Goal: Task Accomplishment & Management: Manage account settings

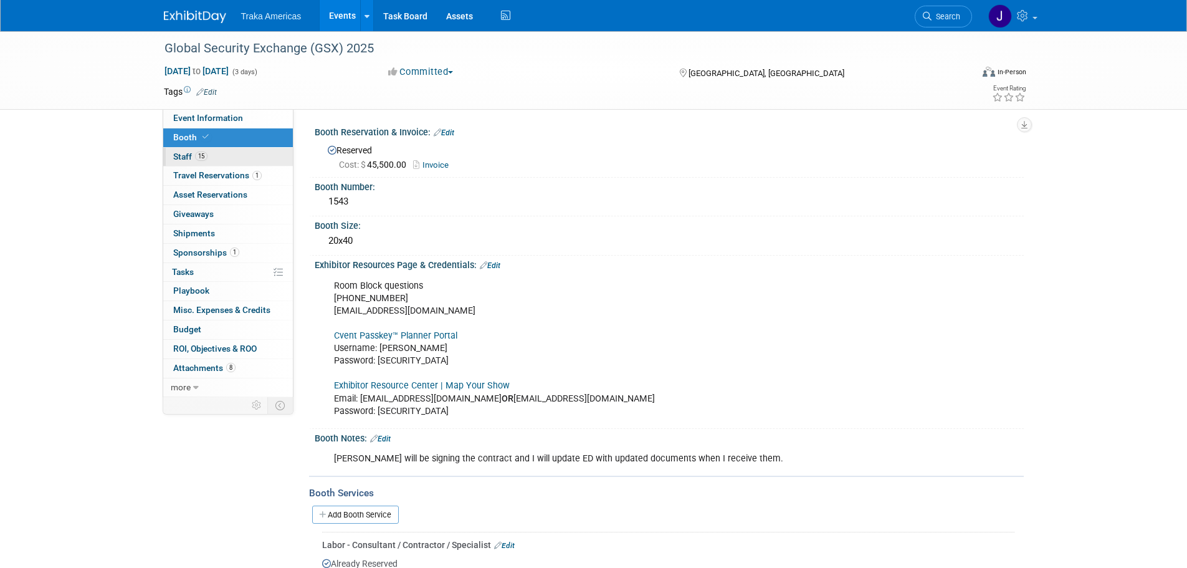
click at [199, 163] on link "15 Staff 15" at bounding box center [228, 157] width 130 height 19
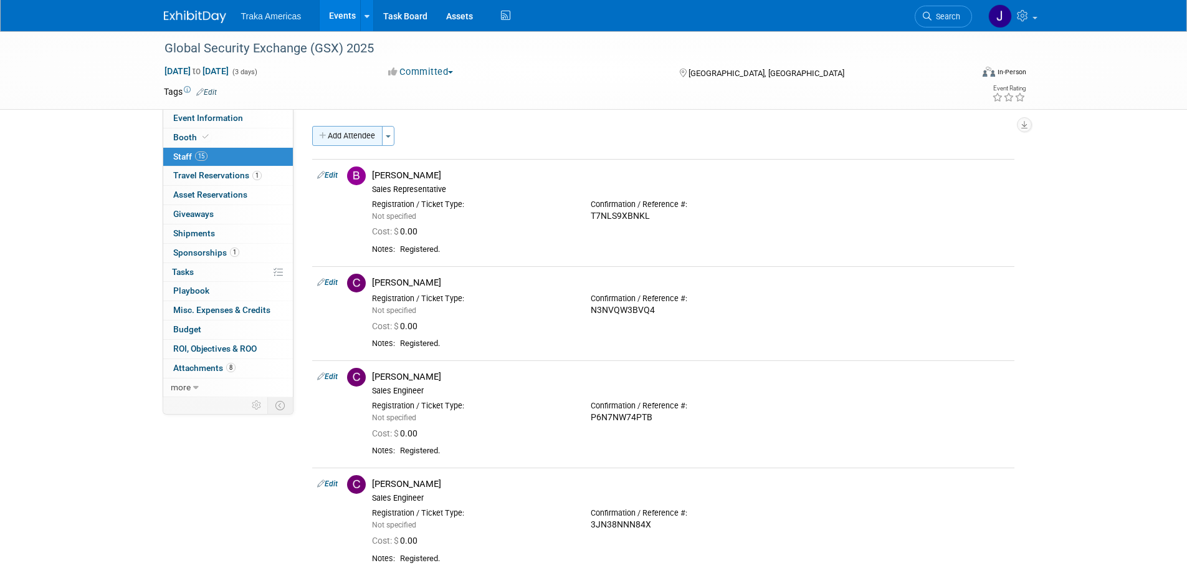
click at [363, 131] on button "Add Attendee" at bounding box center [347, 136] width 70 height 20
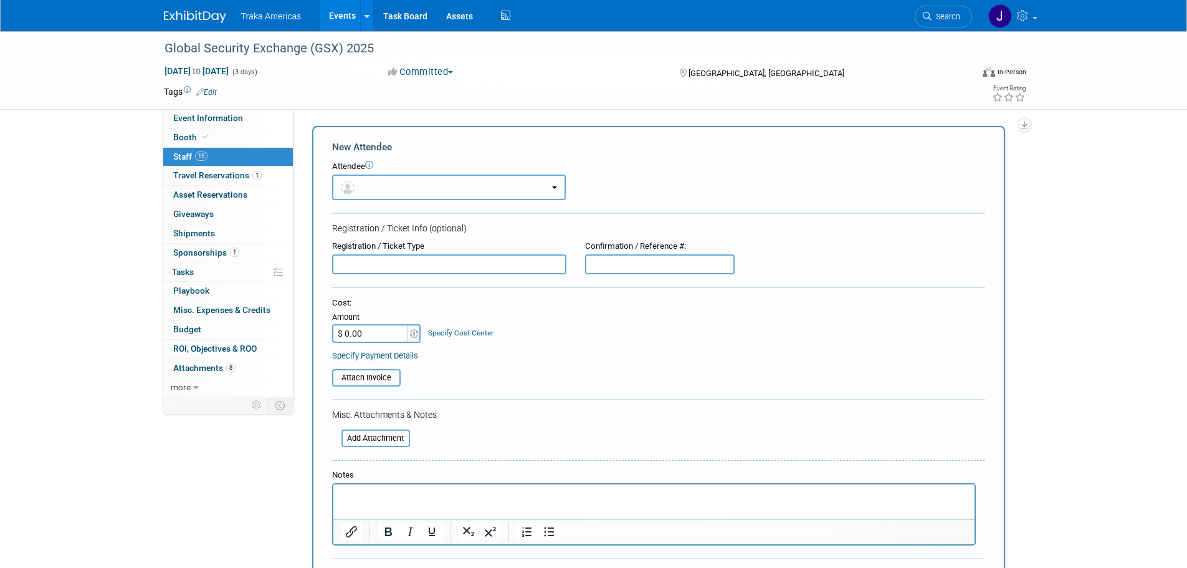
click at [377, 186] on button "button" at bounding box center [449, 187] width 234 height 26
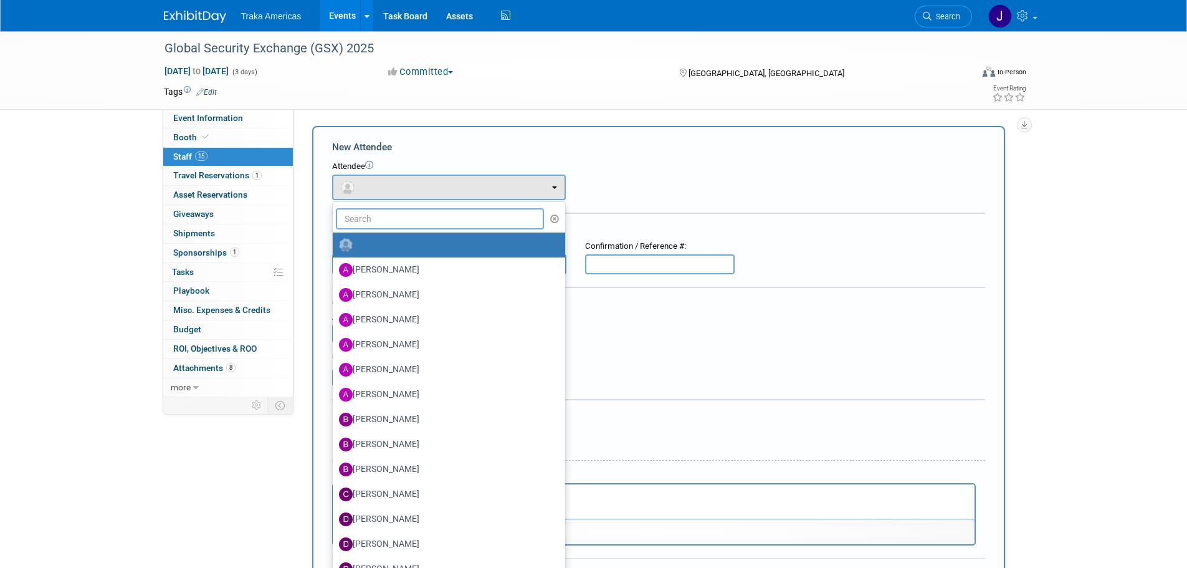
click at [387, 217] on input "text" at bounding box center [440, 218] width 209 height 21
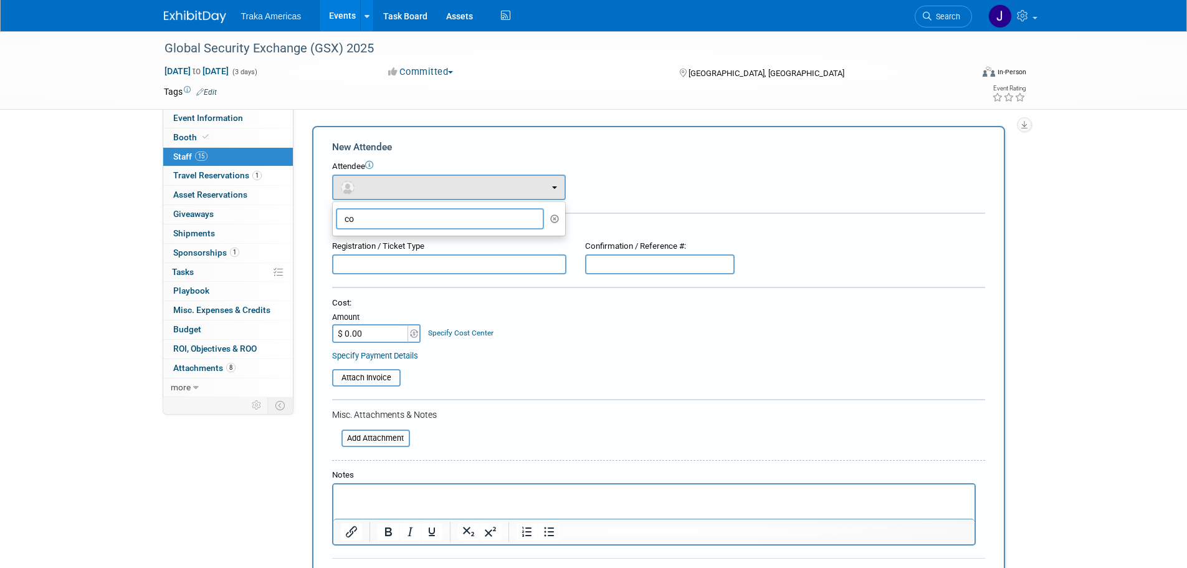
type input "c"
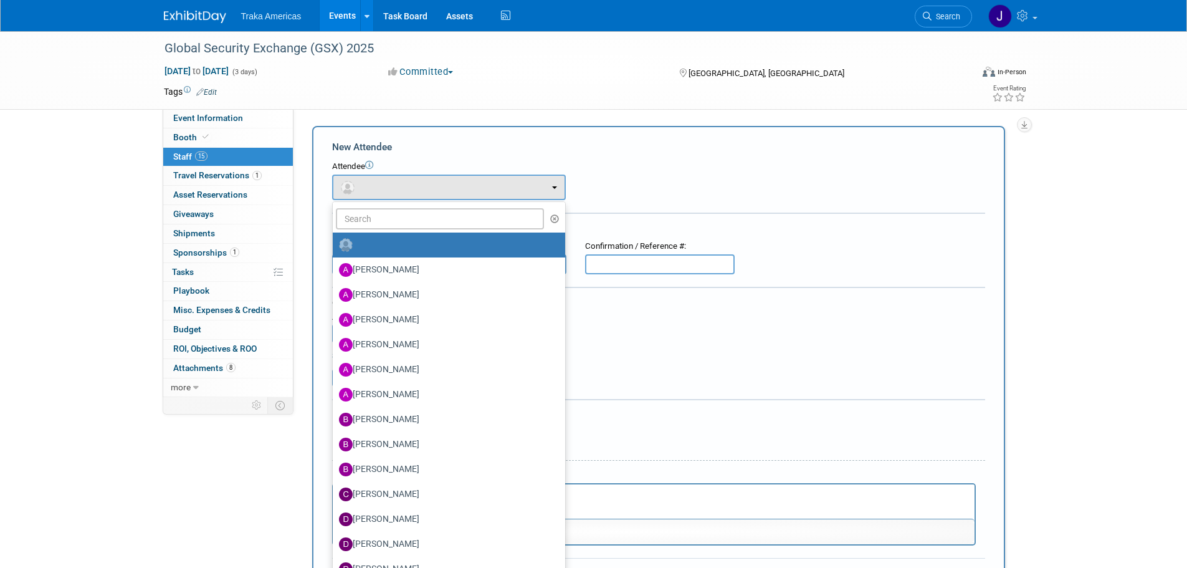
click at [791, 169] on div "Attendee" at bounding box center [658, 167] width 653 height 12
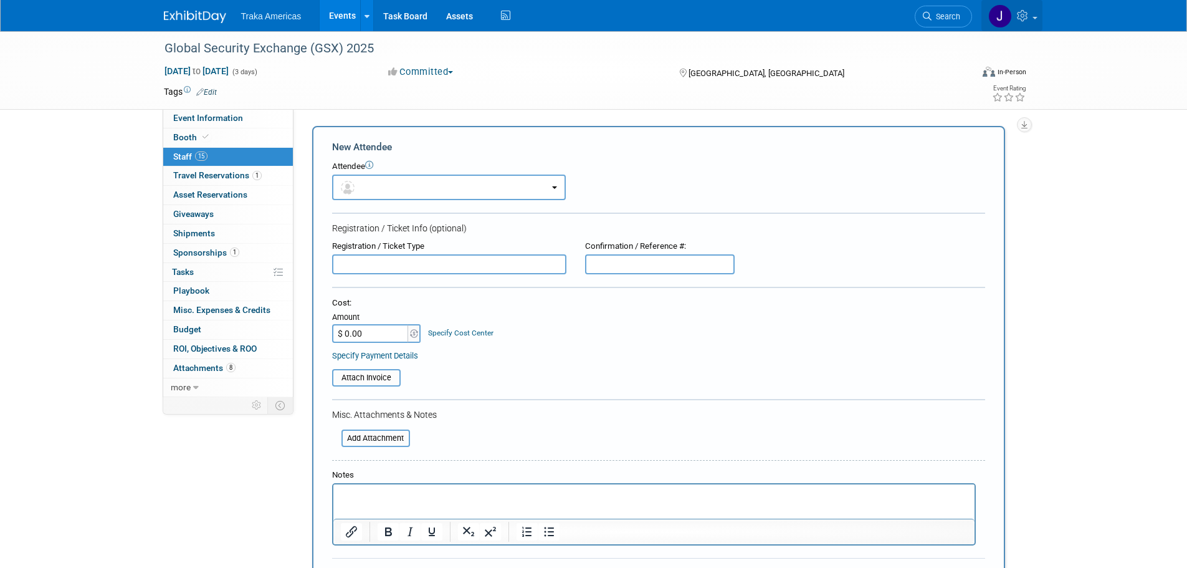
click at [1034, 16] on link at bounding box center [1011, 15] width 61 height 31
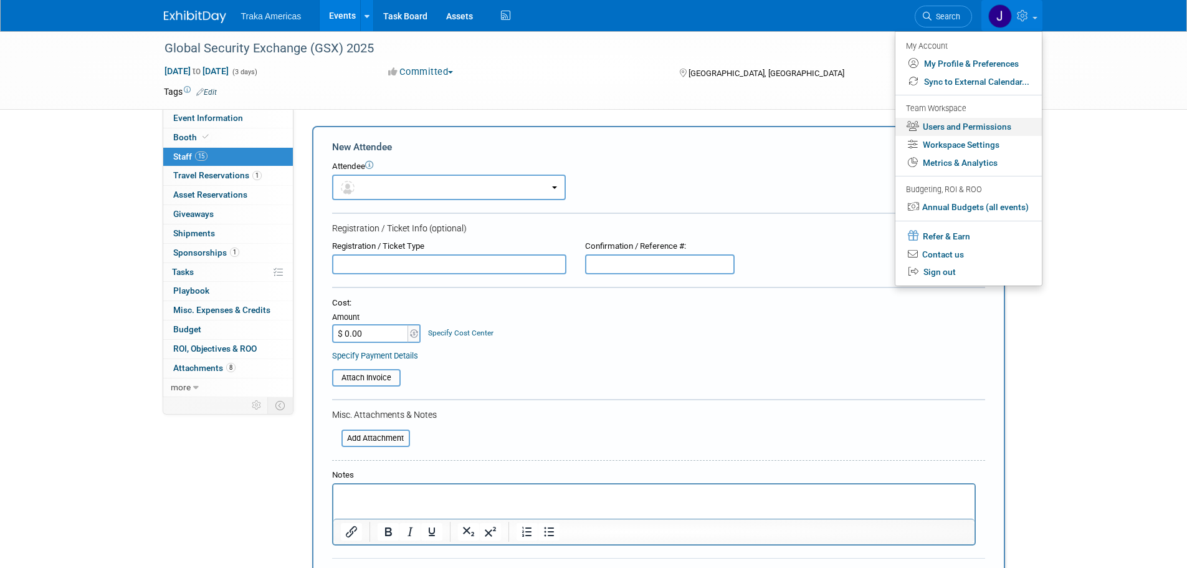
click at [961, 128] on link "Users and Permissions" at bounding box center [968, 127] width 146 height 18
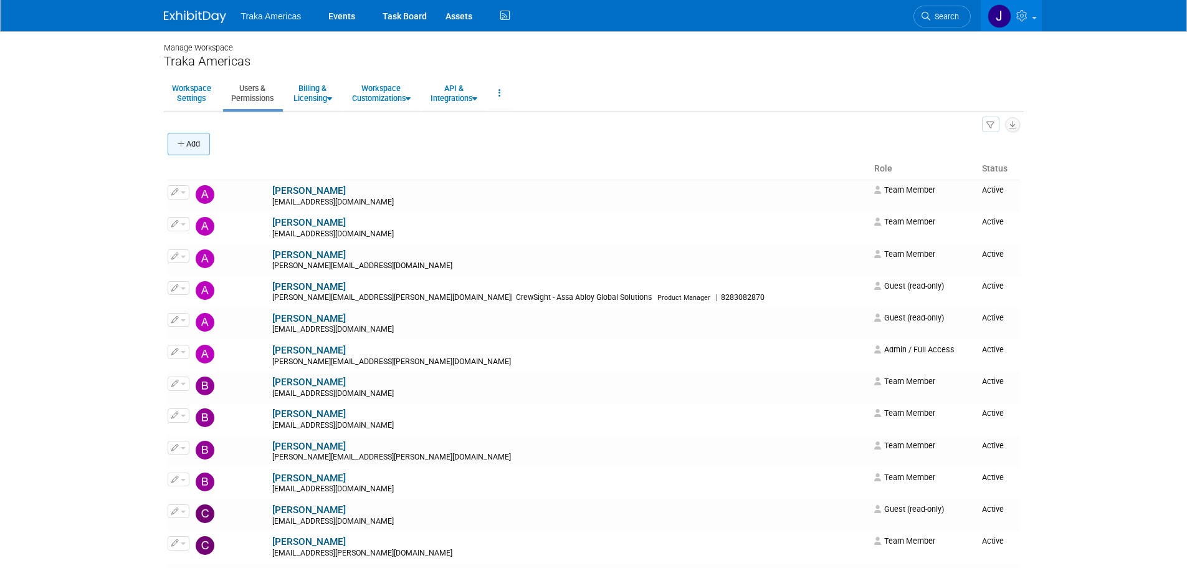
click at [202, 146] on button "Add" at bounding box center [189, 144] width 42 height 22
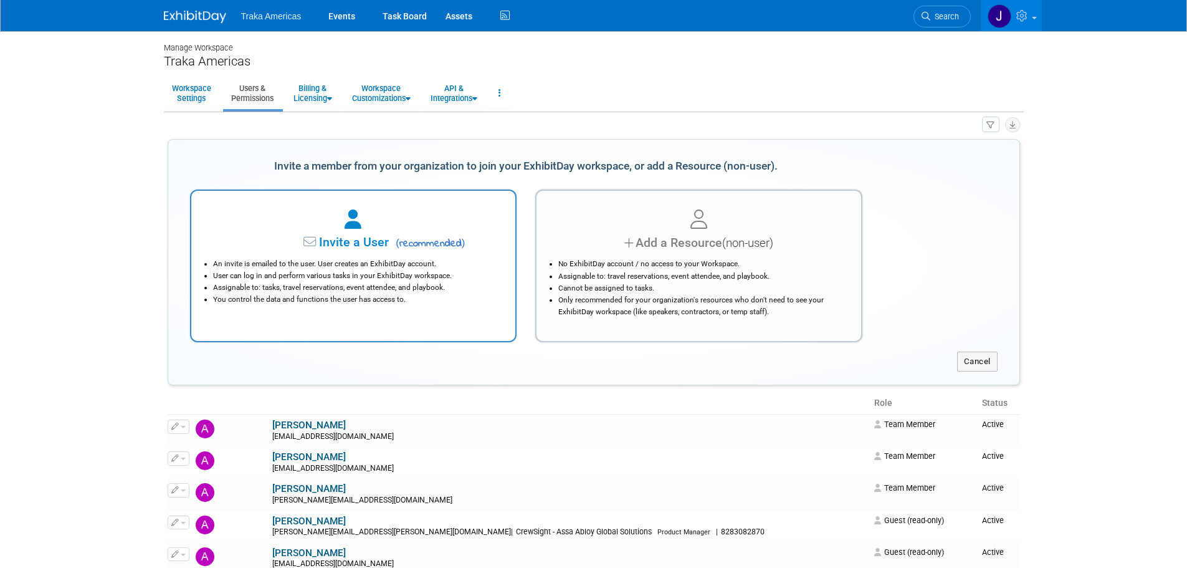
click at [304, 244] on icon at bounding box center [311, 242] width 16 height 13
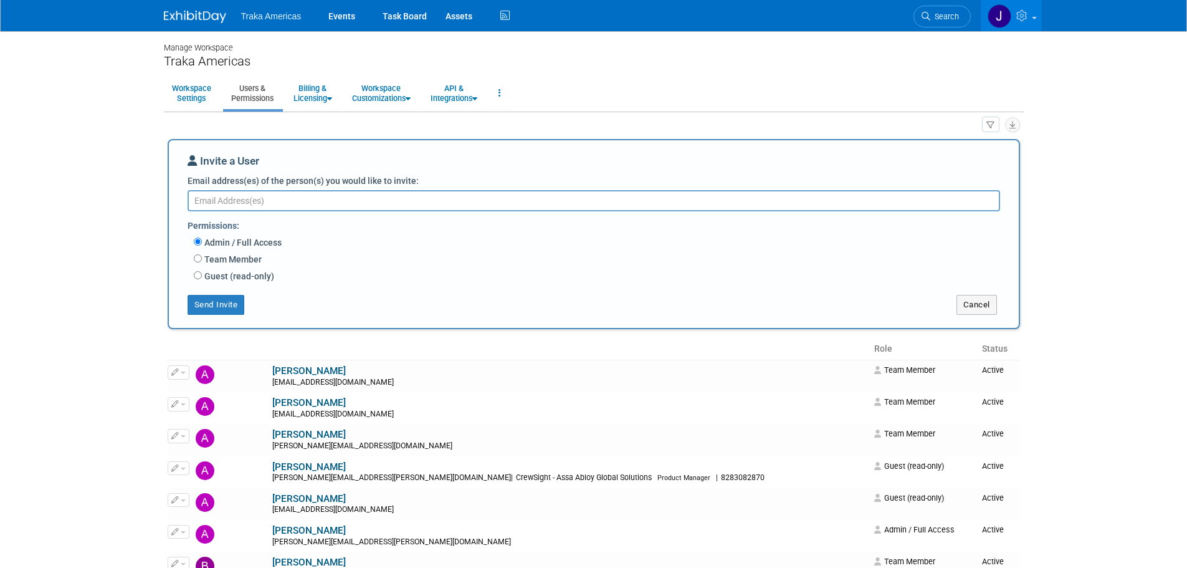
click at [259, 199] on textarea "Email address(es) of the person(s) you would like to invite:" at bounding box center [594, 200] width 812 height 21
type textarea "charrington@trakausa.com"
click at [199, 260] on input "Team Member" at bounding box center [198, 258] width 8 height 8
radio input "true"
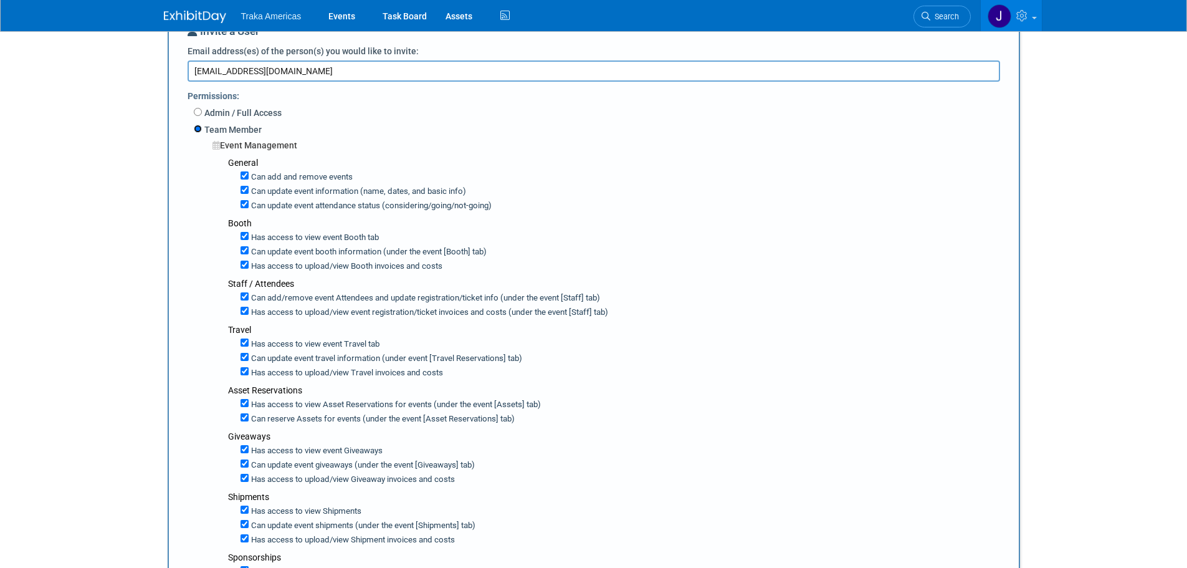
scroll to position [125, 0]
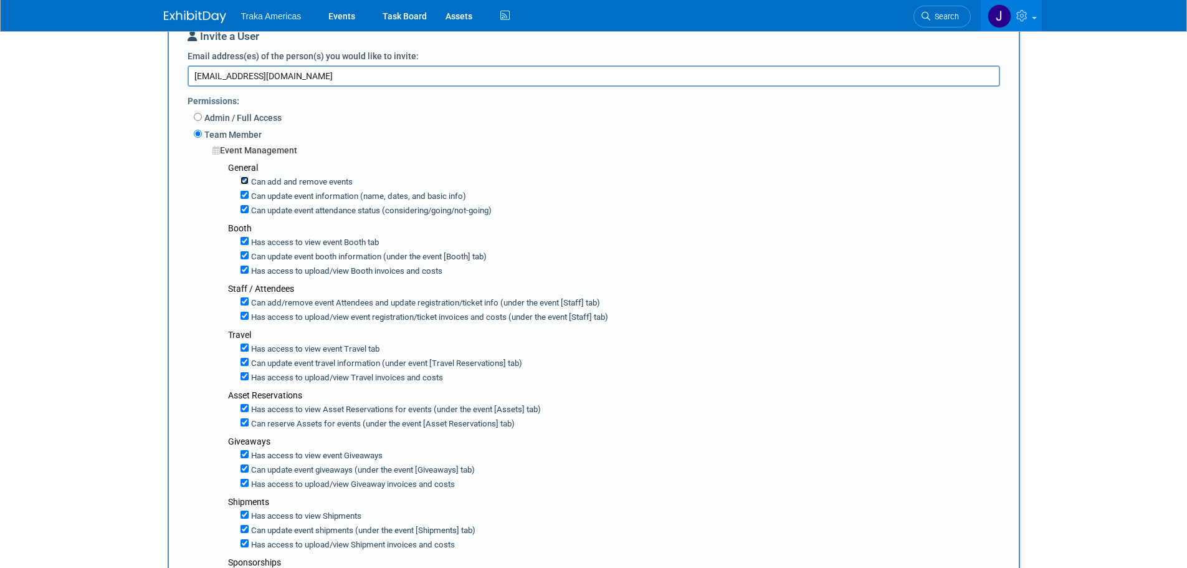
click at [244, 184] on input "Can add and remove events" at bounding box center [245, 180] width 8 height 8
checkbox input "false"
click at [244, 199] on input "Can update event information (name, dates, and basic info)" at bounding box center [245, 195] width 8 height 8
checkbox input "false"
click at [244, 211] on input "Can update event attendance status (considering/going/not-going)" at bounding box center [245, 209] width 8 height 8
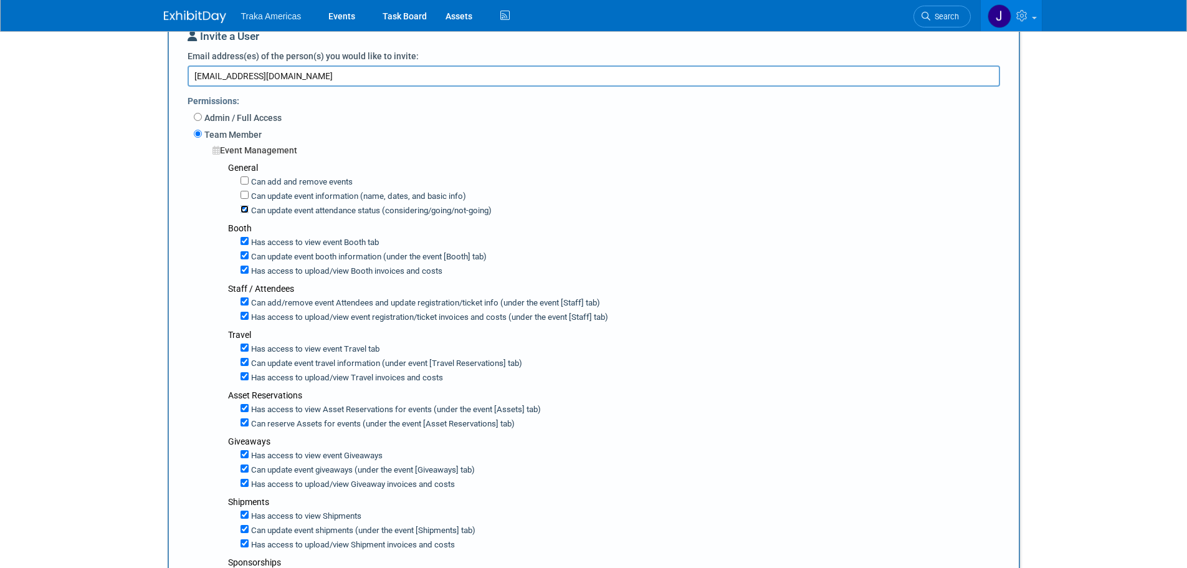
checkbox input "false"
click at [245, 259] on input "Can update event booth information (under the event [Booth] tab)" at bounding box center [245, 255] width 8 height 8
checkbox input "false"
click at [243, 272] on input "Has access to view Booth invoices and costs" at bounding box center [245, 269] width 8 height 8
checkbox input "false"
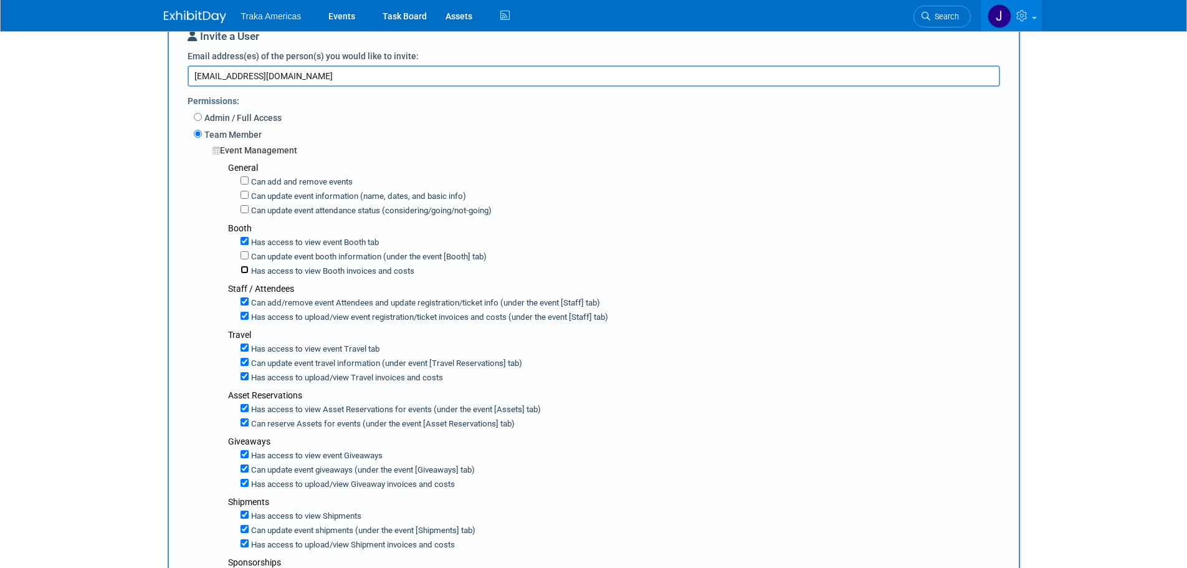
scroll to position [187, 0]
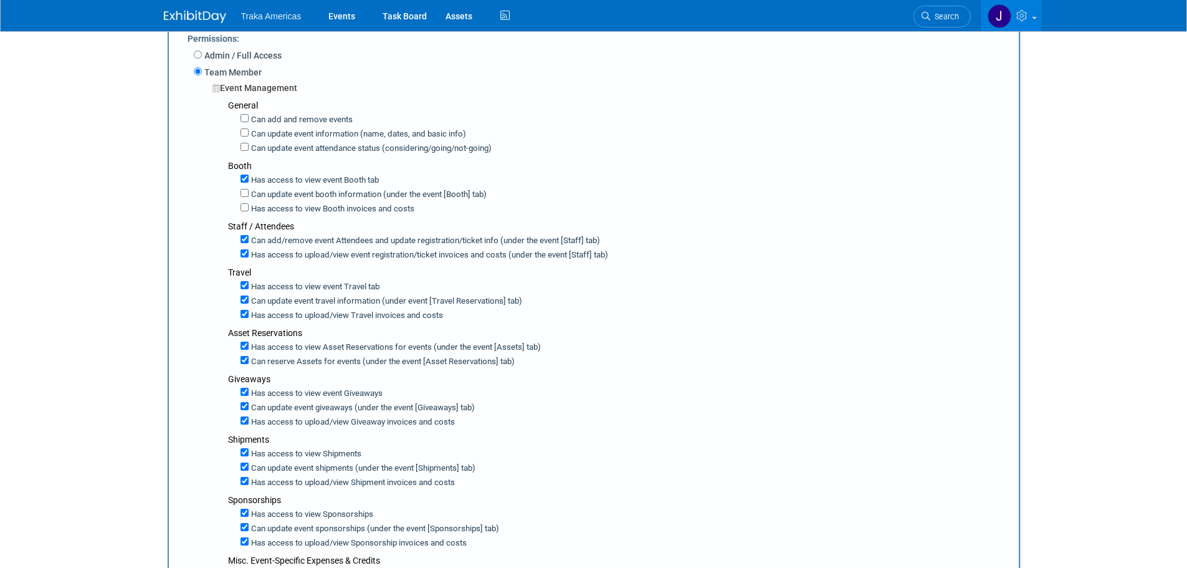
click at [249, 243] on label "Can add/remove event Attendees and update registration/ticket info (under the e…" at bounding box center [424, 241] width 351 height 12
click at [248, 243] on input "Can add/remove event Attendees and update registration/ticket info (under the e…" at bounding box center [245, 239] width 8 height 8
checkbox input "false"
click at [249, 255] on label "Has access to view event registration/ticket invoices and costs (under the even…" at bounding box center [414, 255] width 331 height 12
click at [248, 255] on input "Has access to view event registration/ticket invoices and costs (under the even…" at bounding box center [245, 253] width 8 height 8
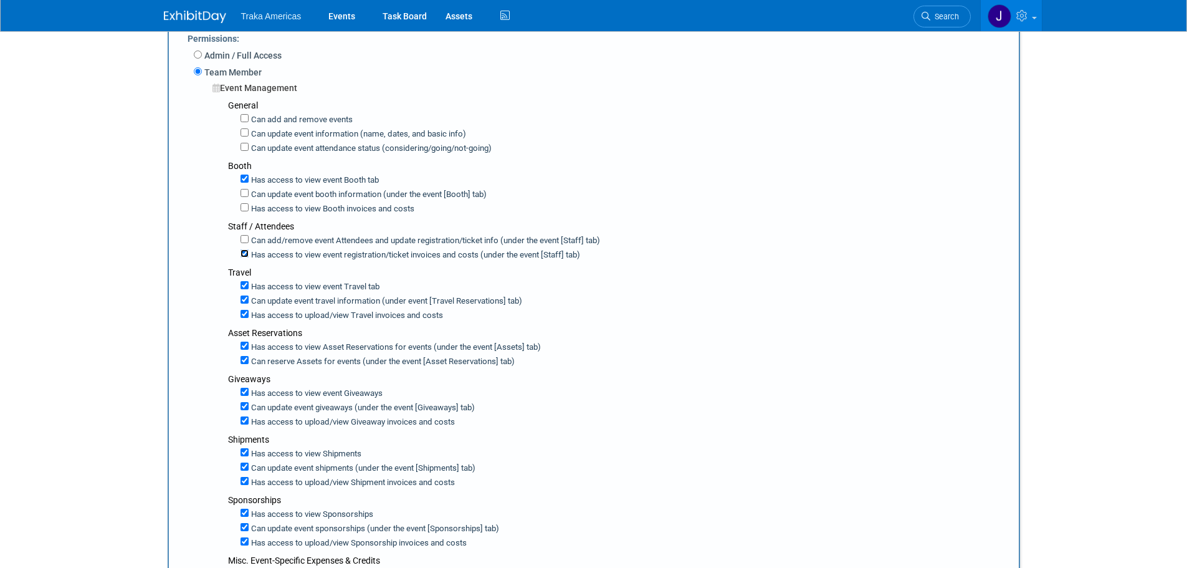
checkbox input "false"
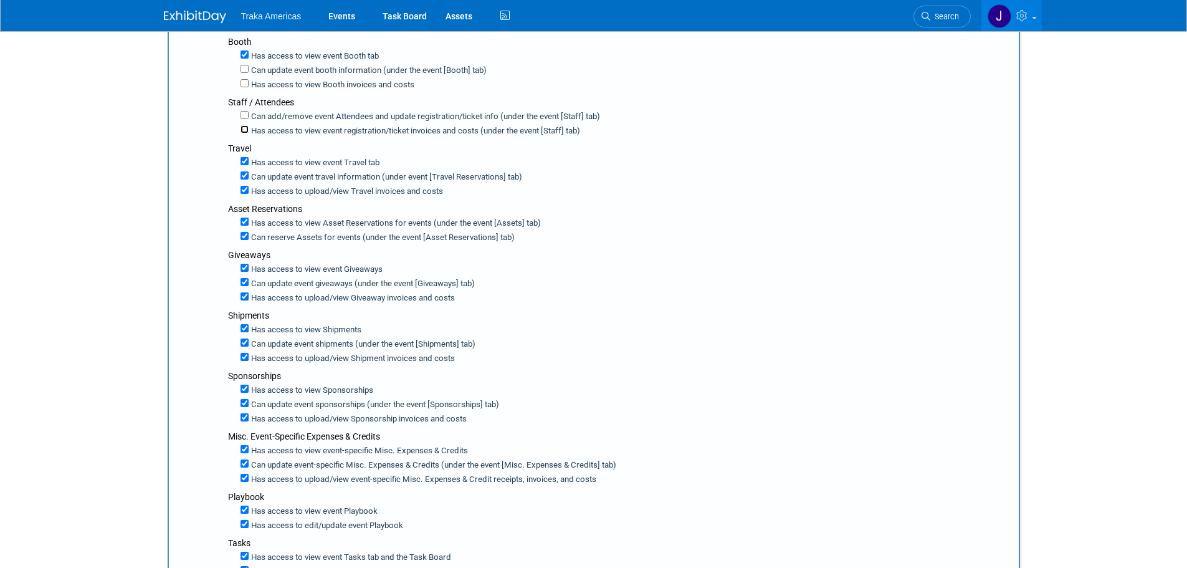
scroll to position [312, 0]
click at [245, 174] on input "Can update event travel information (under event [Travel Reservations] tab)" at bounding box center [245, 175] width 8 height 8
click at [242, 173] on input "Can update event travel information (under event [Travel Reservations] tab)" at bounding box center [245, 175] width 8 height 8
checkbox input "true"
click at [243, 192] on input "Has access to upload/view Travel invoices and costs" at bounding box center [245, 189] width 8 height 8
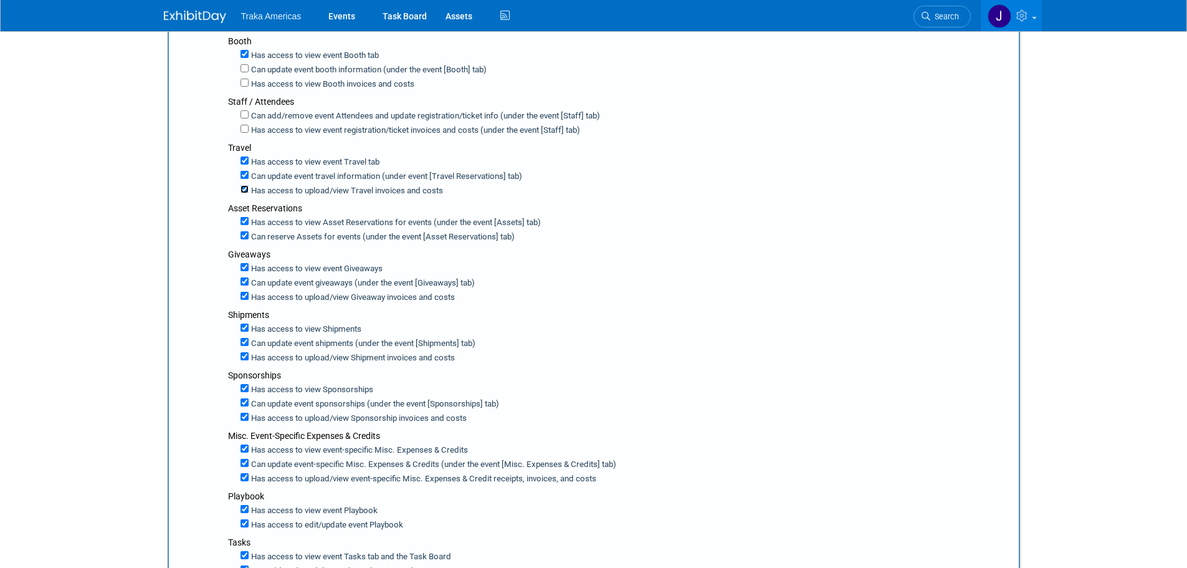
checkbox input "false"
click at [245, 236] on input "Can reserve Assets for events (under the event [Asset Reservations] tab)" at bounding box center [245, 235] width 8 height 8
checkbox input "false"
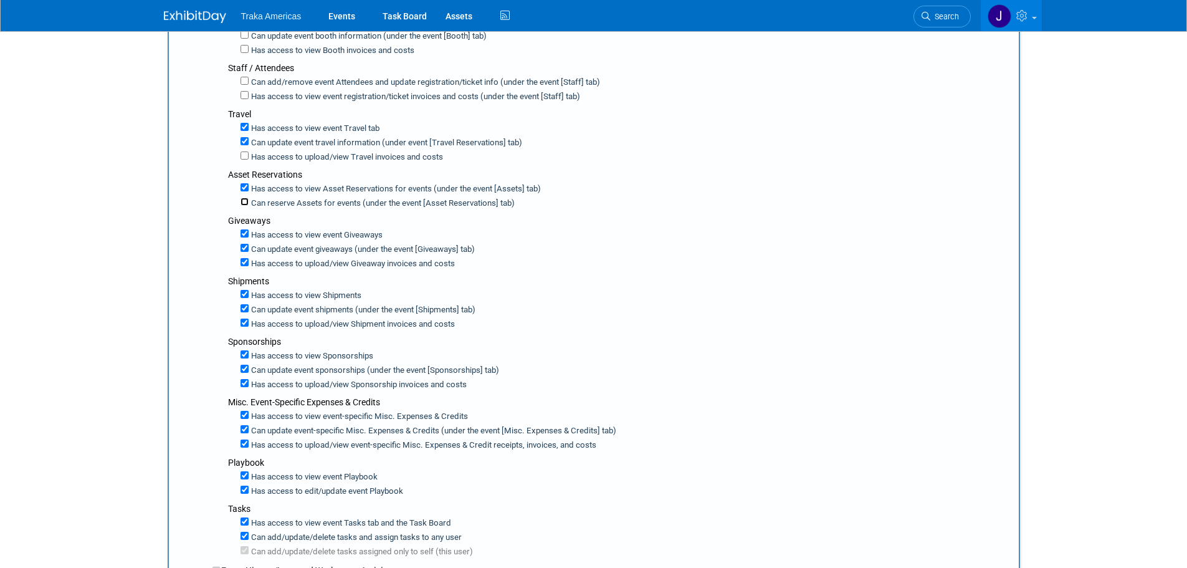
scroll to position [374, 0]
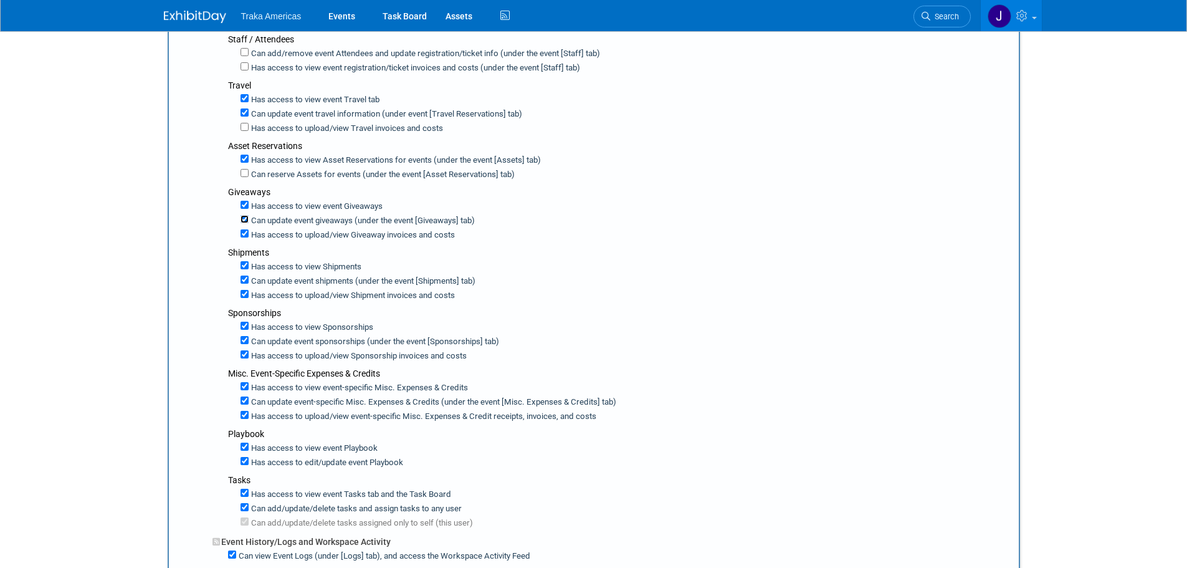
click at [244, 221] on input "Can update event giveaways (under the event [Giveaways] tab)" at bounding box center [245, 219] width 8 height 8
checkbox input "false"
click at [245, 234] on input "Has access to view Giveaway invoices and costs" at bounding box center [245, 233] width 8 height 8
checkbox input "false"
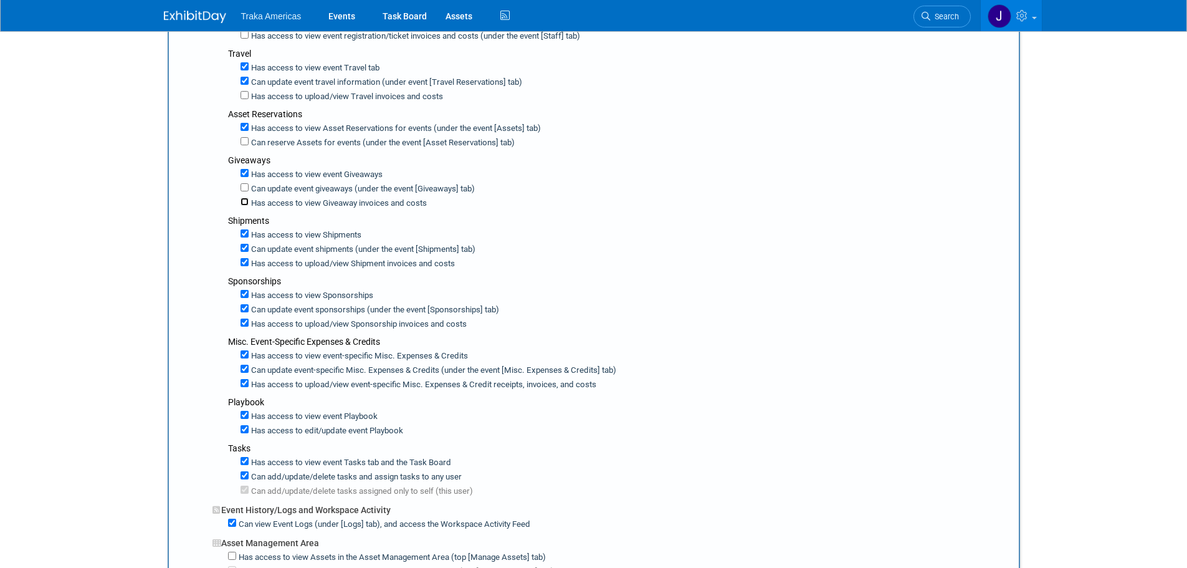
scroll to position [436, 0]
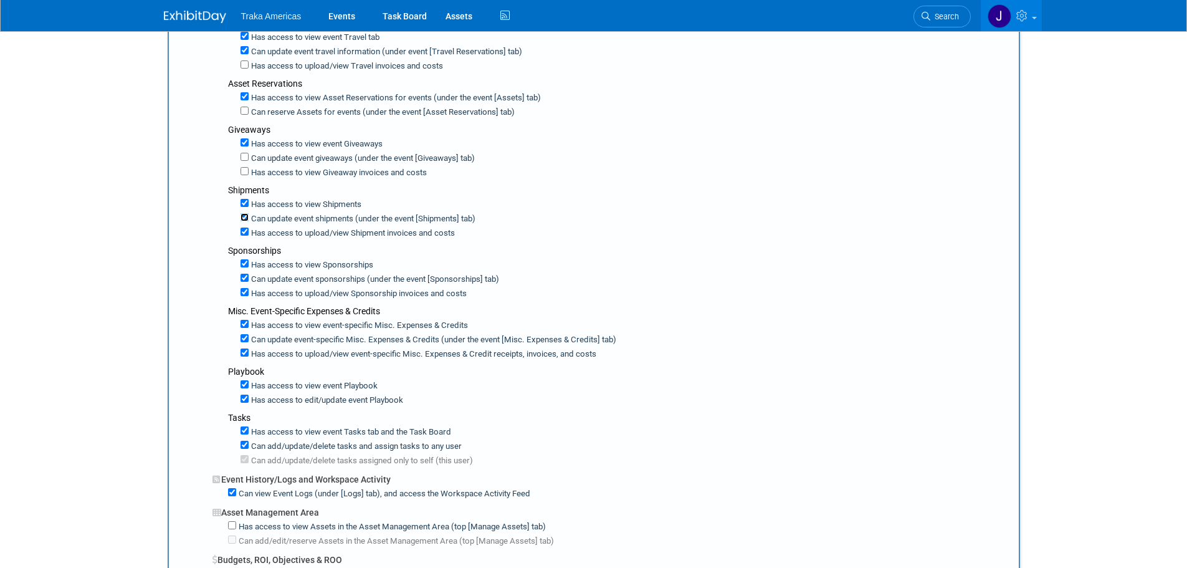
click at [244, 221] on input "Can update event shipments (under the event [Shipments] tab)" at bounding box center [245, 217] width 8 height 8
checkbox input "false"
click at [245, 233] on input "Has access to view Shipment invoices and costs" at bounding box center [245, 231] width 8 height 8
checkbox input "false"
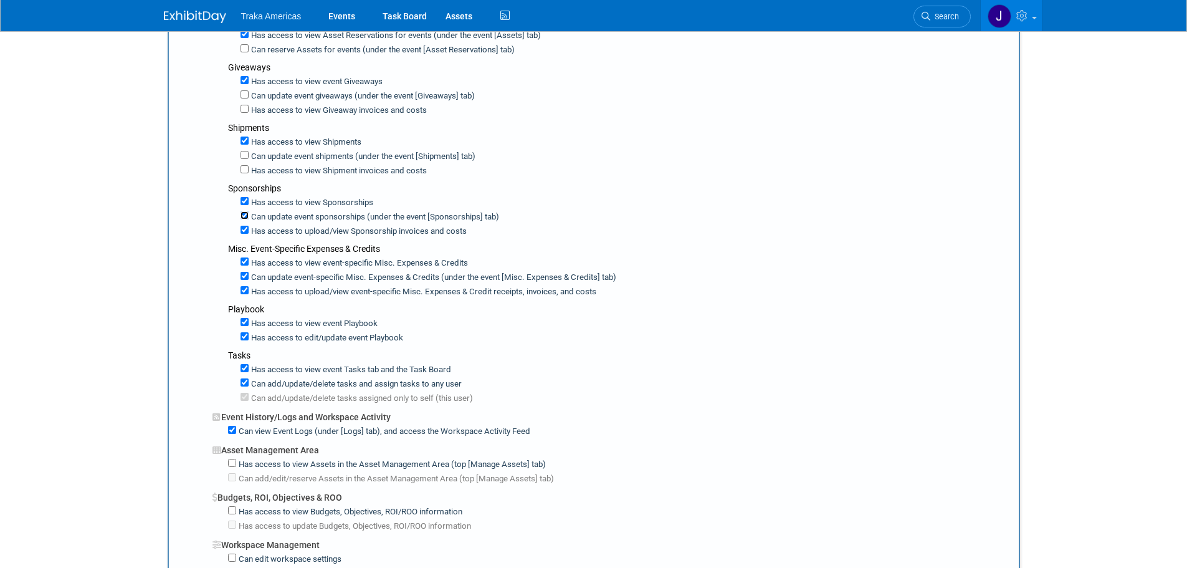
click at [244, 219] on input "Can update event sponsorships (under the event [Sponsorships] tab)" at bounding box center [245, 215] width 8 height 8
checkbox input "false"
click at [243, 234] on input "Has access to view Sponsorship invoices and costs" at bounding box center [245, 230] width 8 height 8
checkbox input "false"
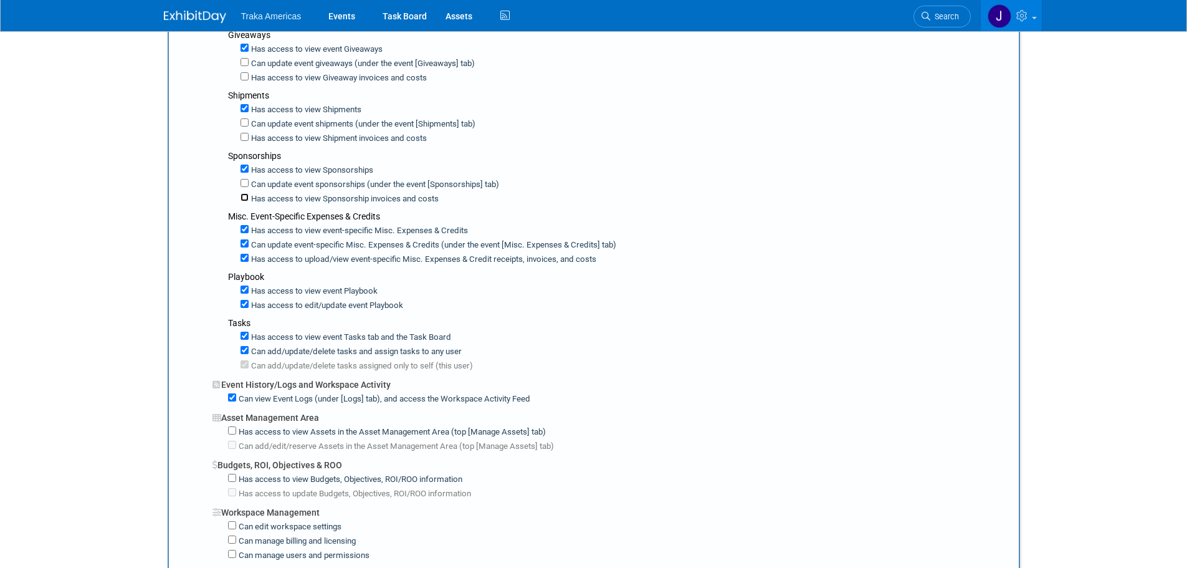
scroll to position [561, 0]
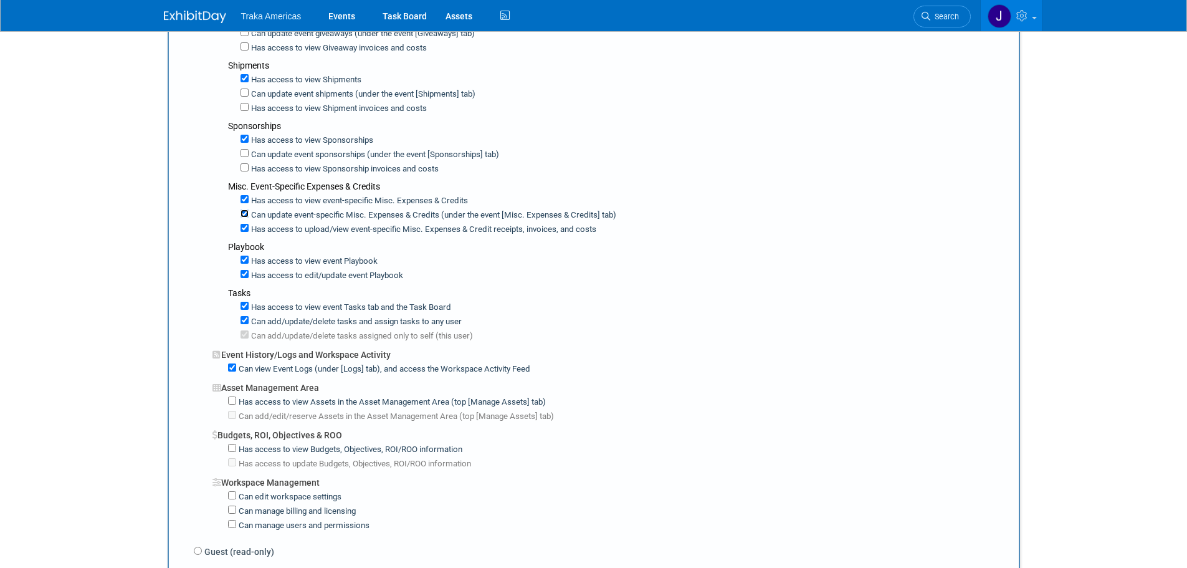
click at [244, 216] on input "Can update event-specific Misc. Expenses & Credits (under the event [Misc. Expe…" at bounding box center [245, 213] width 8 height 8
checkbox input "false"
click at [244, 226] on input "Has access to view event-specific Misc. Expenses & Credit receipts, invoices, a…" at bounding box center [245, 228] width 8 height 8
checkbox input "false"
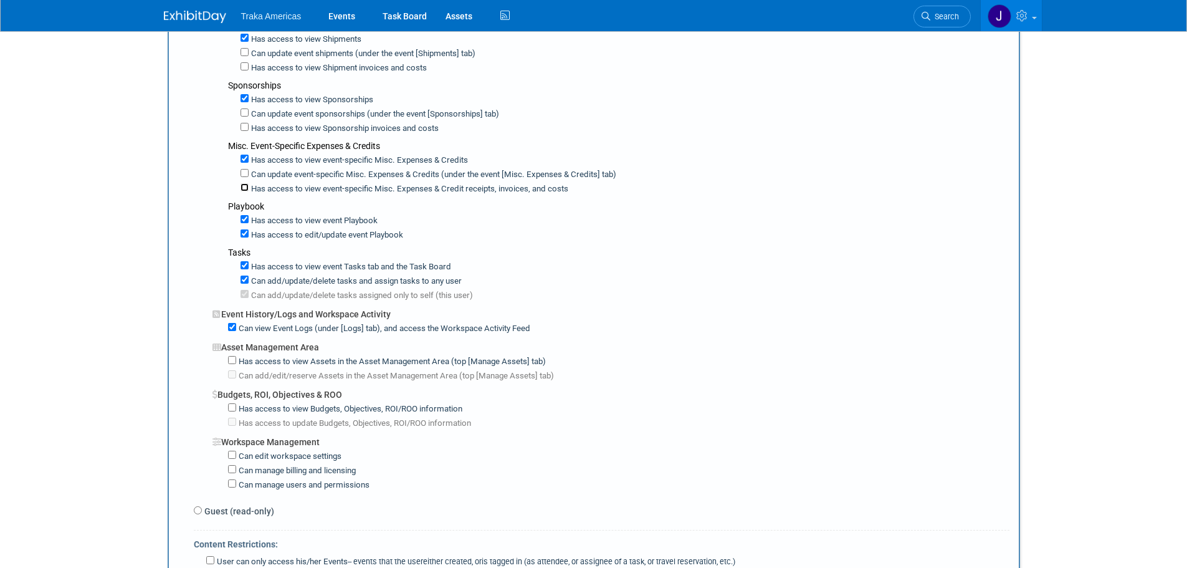
scroll to position [623, 0]
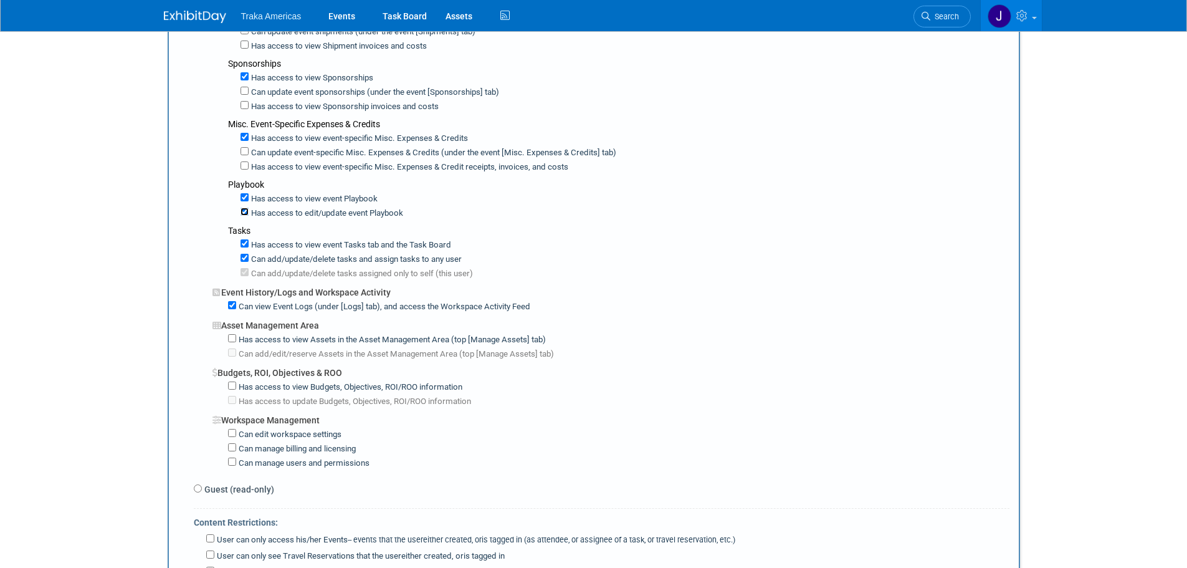
click at [243, 212] on input "Has access to edit/update event Playbook" at bounding box center [245, 211] width 8 height 8
checkbox input "false"
click at [242, 260] on input "Can add/update/delete tasks and assign tasks to any user" at bounding box center [245, 258] width 8 height 8
checkbox input "false"
click at [249, 274] on label "Can add/update/delete tasks assigned only to self (this user)" at bounding box center [361, 274] width 224 height 12
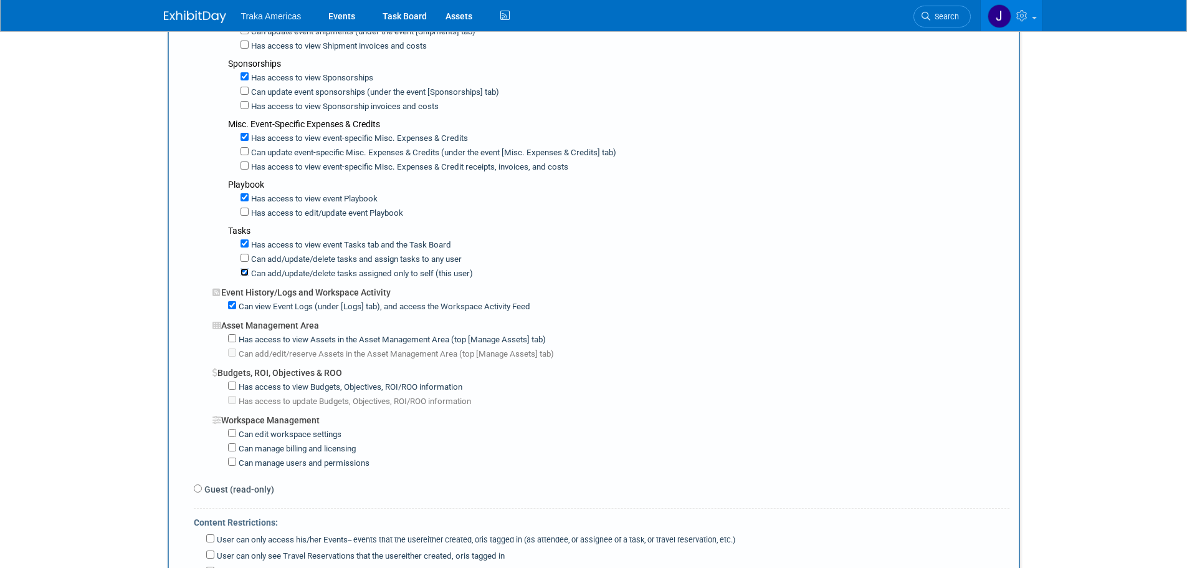
click at [248, 274] on input "Can add/update/delete tasks assigned only to self (this user)" at bounding box center [245, 272] width 8 height 8
checkbox input "false"
click at [232, 302] on input "Can view Event Logs (under [Logs] tab), and access the Workspace Activity Feed" at bounding box center [232, 305] width 8 height 8
checkbox input "false"
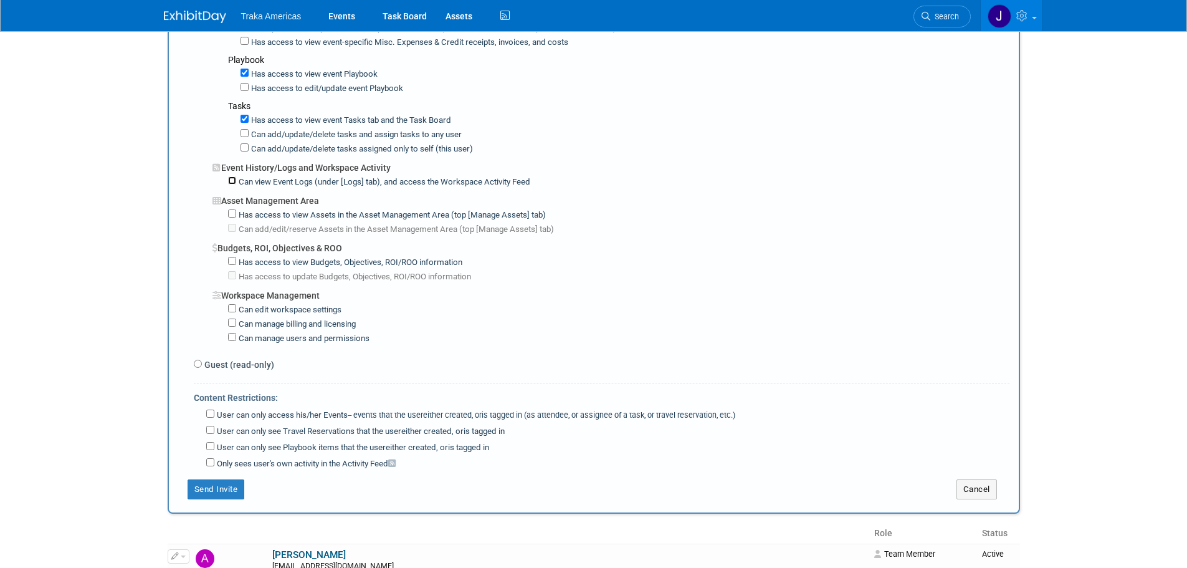
scroll to position [810, 0]
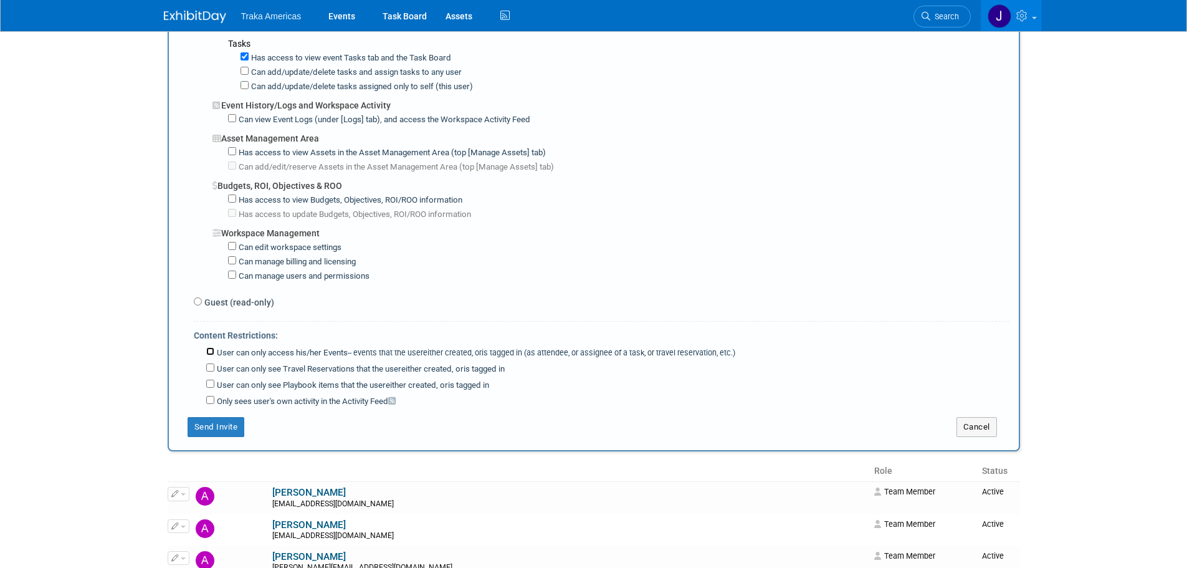
click at [210, 355] on input "User can only access his/her Events -- events that the user either created, or …" at bounding box center [210, 351] width 8 height 8
checkbox input "true"
click at [212, 368] on input "User can only see Travel Reservations that the user either created, or is tagge…" at bounding box center [210, 367] width 8 height 8
checkbox input "true"
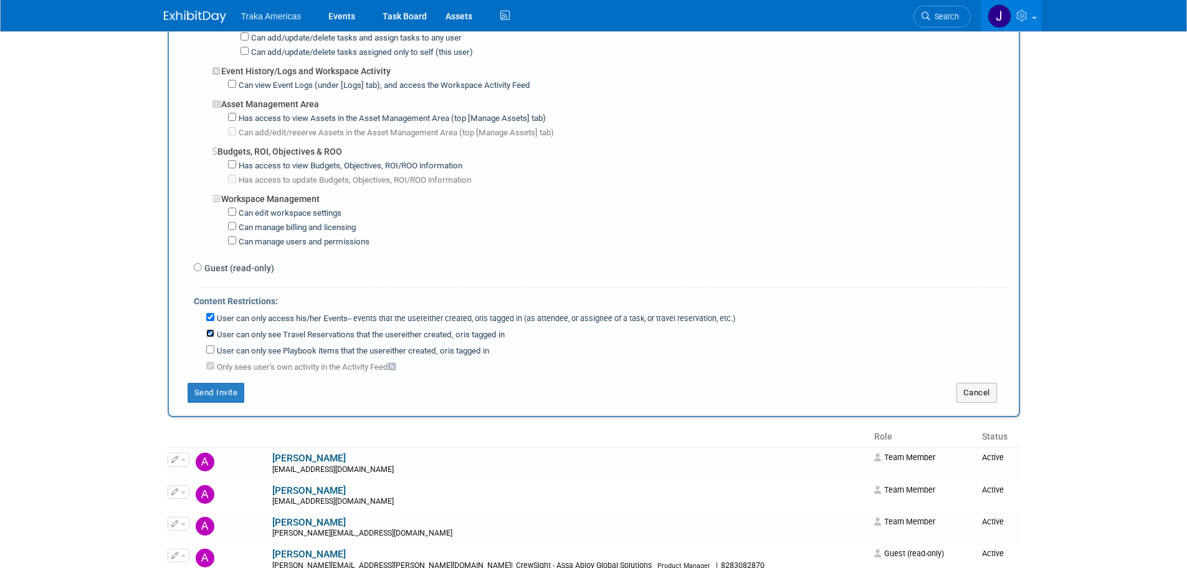
scroll to position [872, 0]
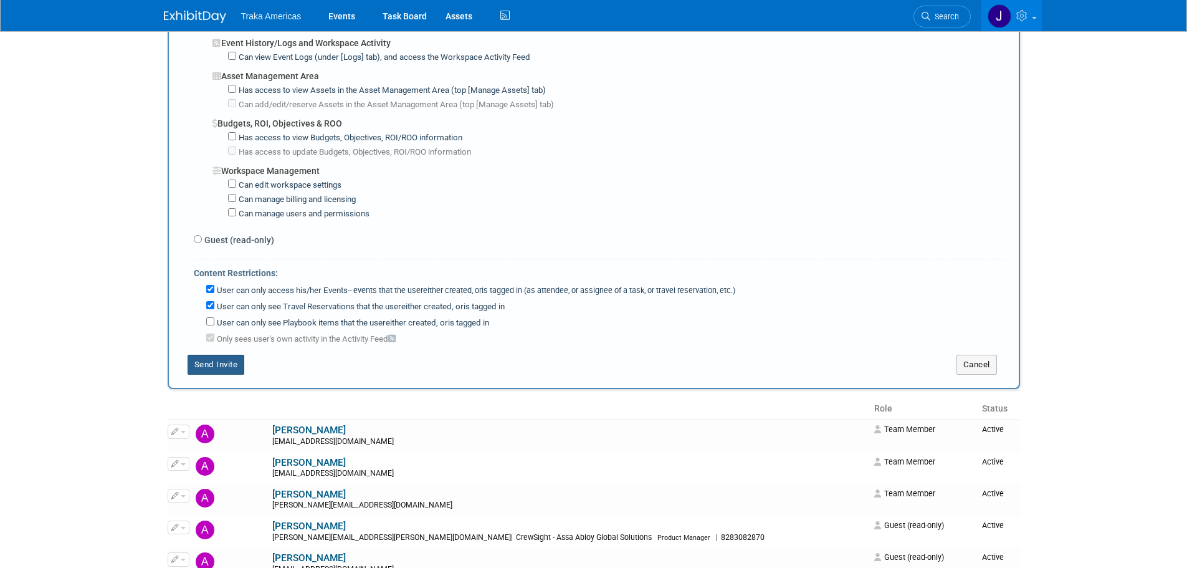
click at [236, 365] on button "Send Invite" at bounding box center [216, 365] width 57 height 20
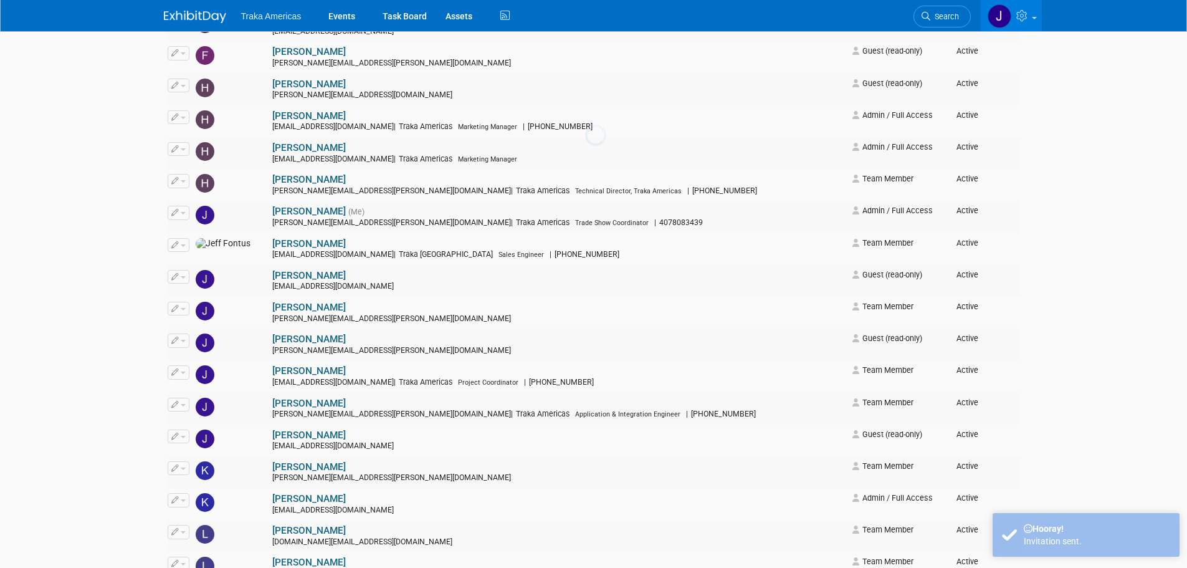
scroll to position [0, 0]
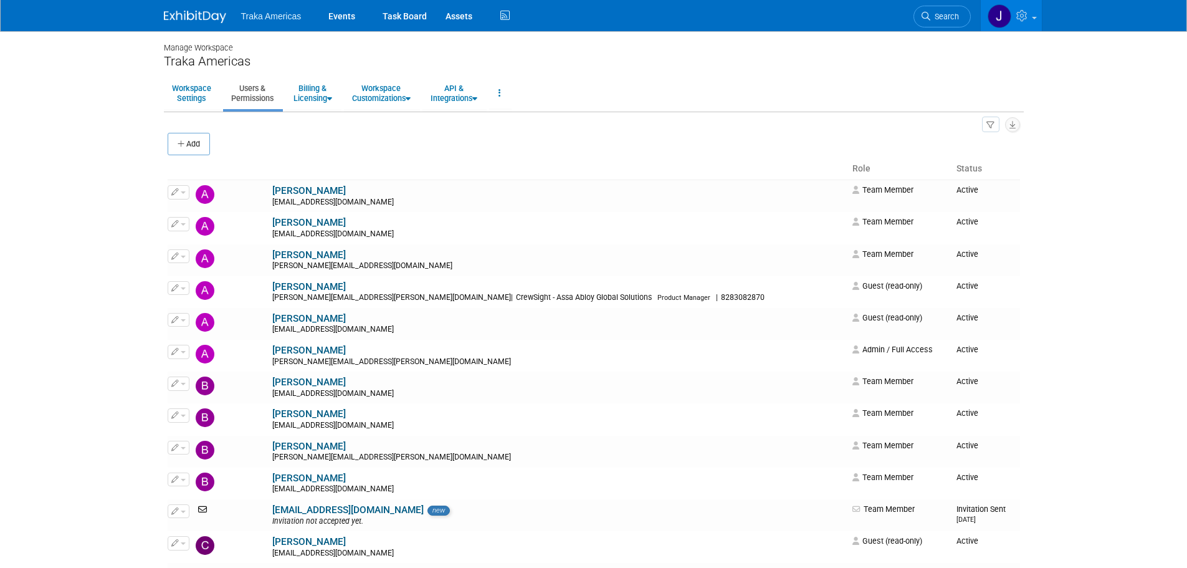
click at [180, 21] on img at bounding box center [195, 17] width 62 height 12
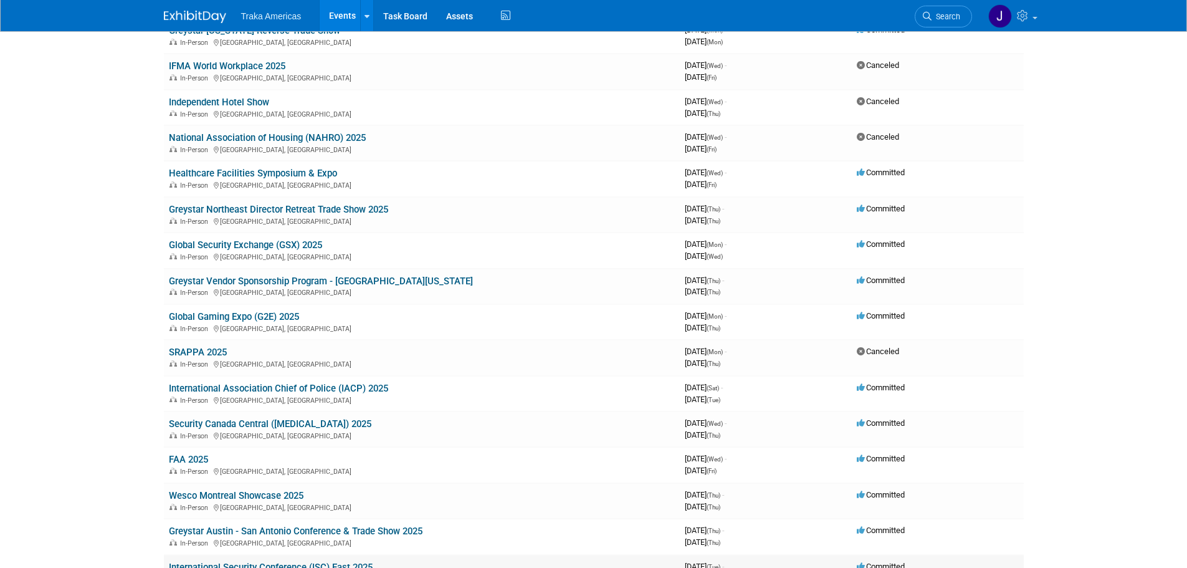
scroll to position [436, 0]
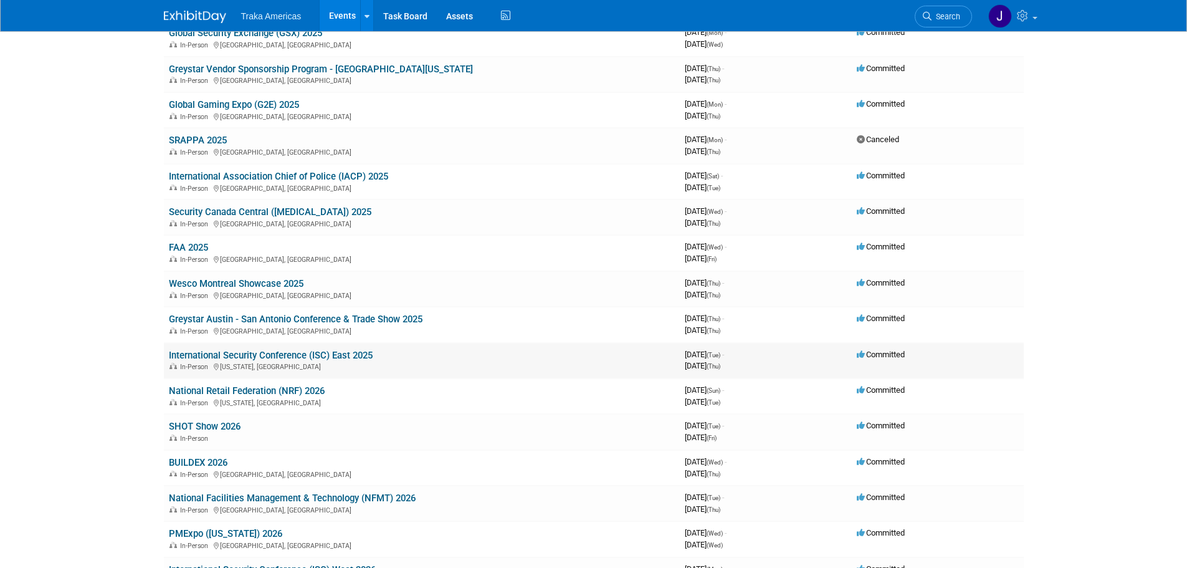
click at [192, 356] on link "International Security Conference (ISC) East 2025" at bounding box center [271, 355] width 204 height 11
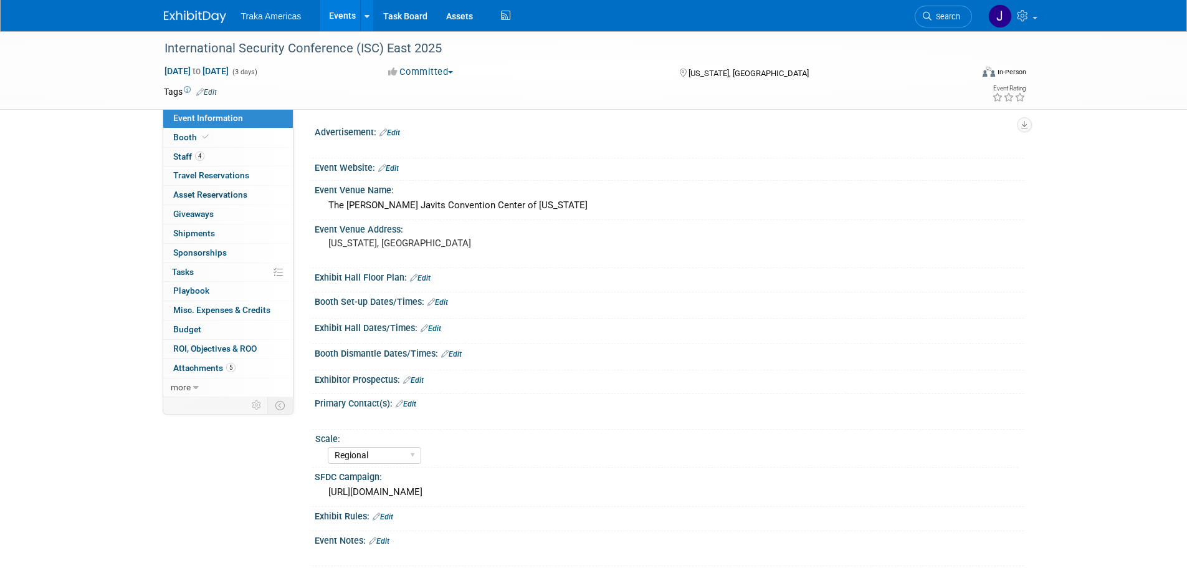
select select "Regional"
click at [193, 152] on span "Staff 4" at bounding box center [188, 156] width 31 height 10
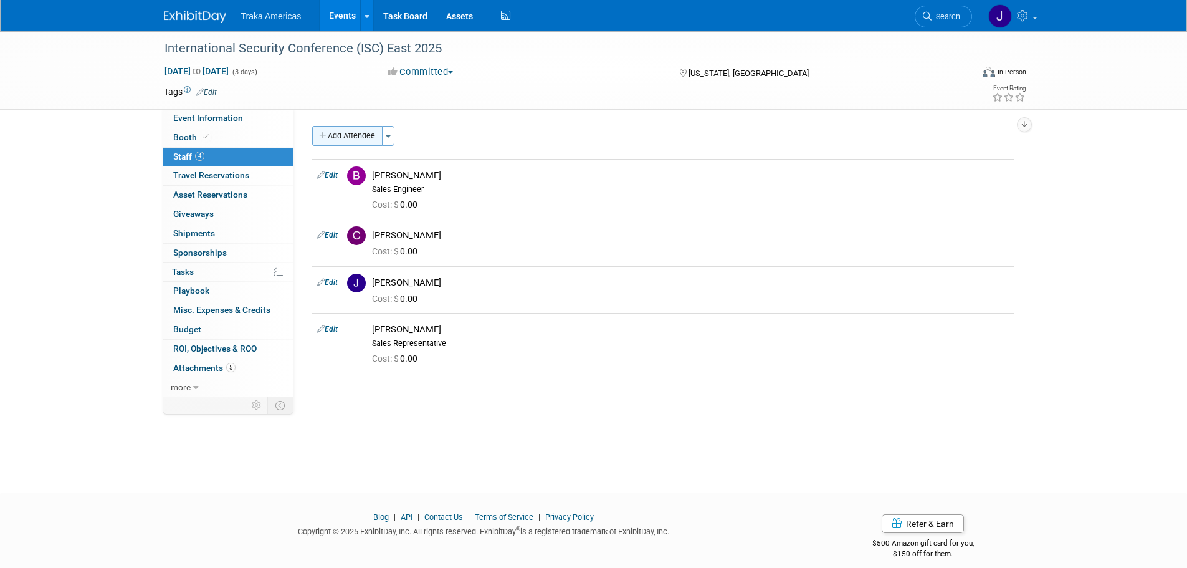
click at [350, 141] on button "Add Attendee" at bounding box center [347, 136] width 70 height 20
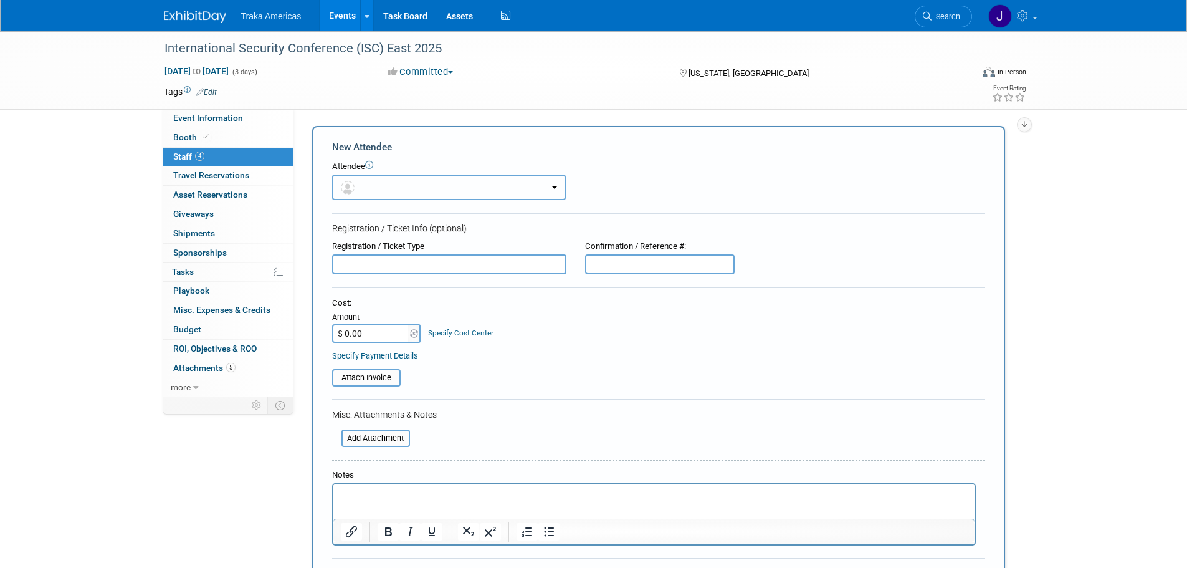
click at [408, 189] on button "button" at bounding box center [449, 187] width 234 height 26
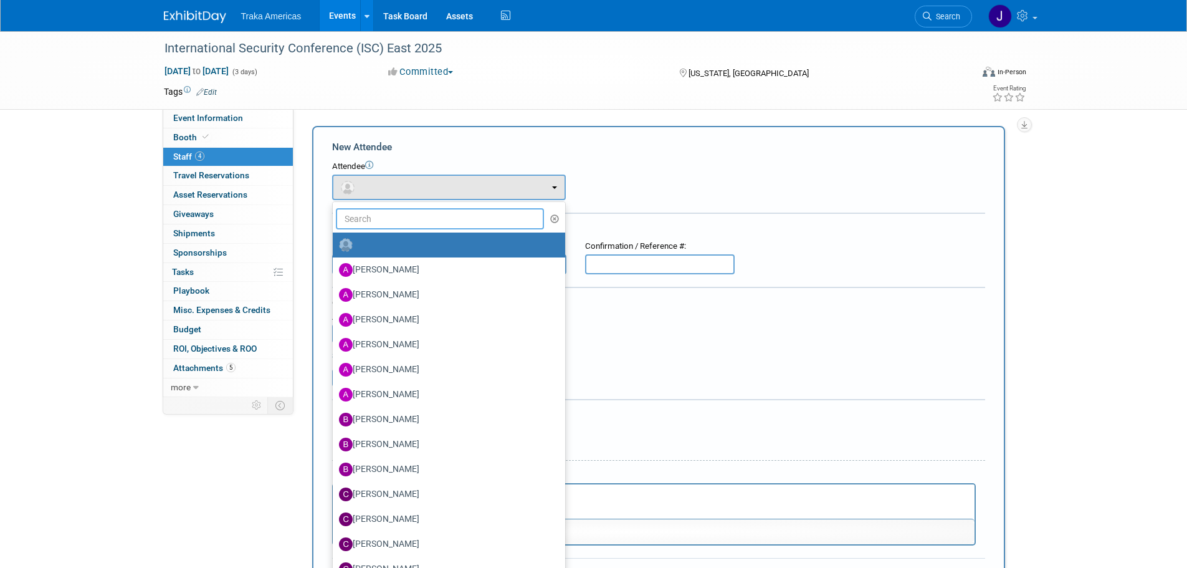
click at [403, 225] on input "text" at bounding box center [440, 218] width 209 height 21
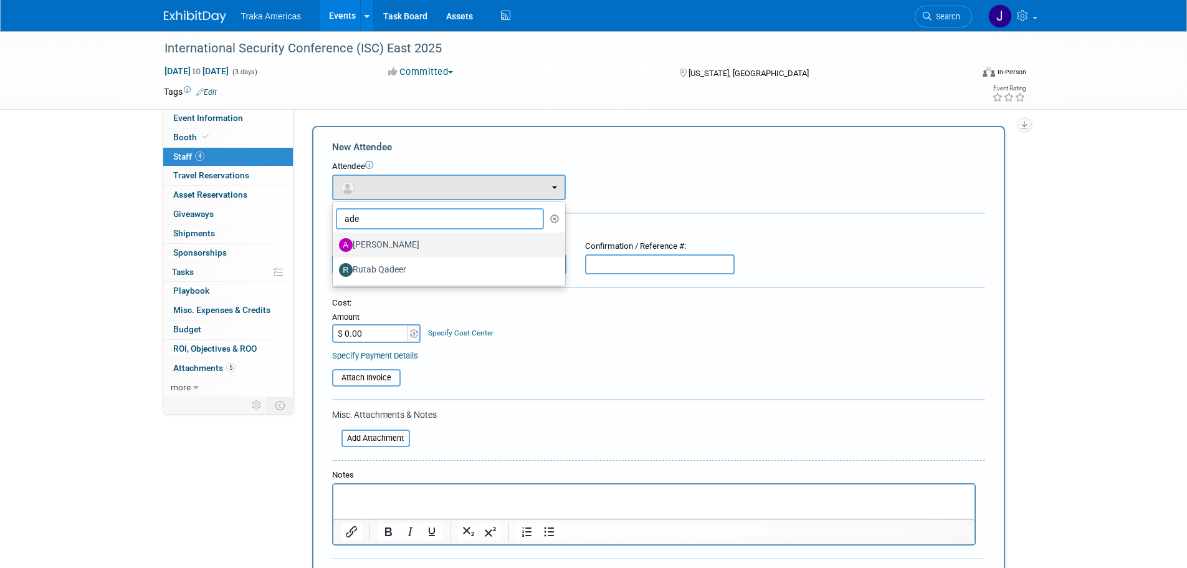
type input "ade"
click at [406, 241] on label "[PERSON_NAME]" at bounding box center [446, 245] width 214 height 20
click at [335, 241] on input "[PERSON_NAME]" at bounding box center [330, 243] width 8 height 8
select select "ec7b6c5e-24e8-46dc-bad1-9dd002ca3533"
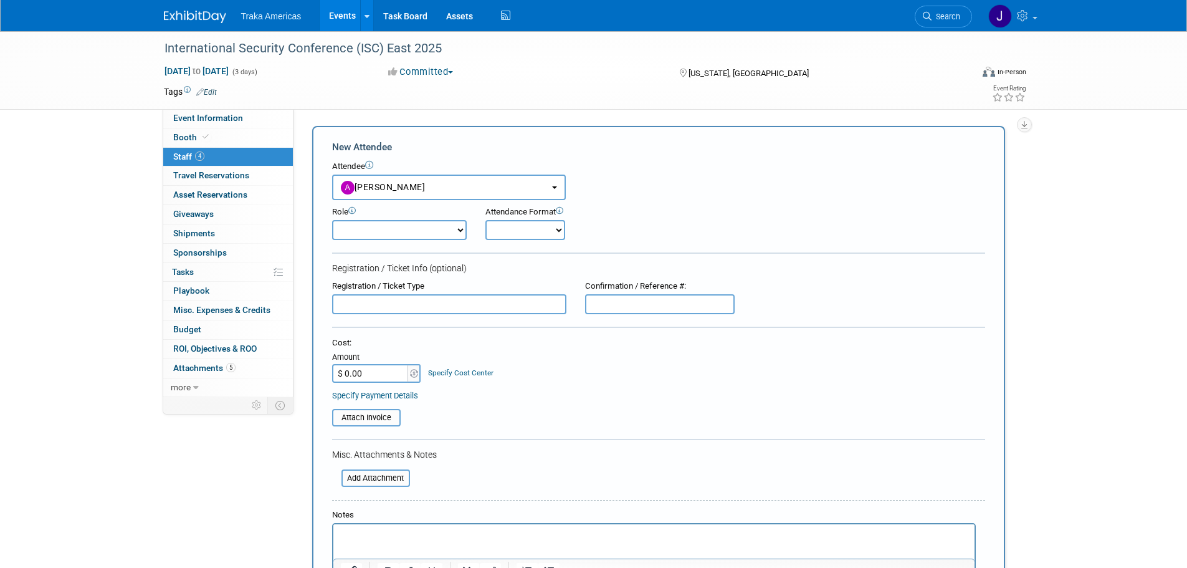
click at [396, 222] on select "Demonstrator Host Planner Presenter Sales Engineer Sales Representative Set-up/…" at bounding box center [399, 230] width 135 height 20
click at [395, 232] on select "Demonstrator Host Planner Presenter Sales Engineer Sales Representative Set-up/…" at bounding box center [399, 230] width 135 height 20
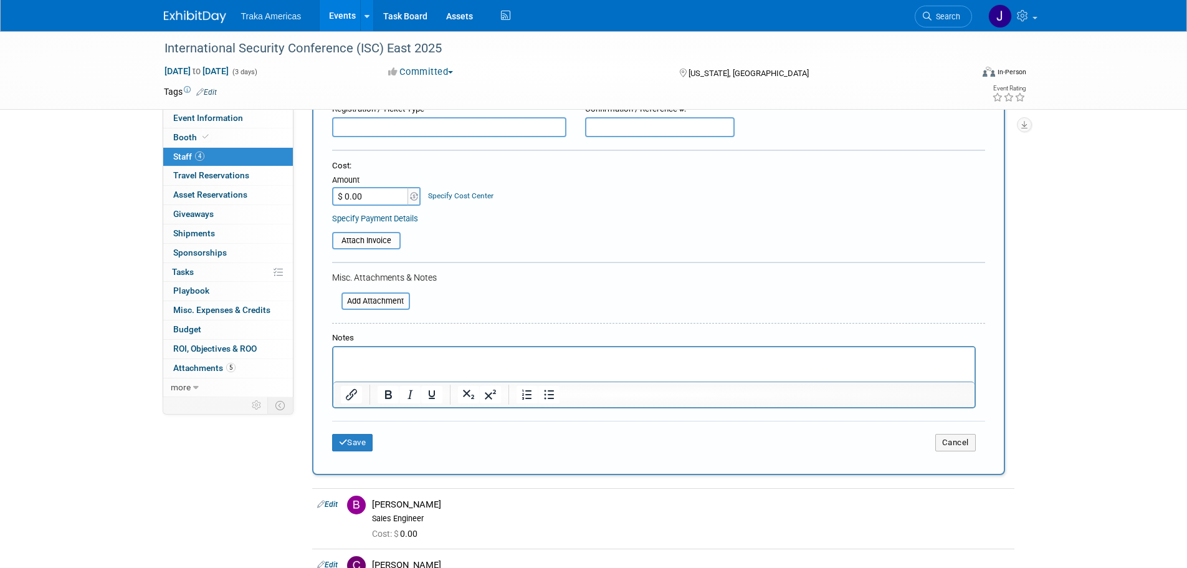
scroll to position [187, 0]
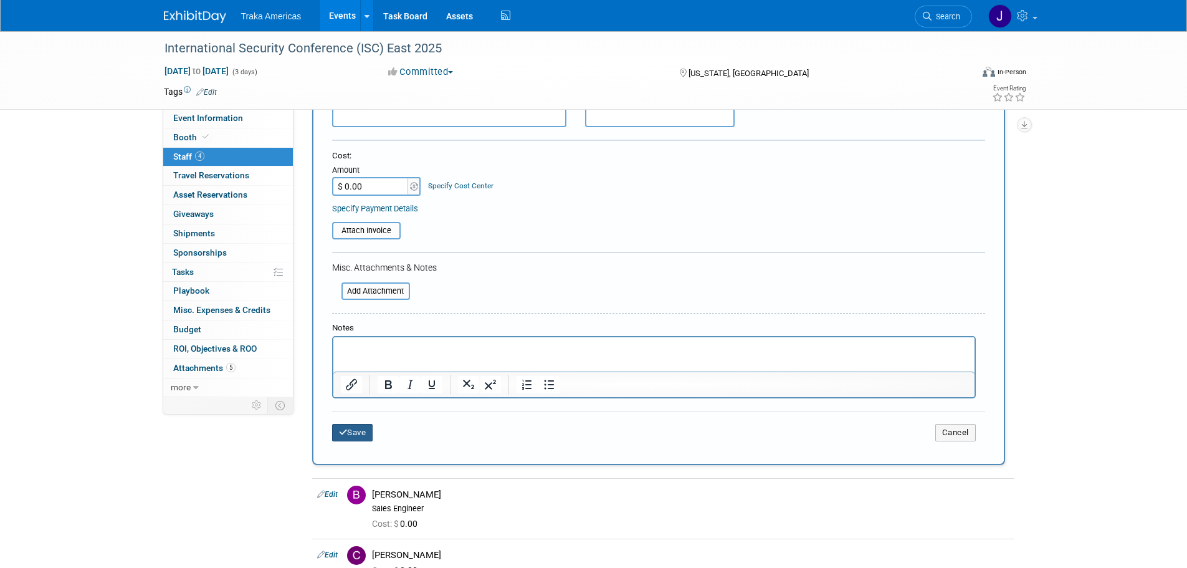
click at [356, 437] on button "Save" at bounding box center [352, 432] width 41 height 17
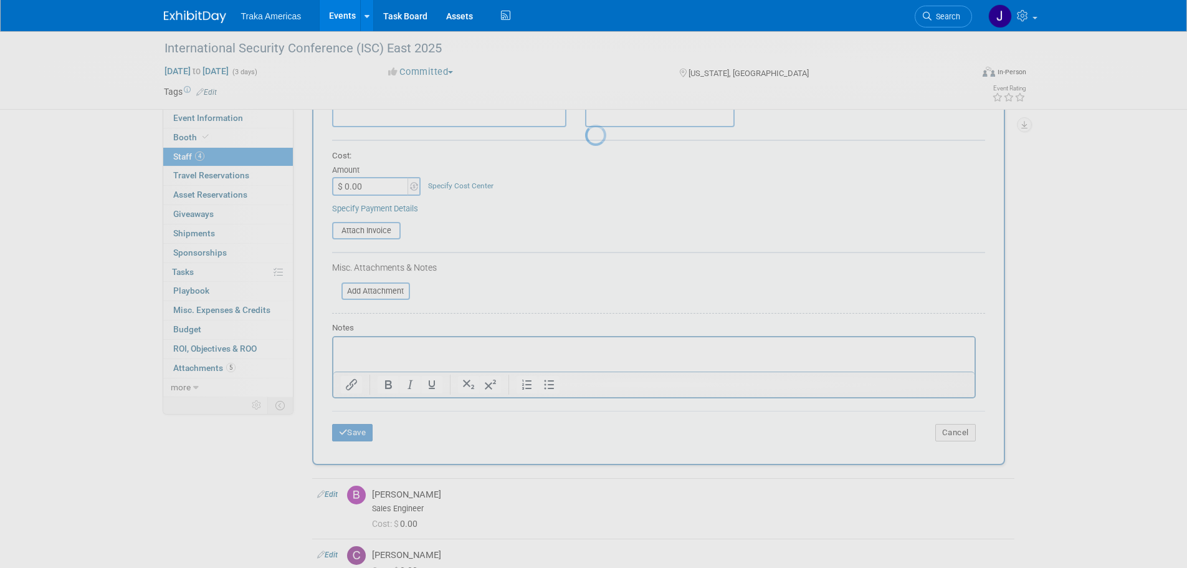
scroll to position [12, 0]
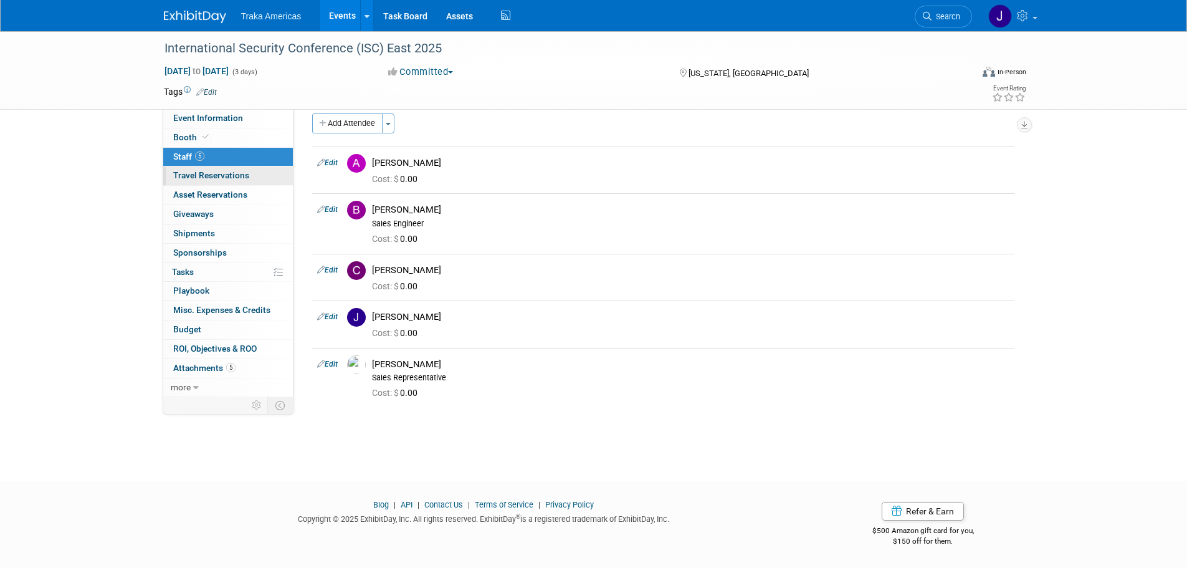
click at [208, 169] on link "0 Travel Reservations 0" at bounding box center [228, 175] width 130 height 19
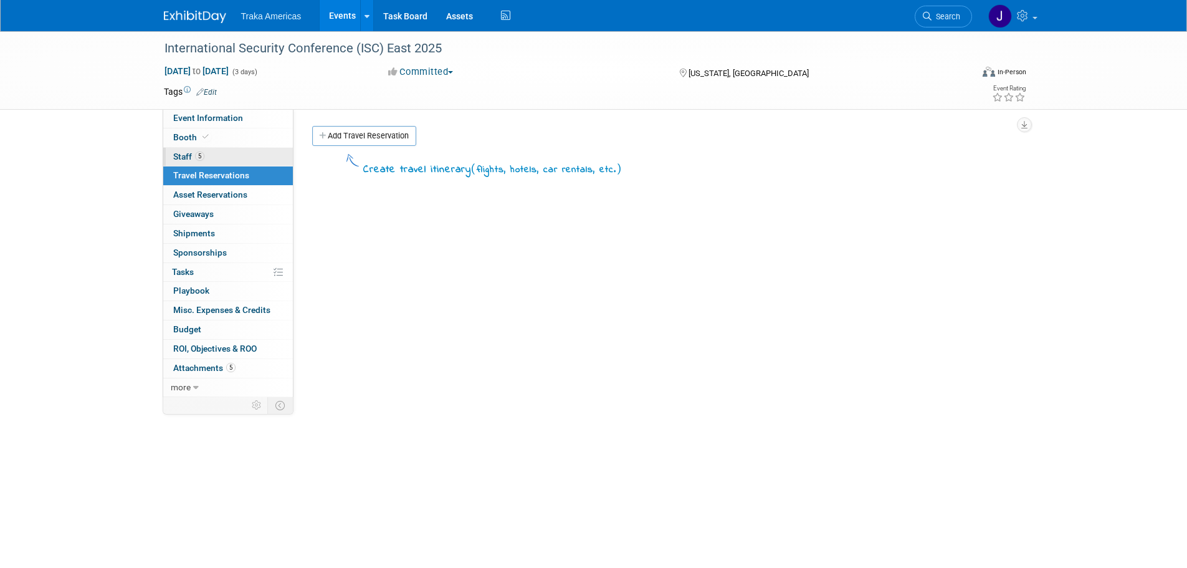
click at [206, 158] on link "5 Staff 5" at bounding box center [228, 157] width 130 height 19
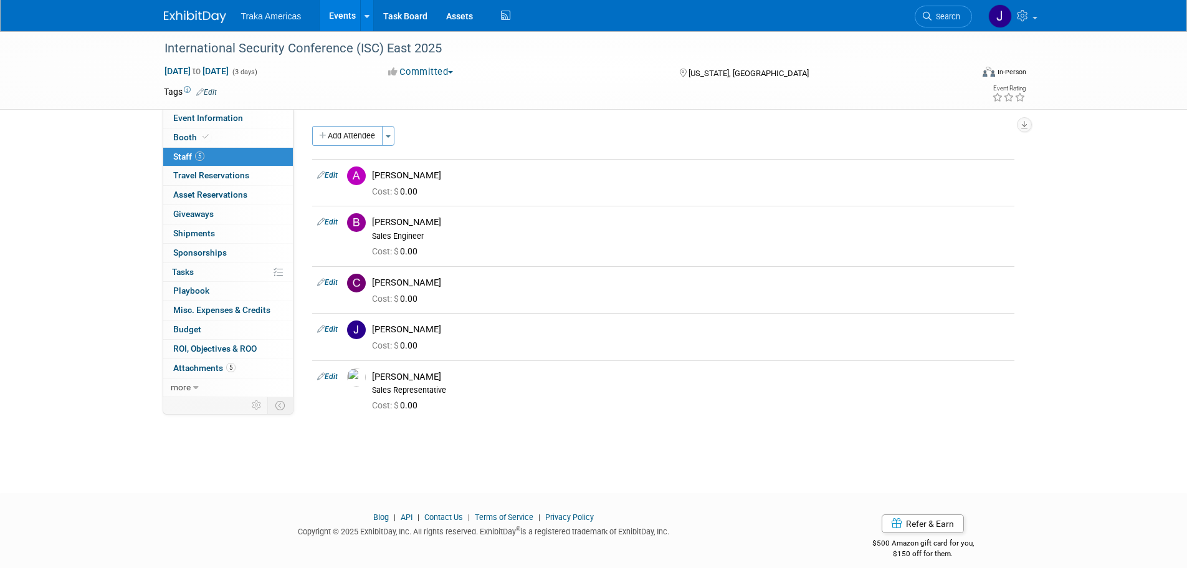
click at [188, 19] on img at bounding box center [195, 17] width 62 height 12
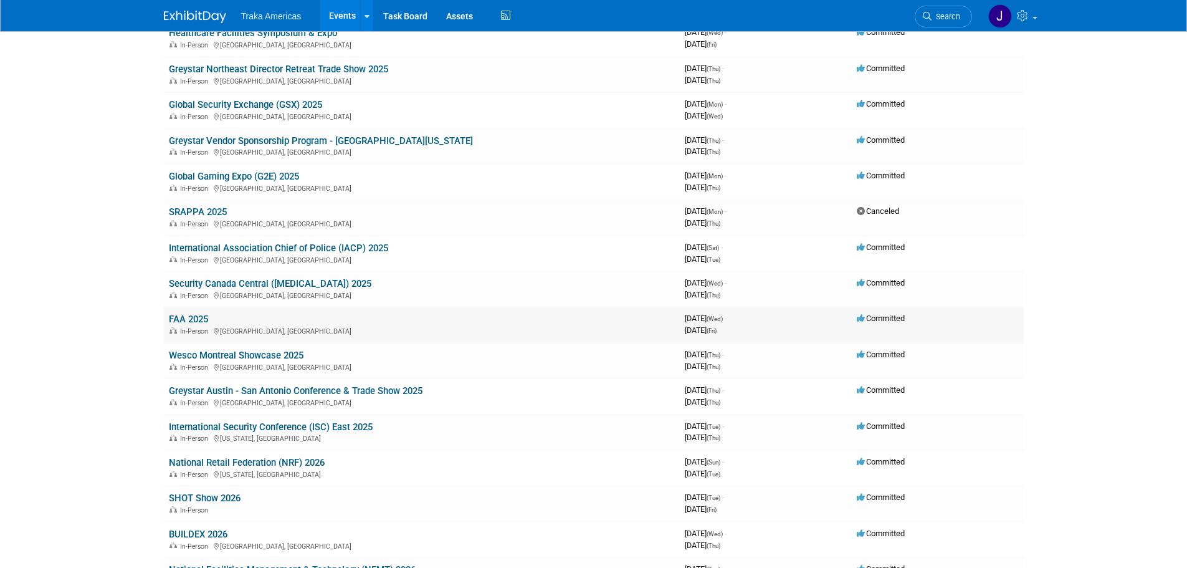
scroll to position [374, 0]
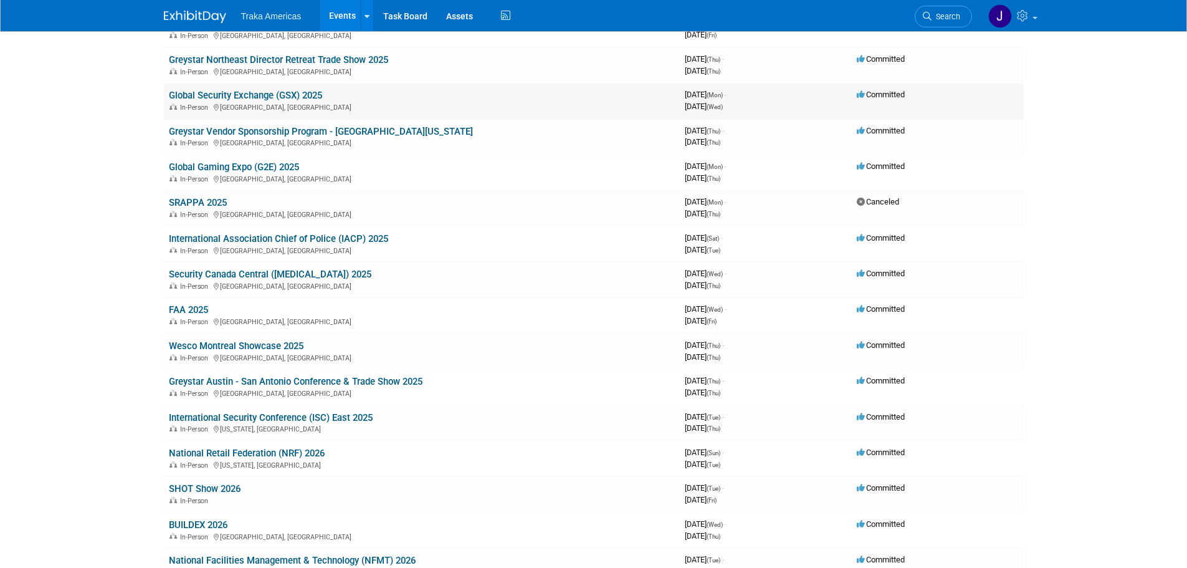
click at [274, 94] on link "Global Security Exchange (GSX) 2025" at bounding box center [245, 95] width 153 height 11
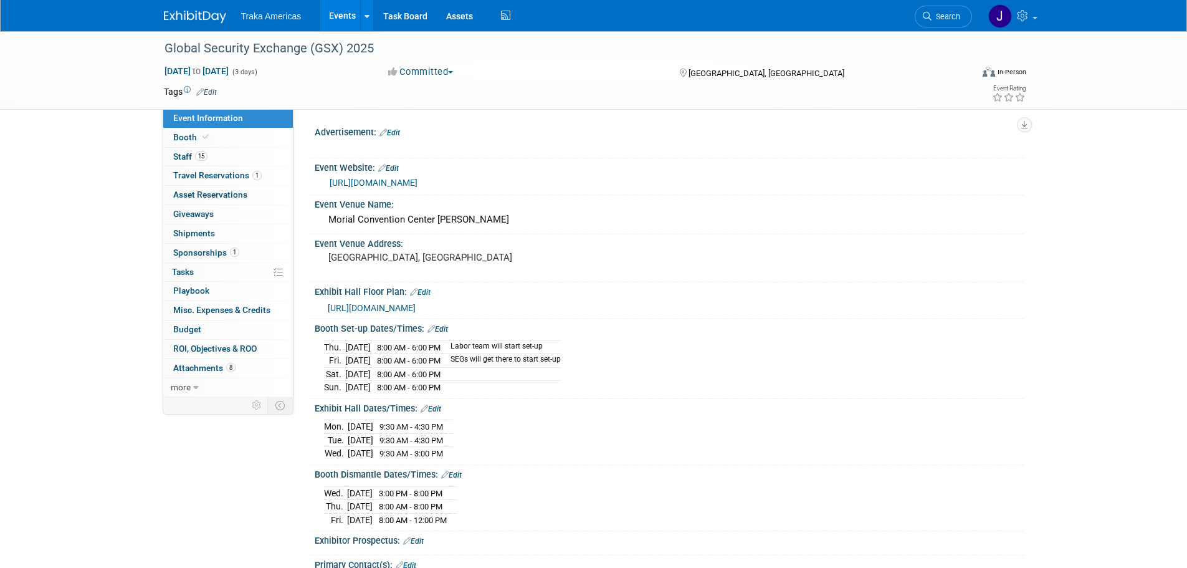
select select "National"
click at [232, 138] on link "Booth" at bounding box center [228, 137] width 130 height 19
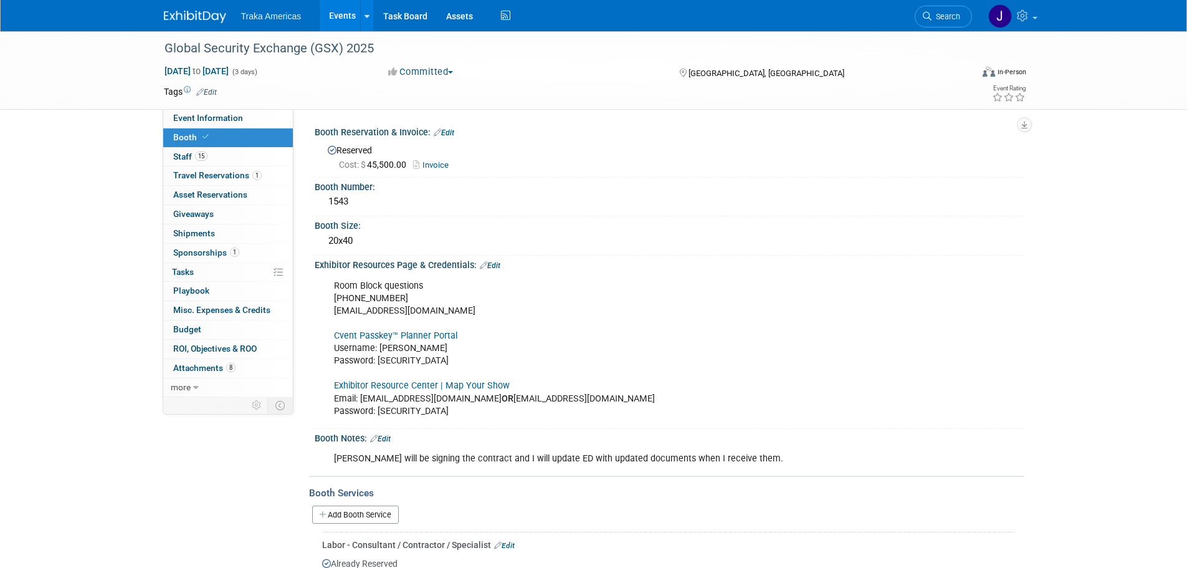
click at [371, 335] on link "Cvent Passkey™ Planner Portal" at bounding box center [395, 335] width 123 height 11
drag, startPoint x: 447, startPoint y: 361, endPoint x: 380, endPoint y: 361, distance: 66.7
click at [380, 361] on div "Room Block questions [PHONE_NUMBER] [EMAIL_ADDRESS][DOMAIN_NAME] Cvent Passkey™…" at bounding box center [605, 349] width 561 height 150
copy div "GSXrooms2025!"
drag, startPoint x: 419, startPoint y: 412, endPoint x: 379, endPoint y: 418, distance: 40.3
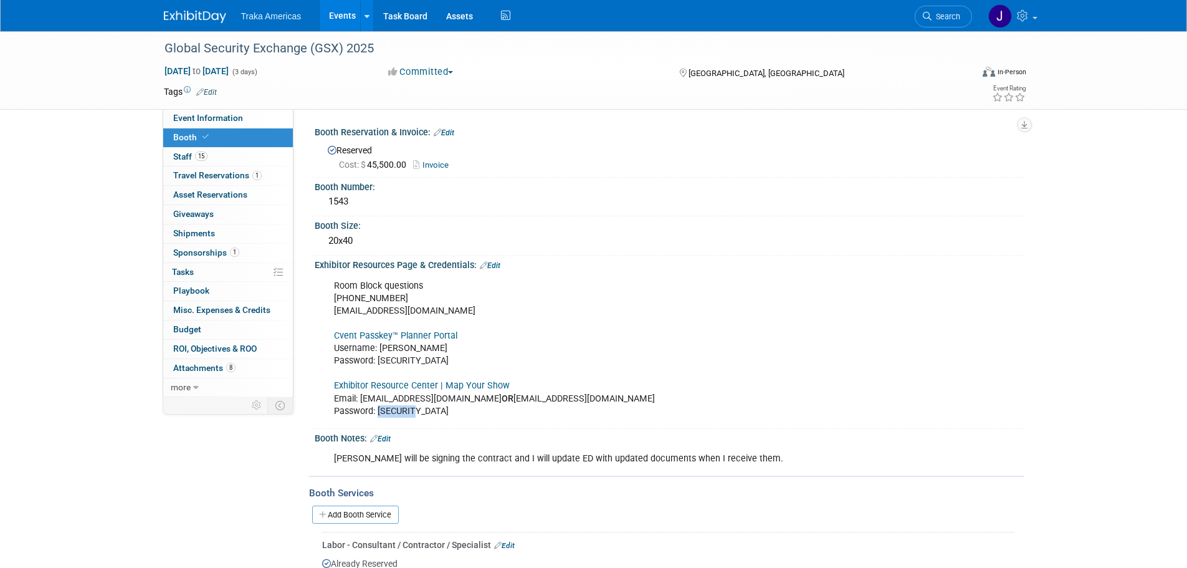
click at [379, 418] on div "Room Block questions [PHONE_NUMBER] [EMAIL_ADDRESS][DOMAIN_NAME] Cvent Passkey™…" at bounding box center [605, 349] width 561 height 150
copy div "GSX2025!"
click at [390, 388] on link "Exhibitor Resource Center | Map Your Show" at bounding box center [422, 385] width 176 height 11
drag, startPoint x: 194, startPoint y: 156, endPoint x: 301, endPoint y: 191, distance: 112.1
click at [195, 156] on span "15" at bounding box center [201, 155] width 12 height 9
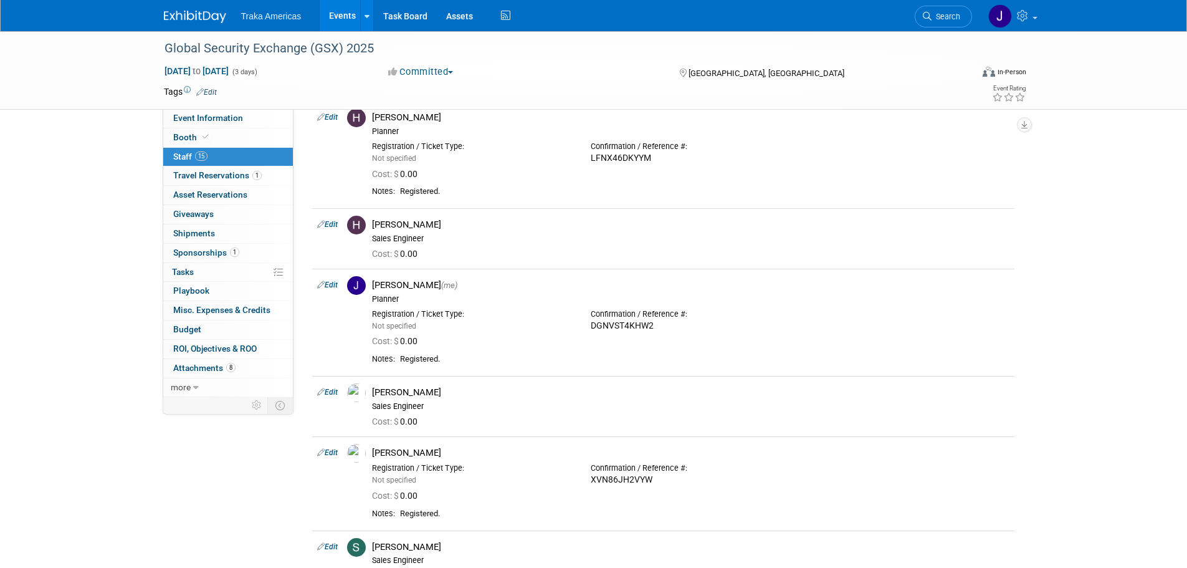
scroll to position [872, 0]
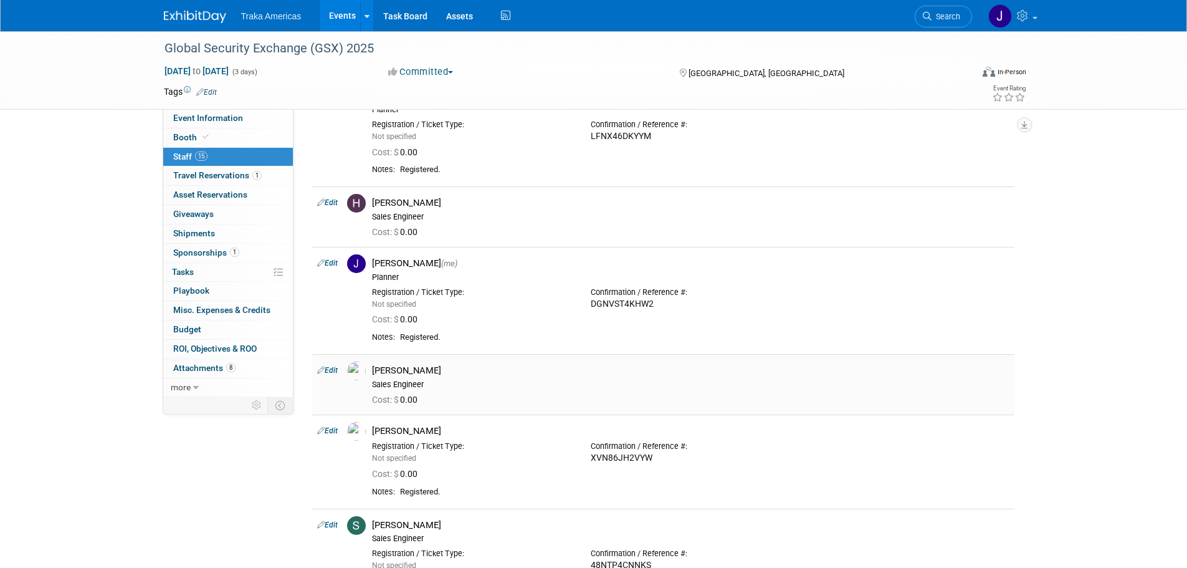
click at [328, 368] on link "Edit" at bounding box center [327, 370] width 21 height 9
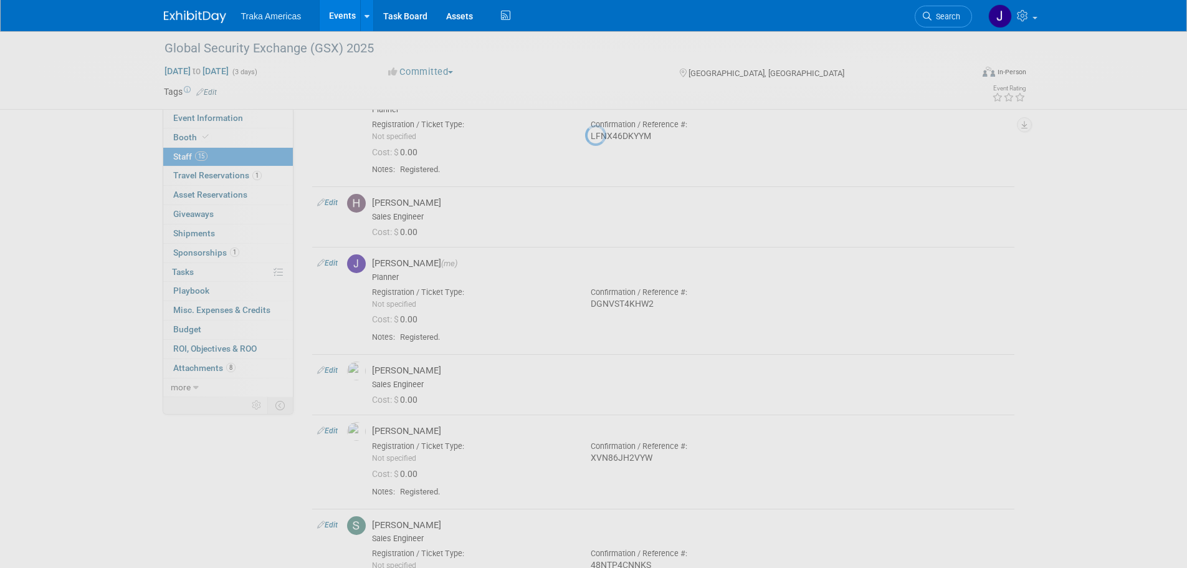
select select "f070274c-eb68-4ac2-b543-23b9017acebd"
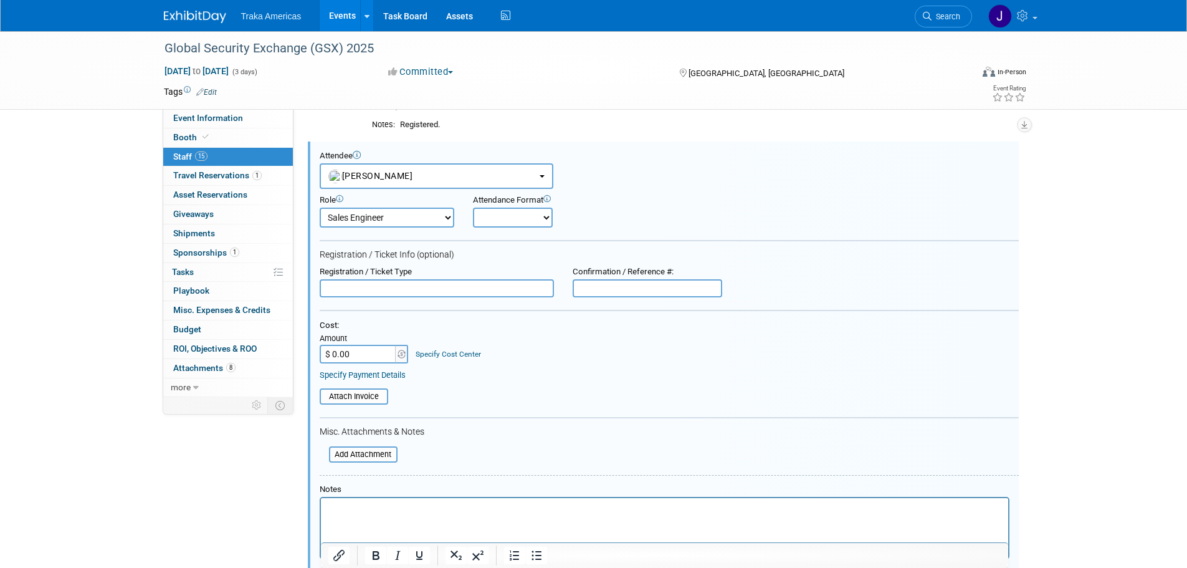
scroll to position [0, 0]
click at [603, 283] on input "text" at bounding box center [648, 288] width 150 height 19
paste input "QFNDL93MRBD"
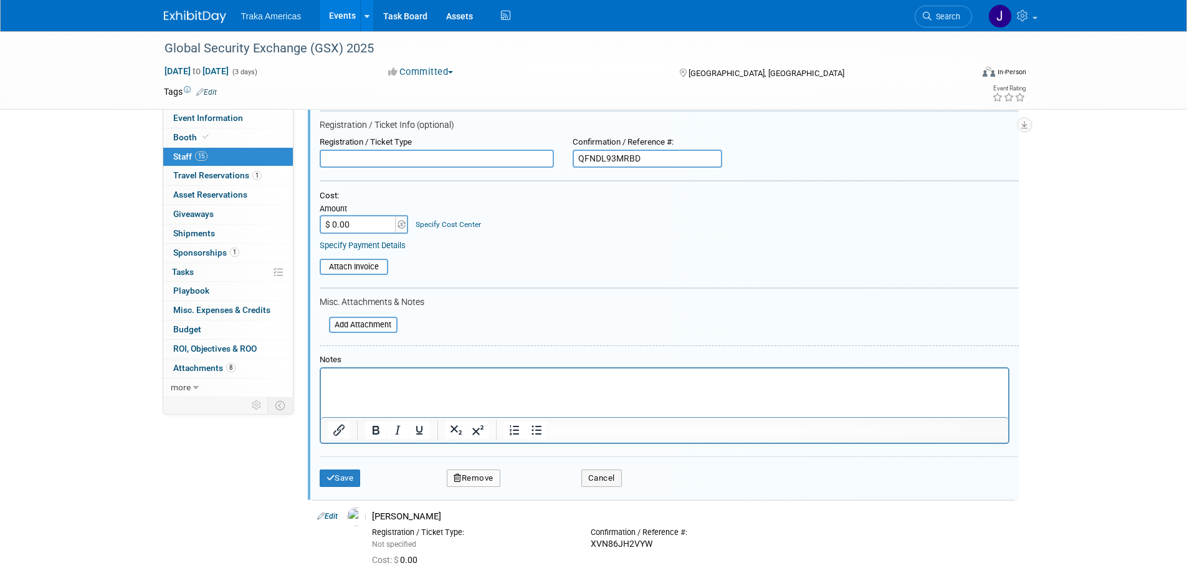
scroll to position [1272, 0]
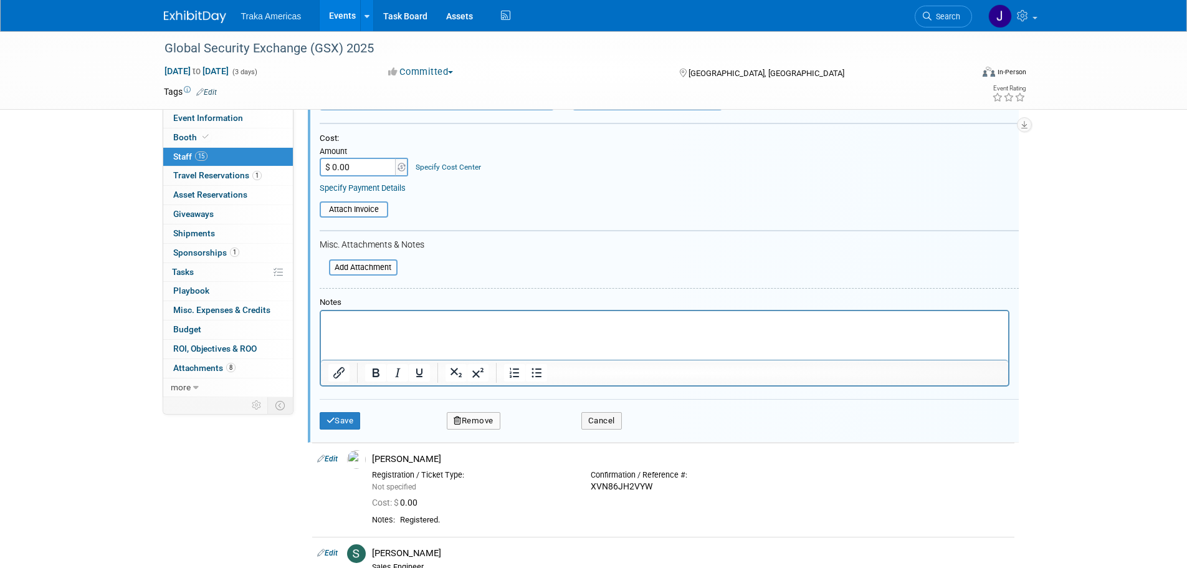
type input "QFNDL93MRBD"
click at [445, 328] on html at bounding box center [663, 319] width 687 height 17
click at [355, 426] on button "Save" at bounding box center [340, 420] width 41 height 17
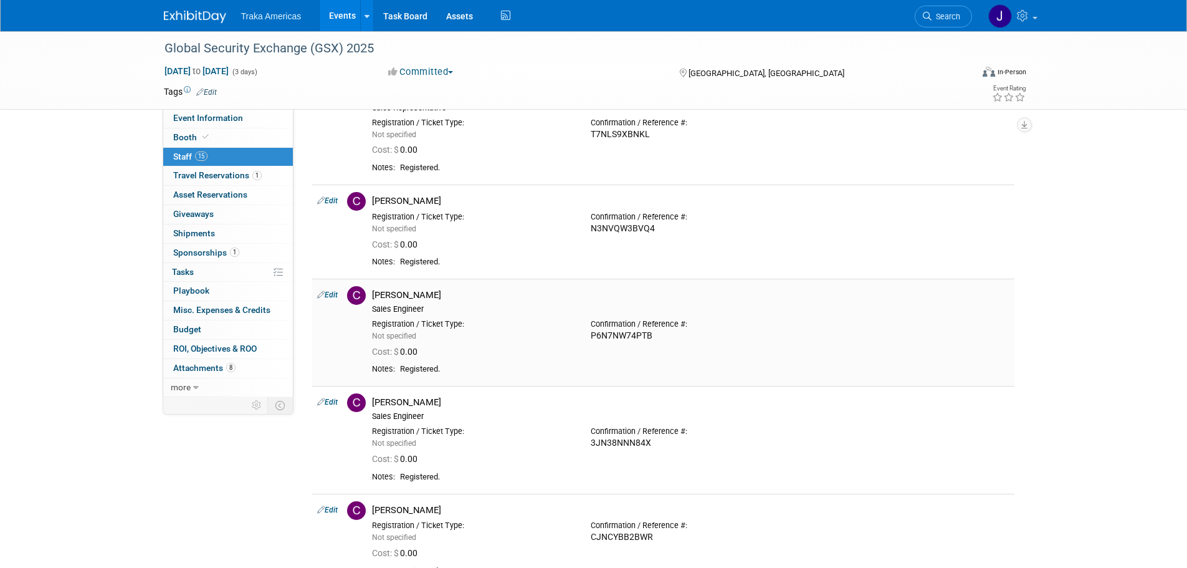
scroll to position [0, 0]
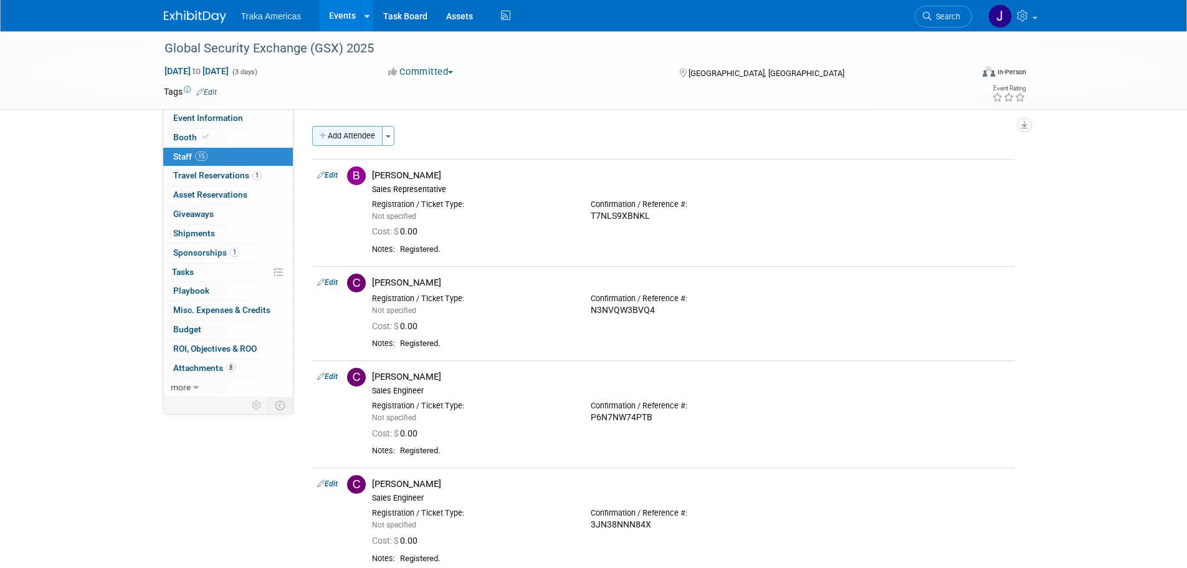
click at [350, 138] on button "Add Attendee" at bounding box center [347, 136] width 70 height 20
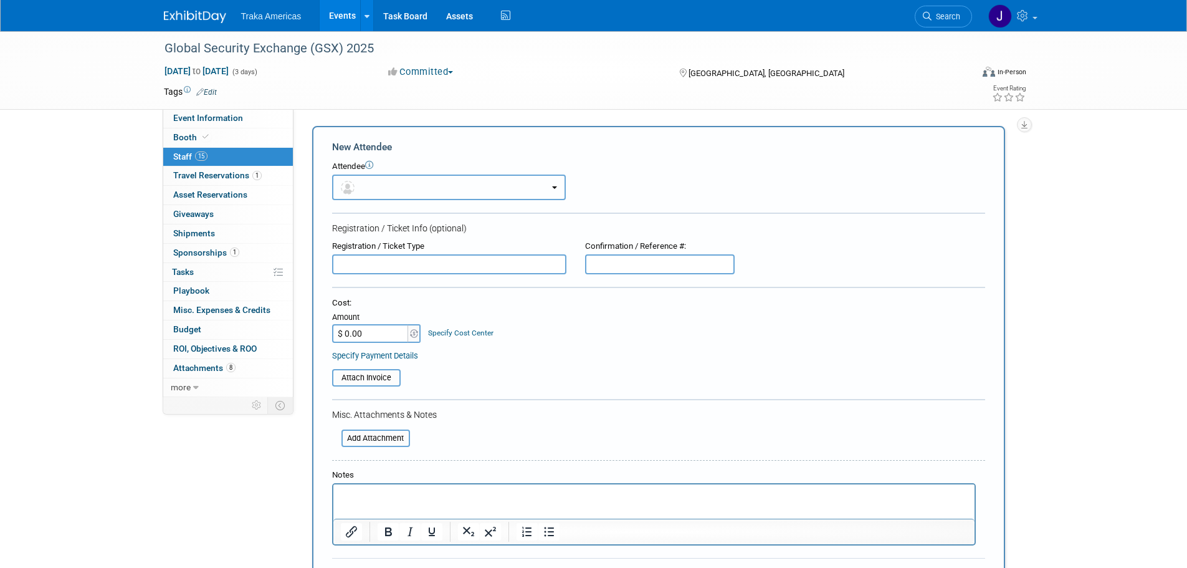
click at [484, 192] on button "button" at bounding box center [449, 187] width 234 height 26
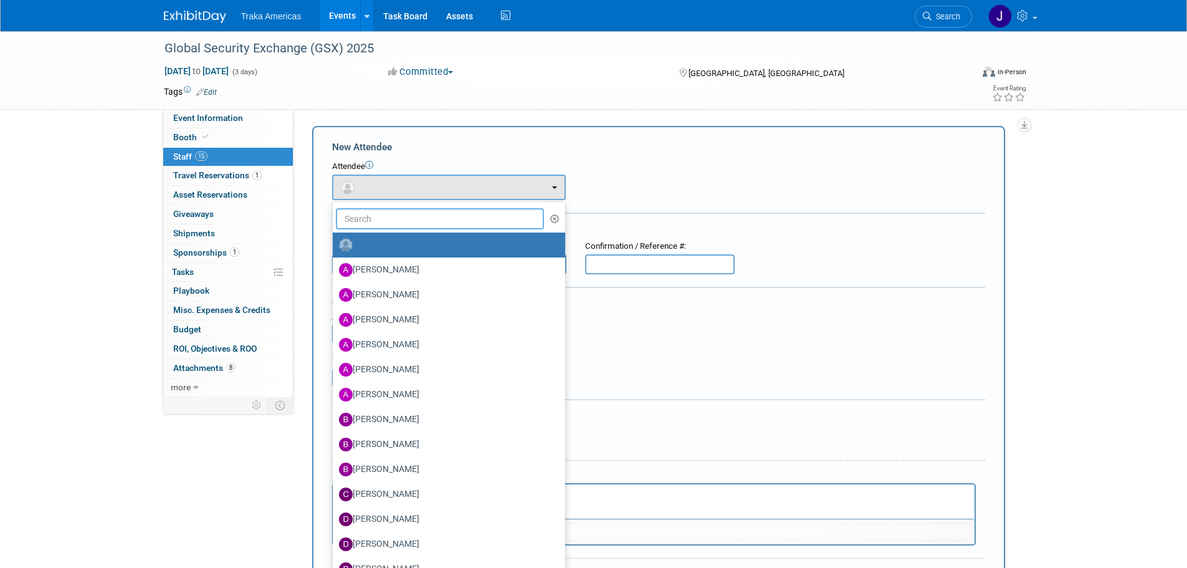
click at [462, 217] on input "text" at bounding box center [440, 218] width 209 height 21
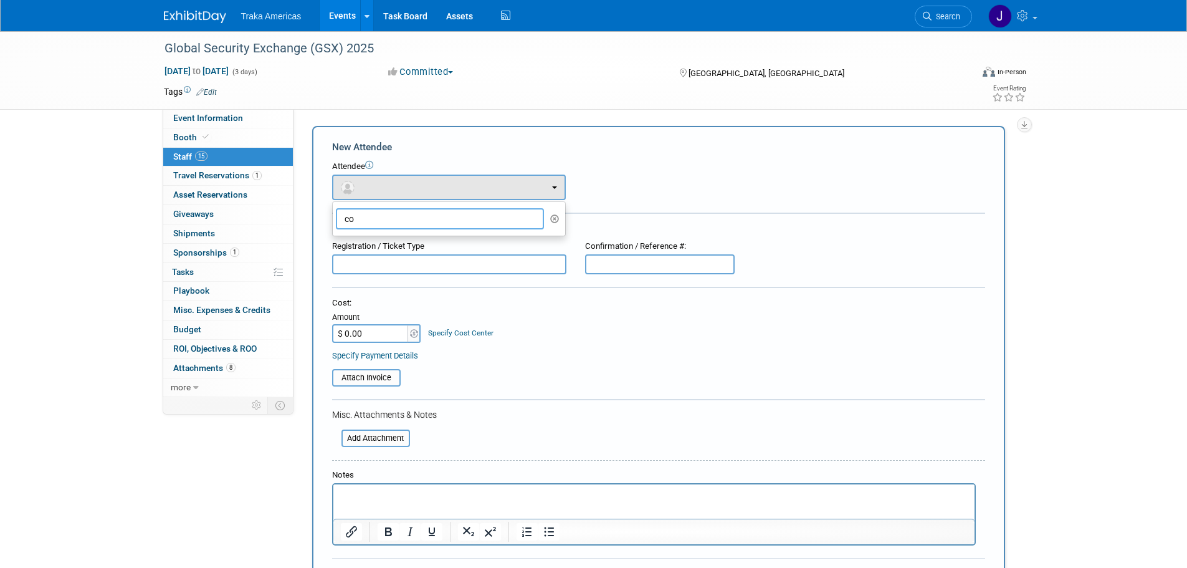
type input "c"
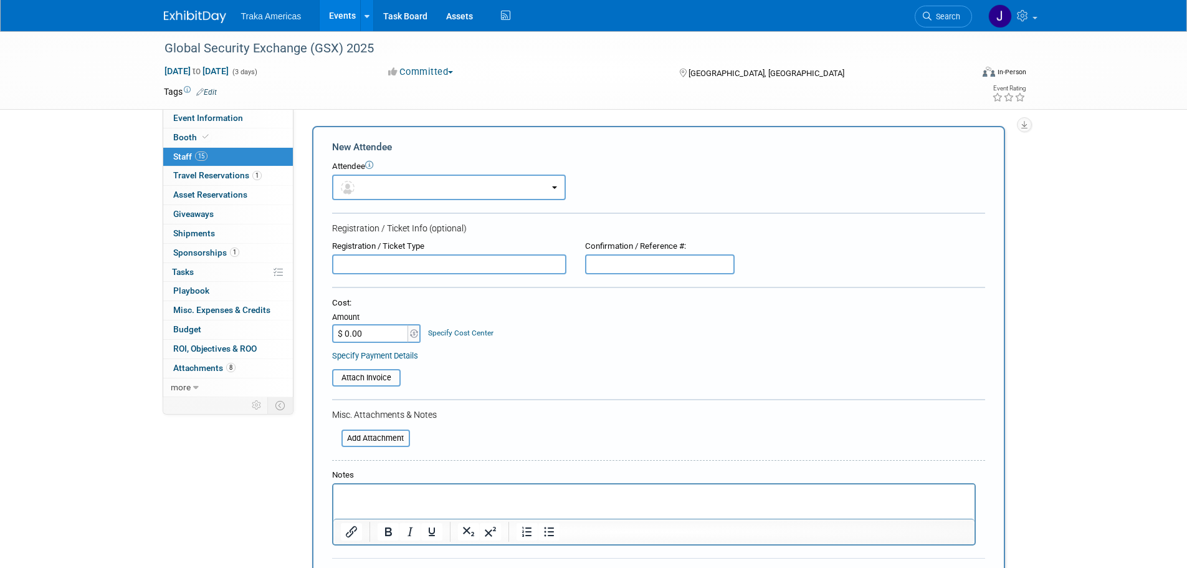
click at [191, 9] on link at bounding box center [202, 11] width 77 height 10
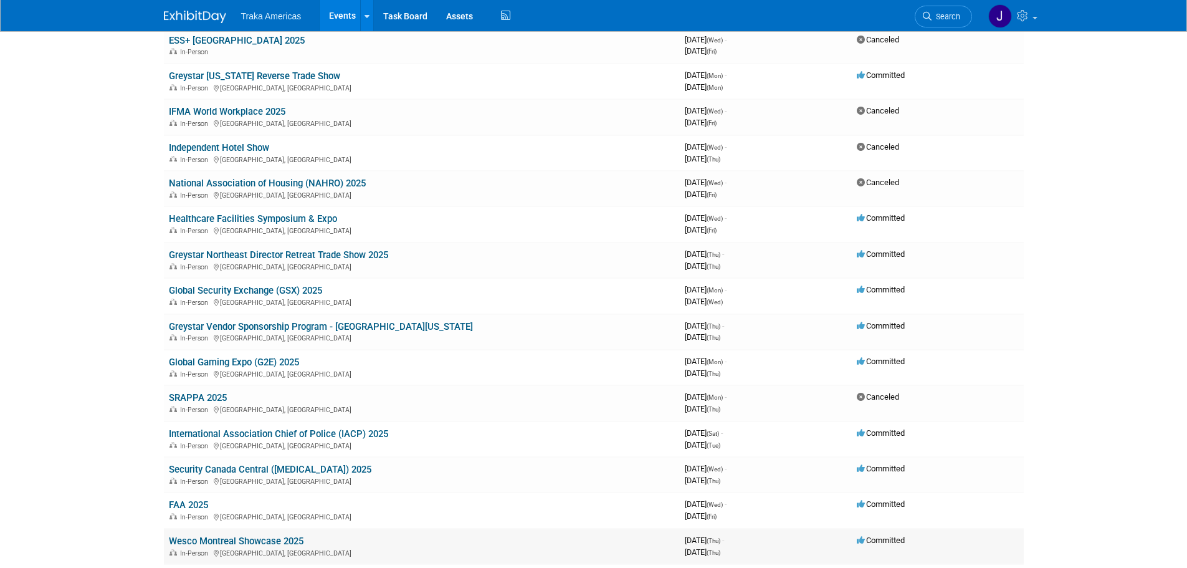
scroll to position [374, 0]
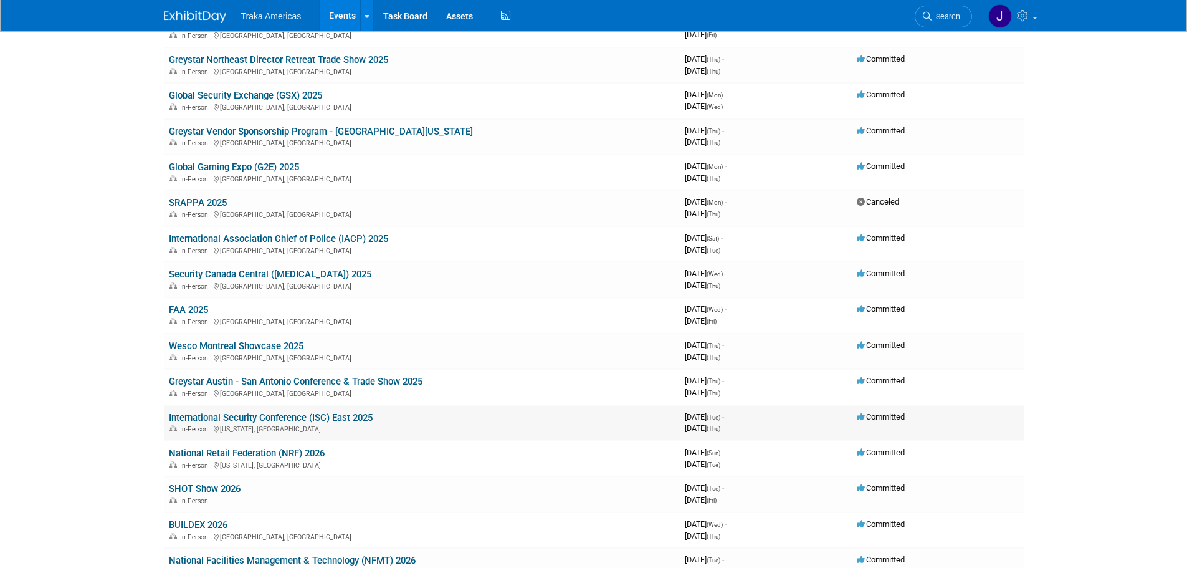
click at [237, 418] on link "International Security Conference (ISC) East 2025" at bounding box center [271, 417] width 204 height 11
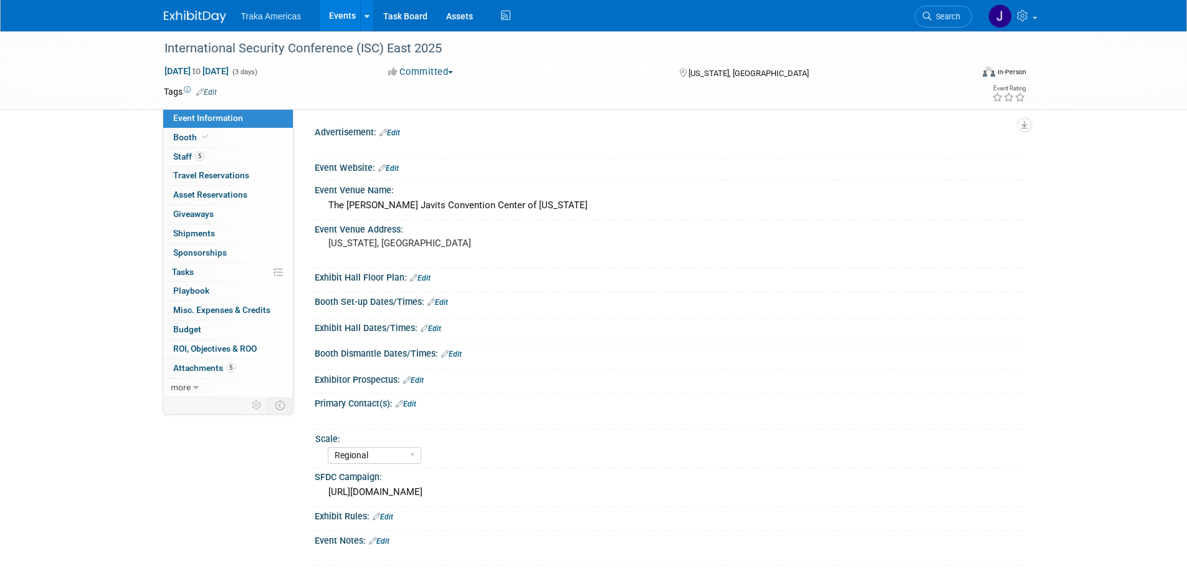
select select "Regional"
click at [257, 134] on link "Booth" at bounding box center [228, 137] width 130 height 19
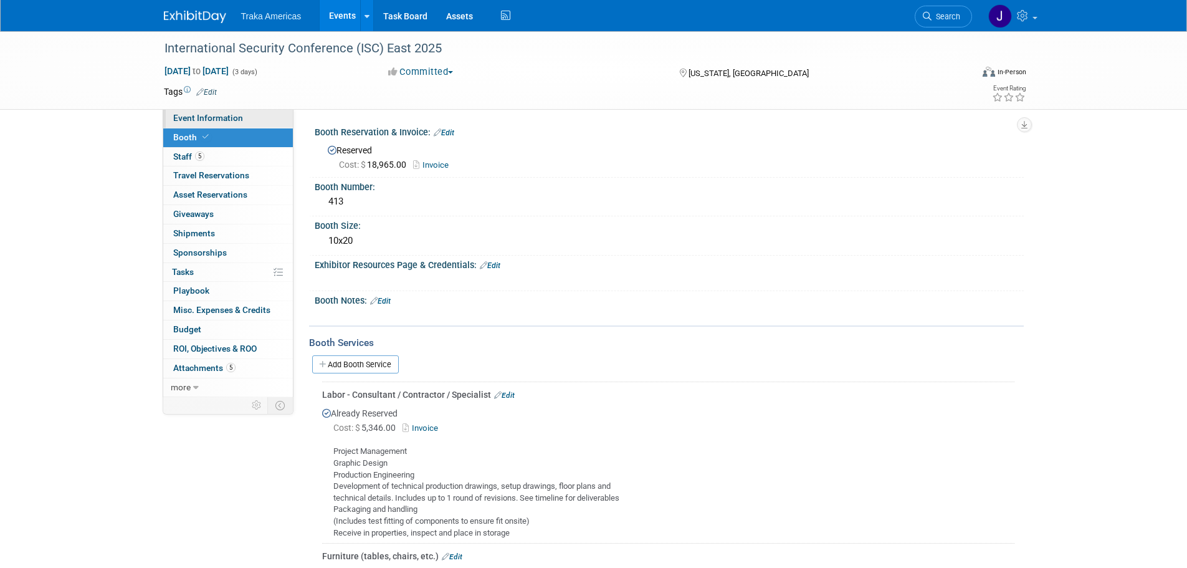
click at [247, 126] on link "Event Information" at bounding box center [228, 118] width 130 height 19
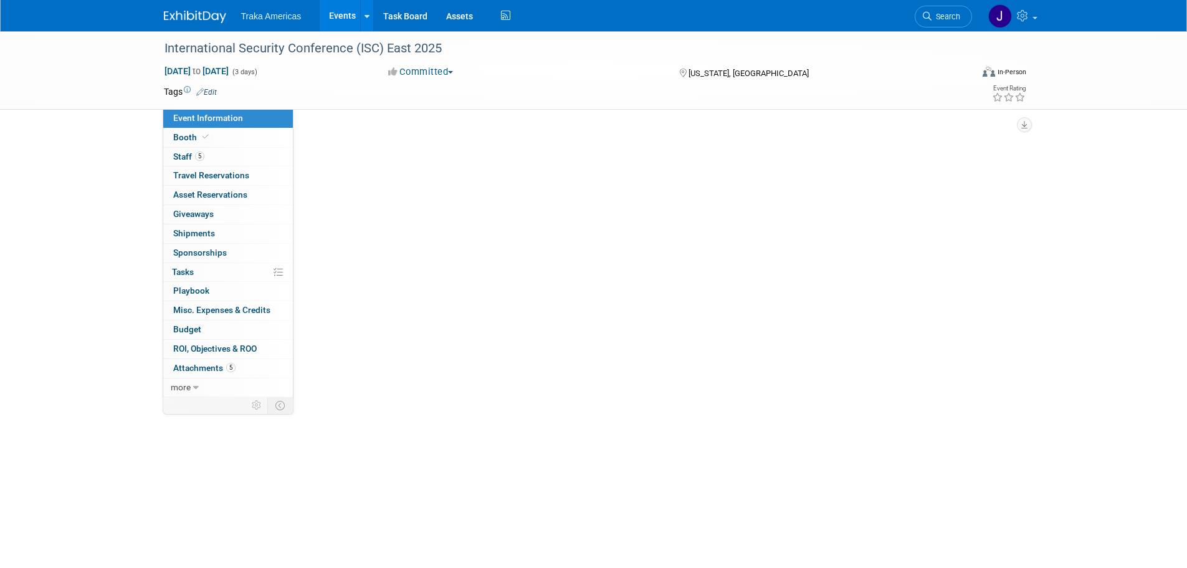
select select "Regional"
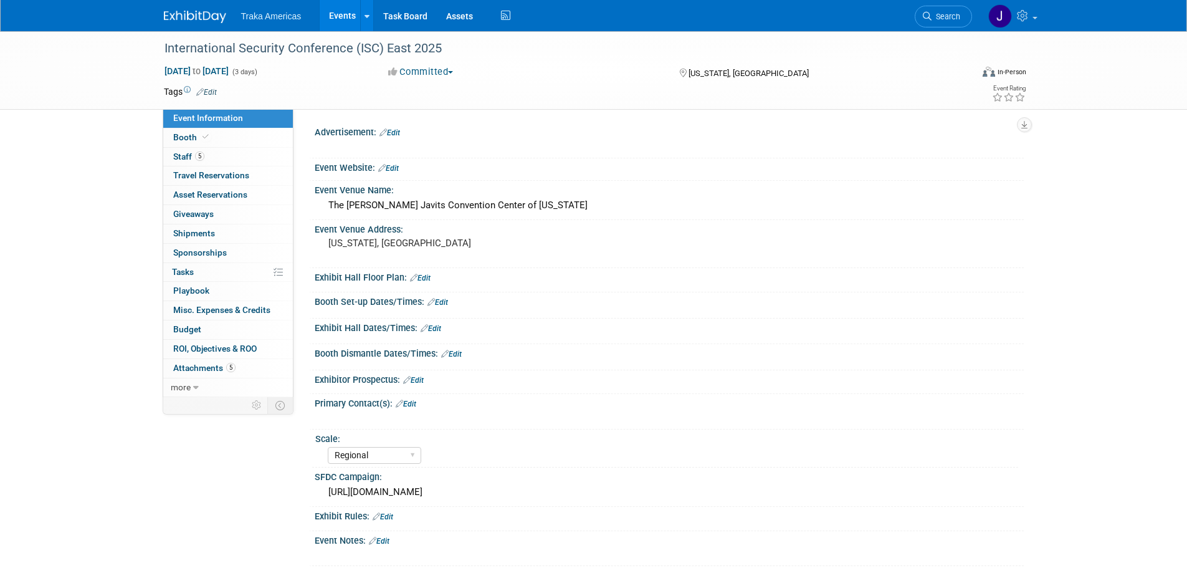
click at [395, 168] on link "Edit" at bounding box center [388, 168] width 21 height 9
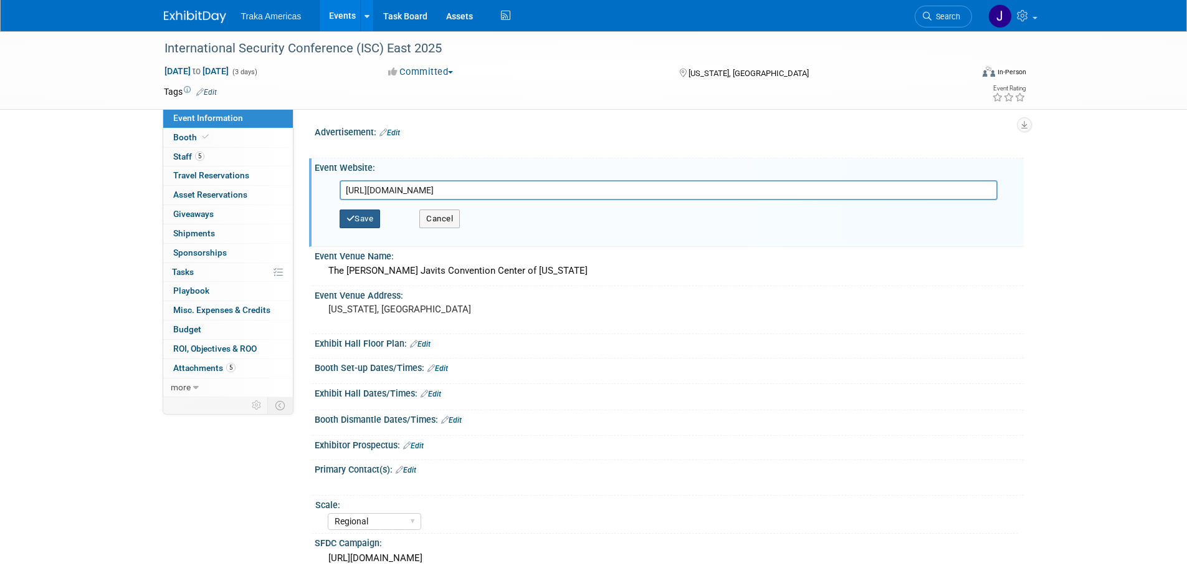
type input "[URL][DOMAIN_NAME]"
click at [358, 216] on button "Save" at bounding box center [360, 218] width 41 height 19
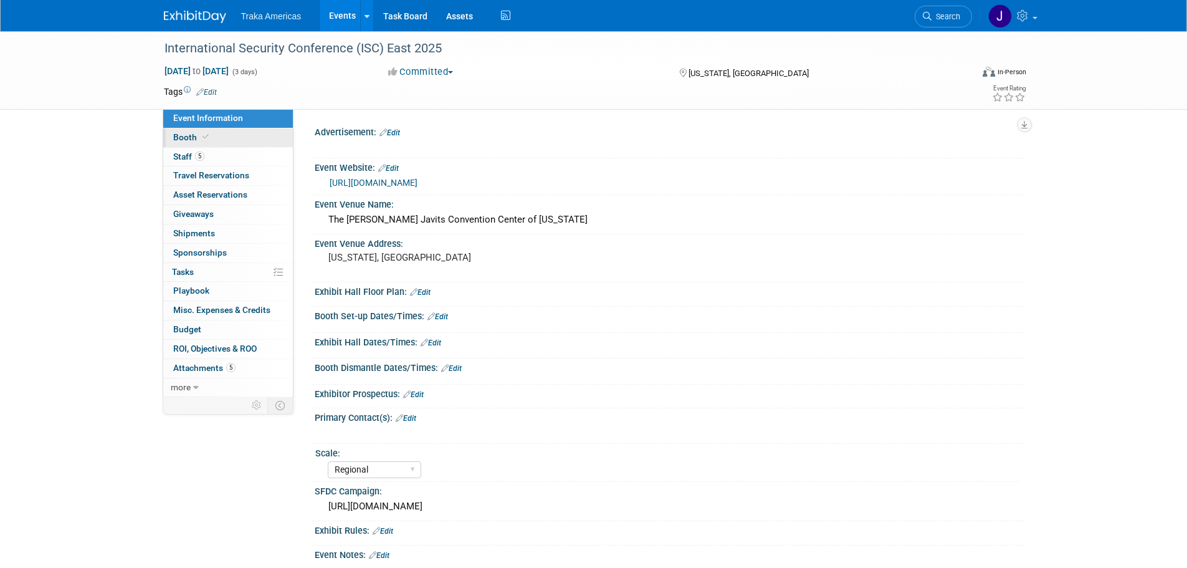
click at [232, 139] on link "Booth" at bounding box center [228, 137] width 130 height 19
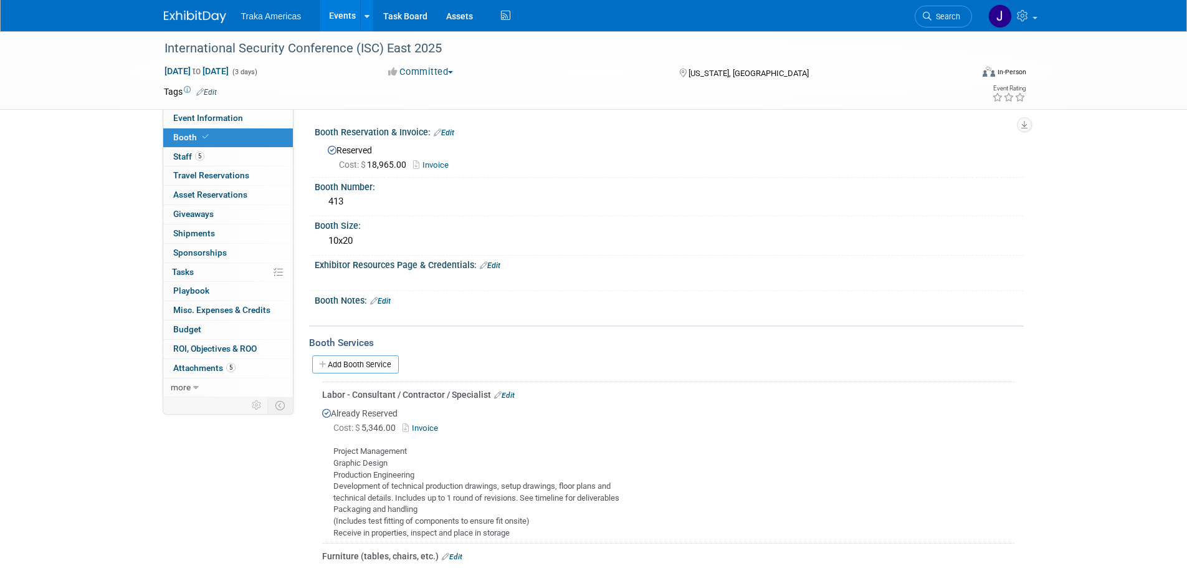
click at [495, 261] on link "Edit" at bounding box center [490, 265] width 21 height 9
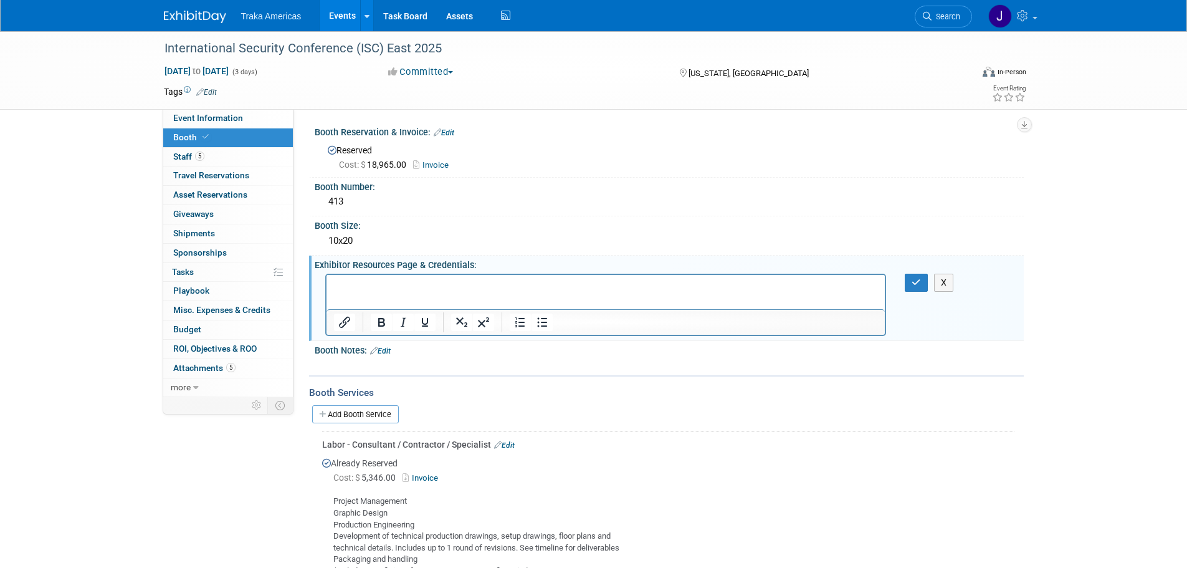
click at [380, 290] on p "Rich Text Area. Press ALT-0 for help." at bounding box center [605, 285] width 545 height 12
click at [460, 285] on p "﻿Exhibitor Hub" at bounding box center [605, 285] width 545 height 12
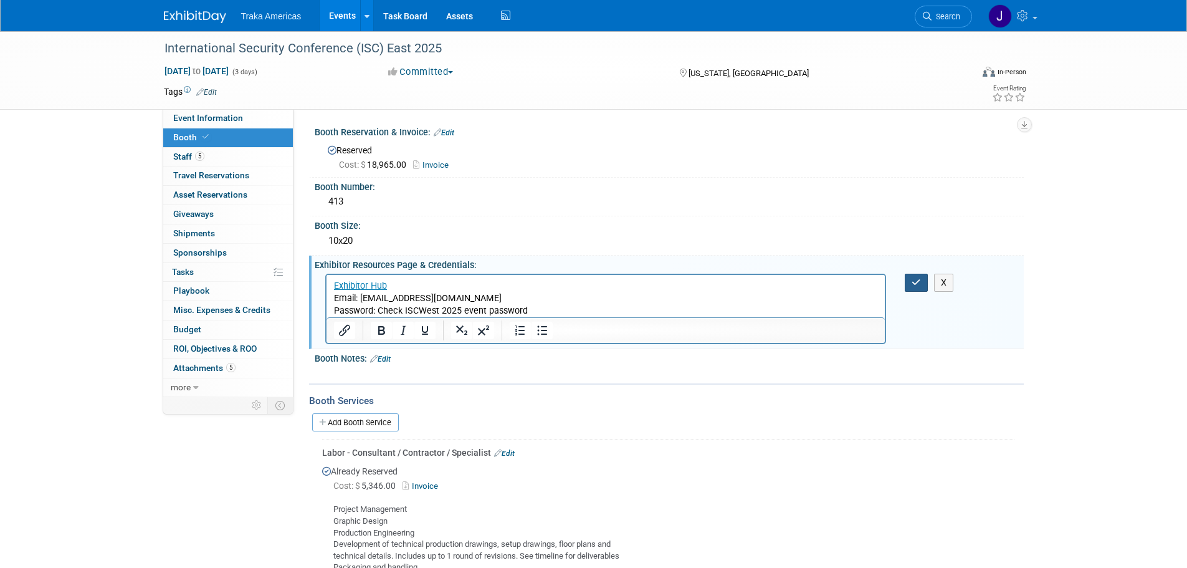
click at [910, 276] on button "button" at bounding box center [916, 283] width 23 height 18
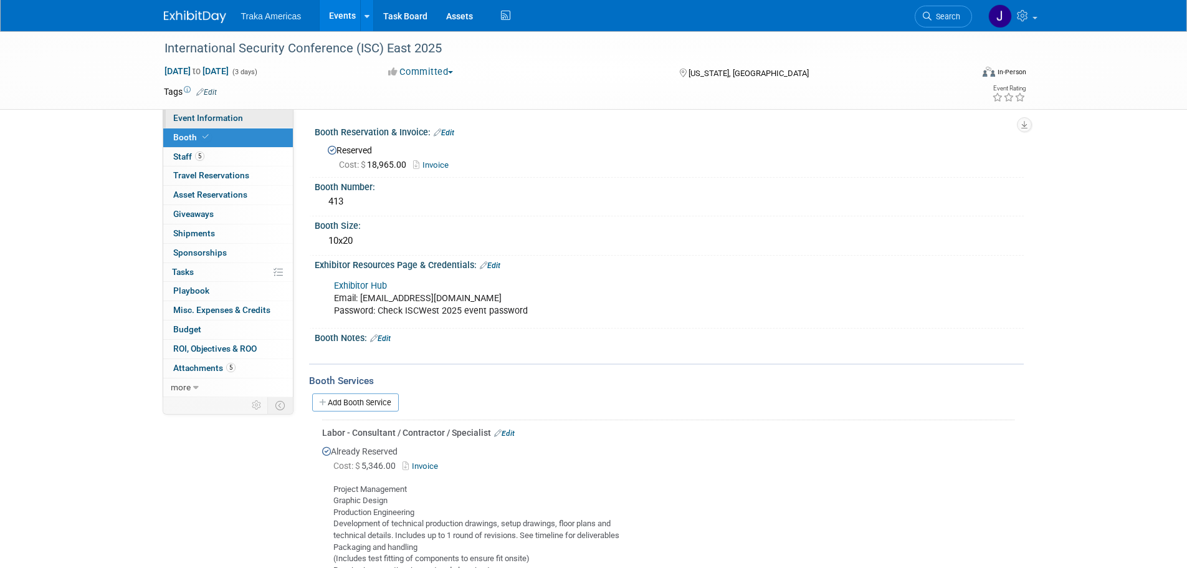
click at [218, 113] on span "Event Information" at bounding box center [208, 118] width 70 height 10
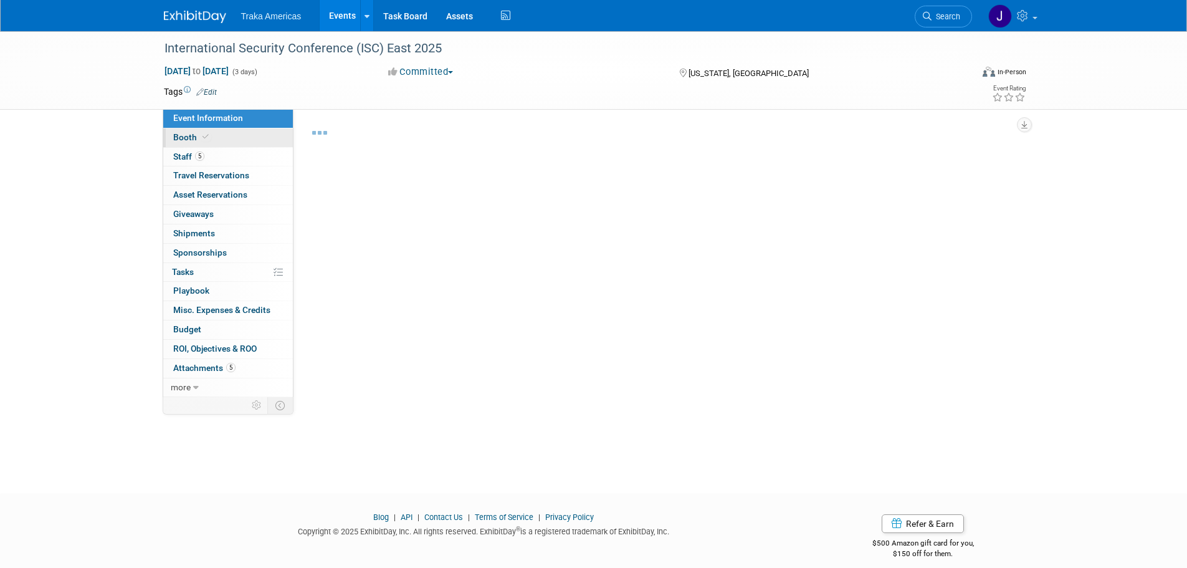
select select "Regional"
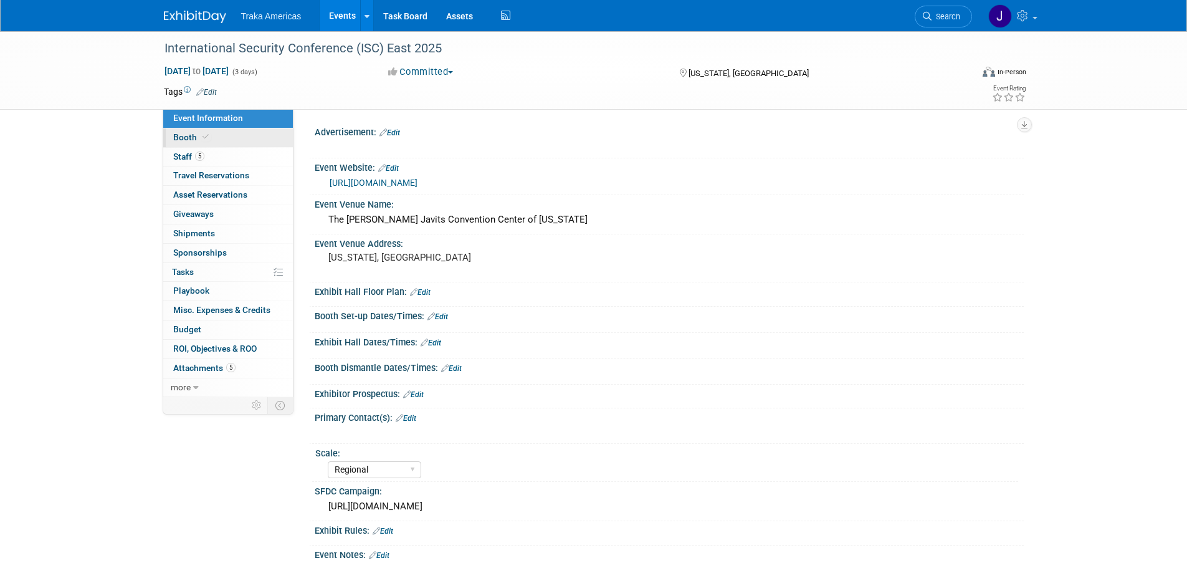
click at [203, 137] on icon at bounding box center [206, 136] width 6 height 7
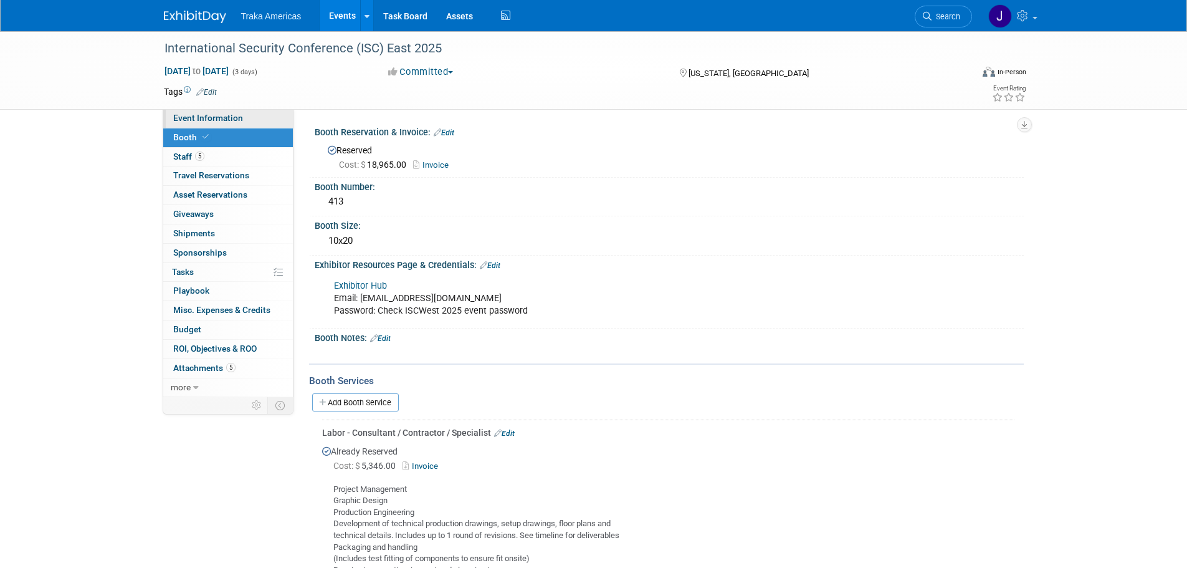
click at [247, 120] on link "Event Information" at bounding box center [228, 118] width 130 height 19
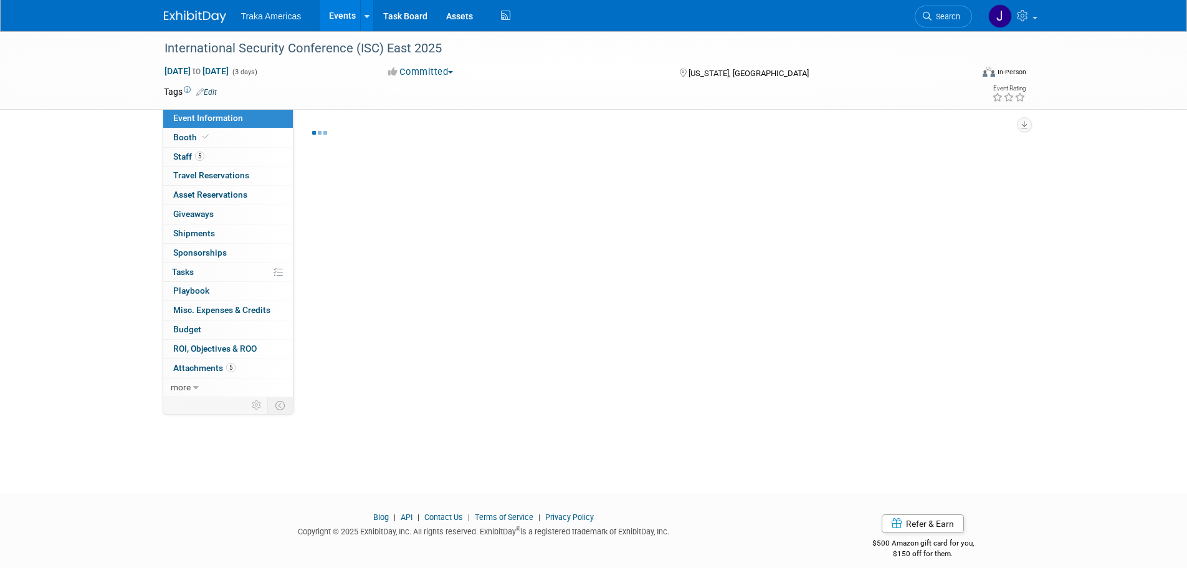
select select "Regional"
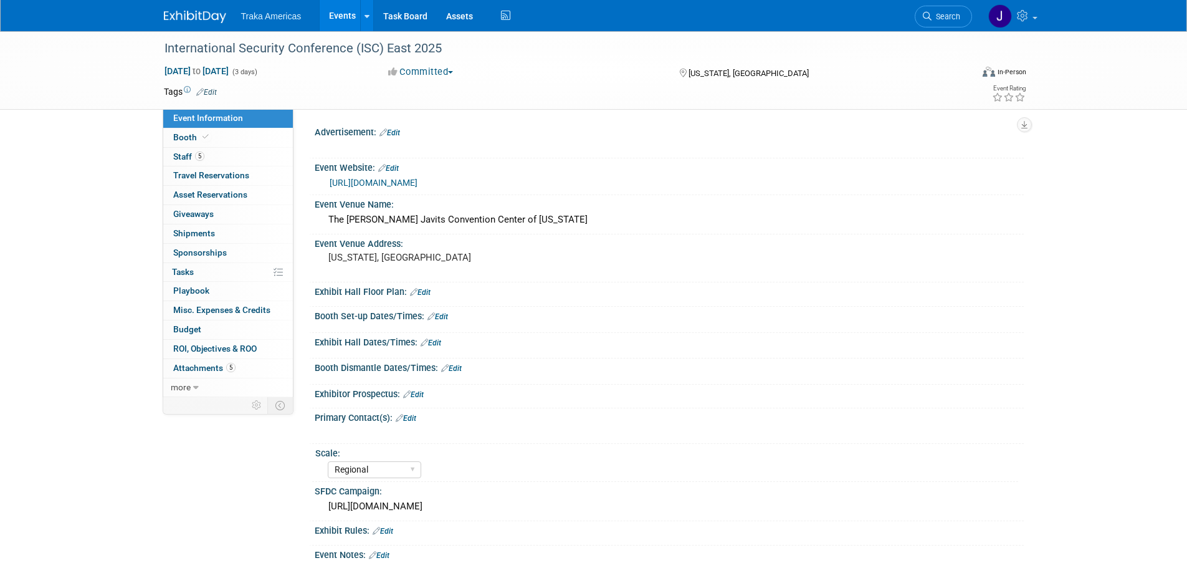
click at [447, 315] on link "Edit" at bounding box center [437, 316] width 21 height 9
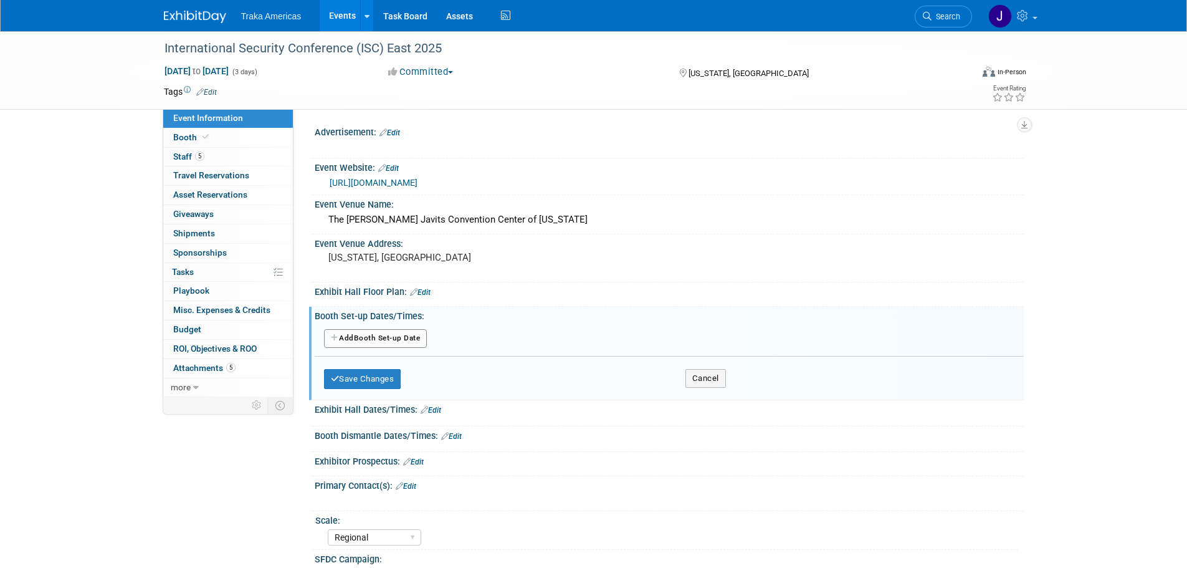
click at [383, 334] on button "Add Another Booth Set-up Date" at bounding box center [375, 338] width 103 height 19
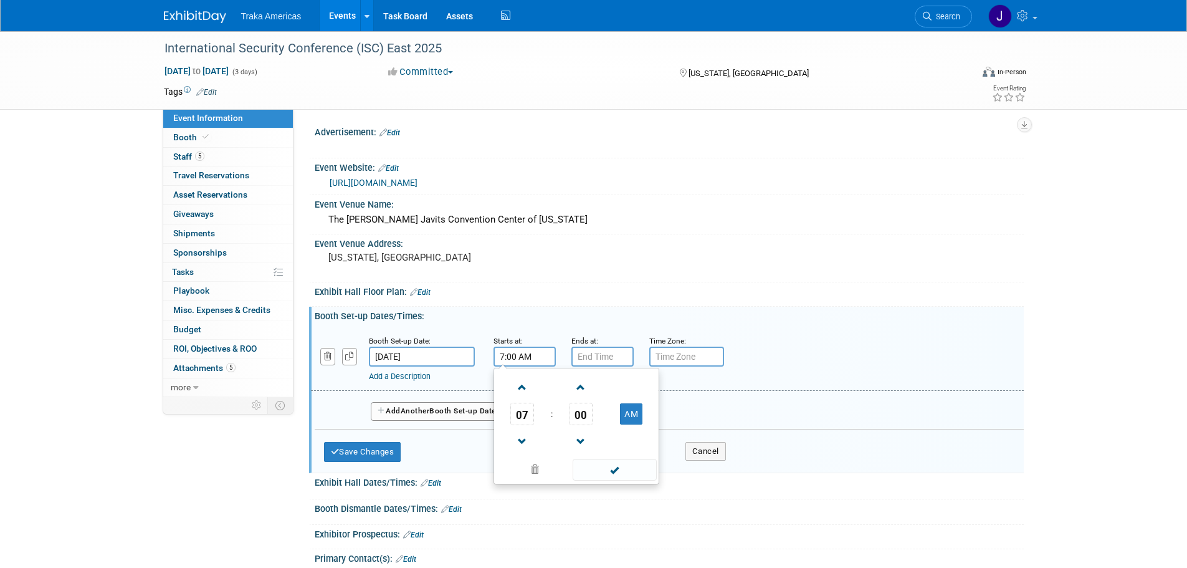
click at [512, 355] on input "7:00 AM" at bounding box center [524, 356] width 62 height 20
click at [520, 389] on span at bounding box center [523, 387] width 22 height 22
type input "8:00 AM"
drag, startPoint x: 612, startPoint y: 472, endPoint x: 608, endPoint y: 424, distance: 48.2
click at [612, 472] on span at bounding box center [615, 470] width 84 height 22
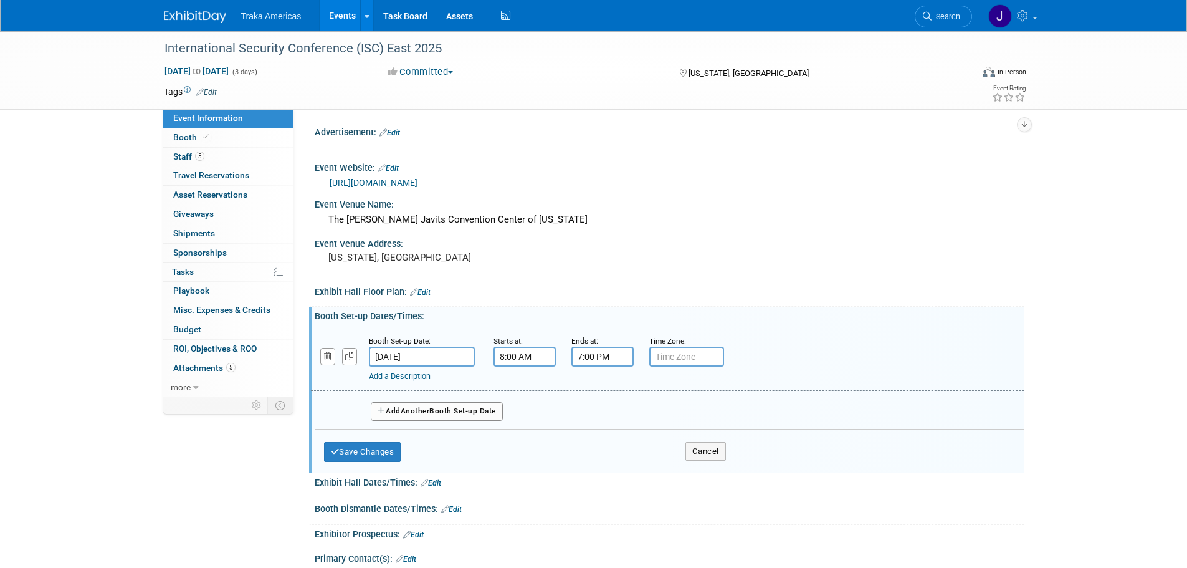
click at [598, 353] on input "7:00 PM" at bounding box center [602, 356] width 62 height 20
click at [601, 436] on span at bounding box center [600, 442] width 22 height 22
drag, startPoint x: 601, startPoint y: 436, endPoint x: 692, endPoint y: 448, distance: 91.1
click at [601, 436] on span at bounding box center [600, 442] width 22 height 22
type input "5:00 PM"
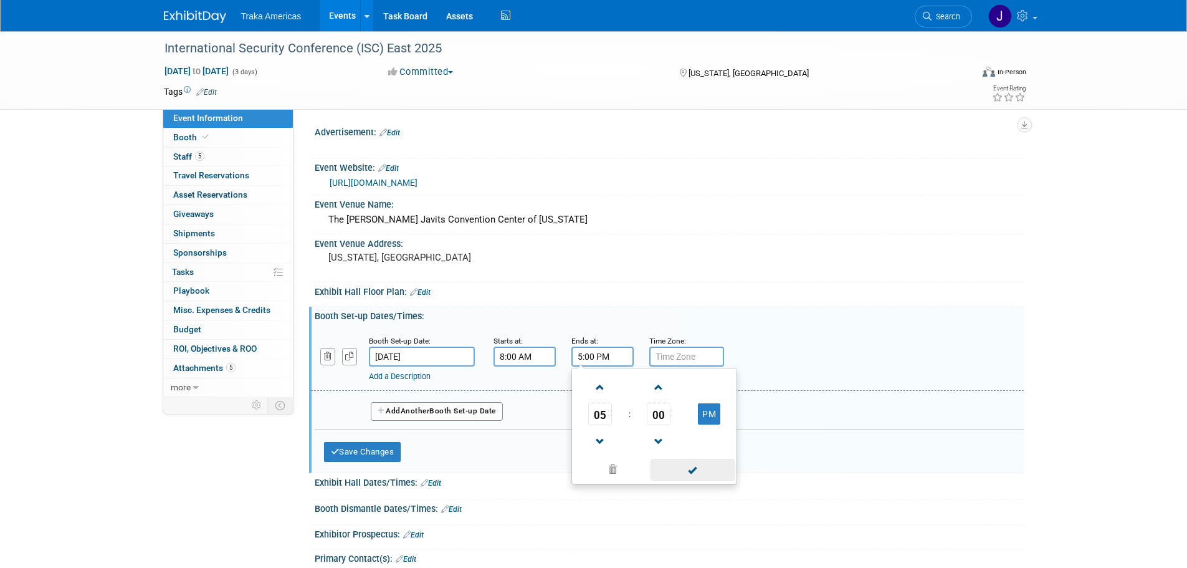
click at [682, 464] on span at bounding box center [692, 470] width 84 height 22
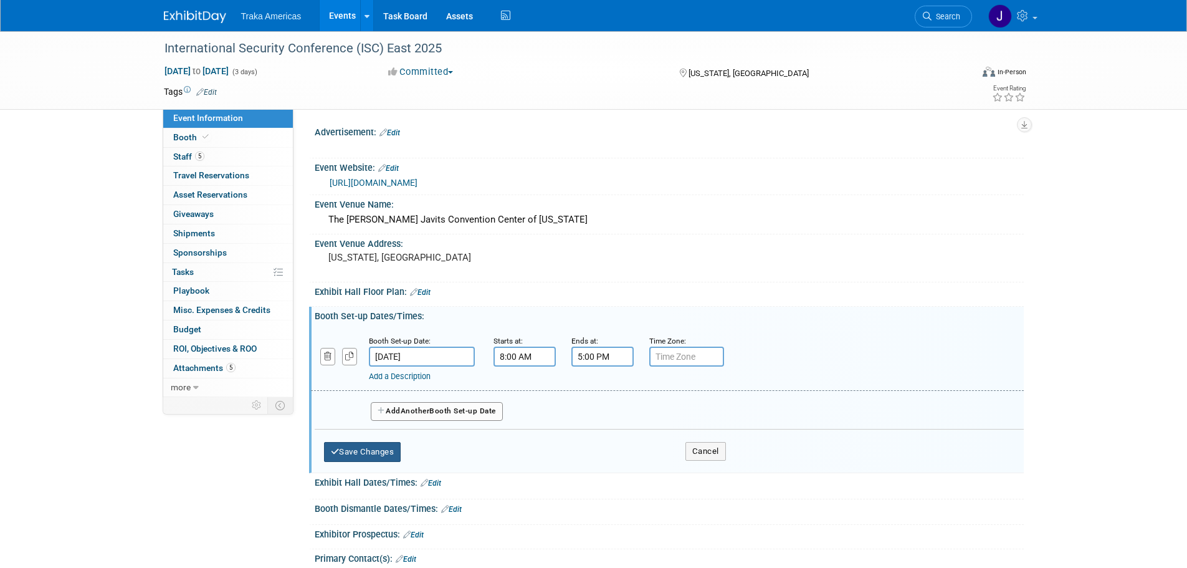
click at [387, 444] on button "Save Changes" at bounding box center [362, 452] width 77 height 20
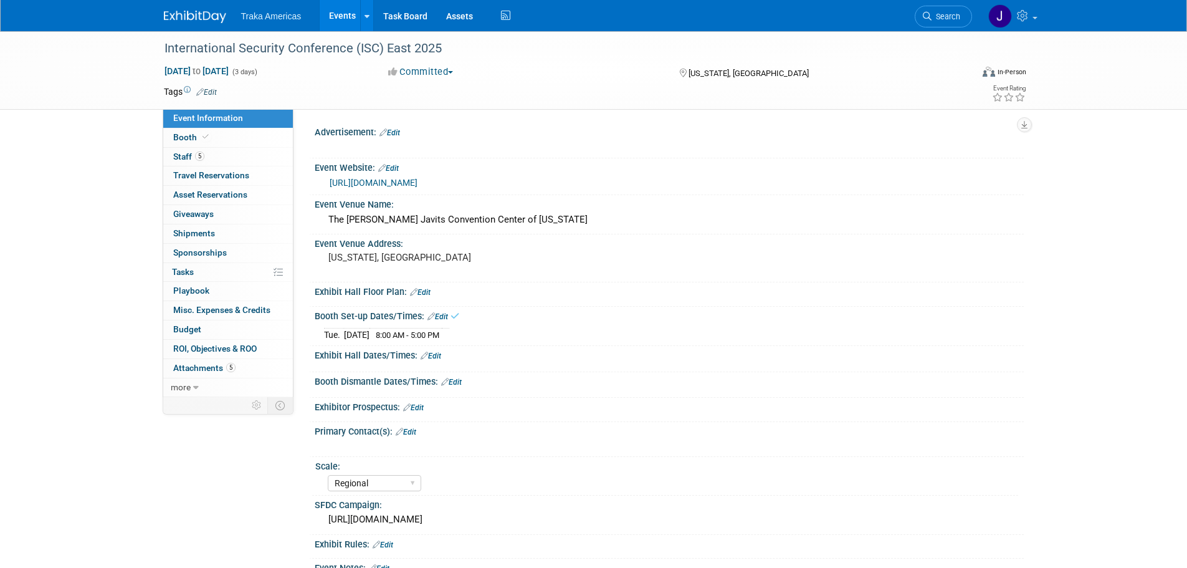
click at [436, 355] on link "Edit" at bounding box center [431, 355] width 21 height 9
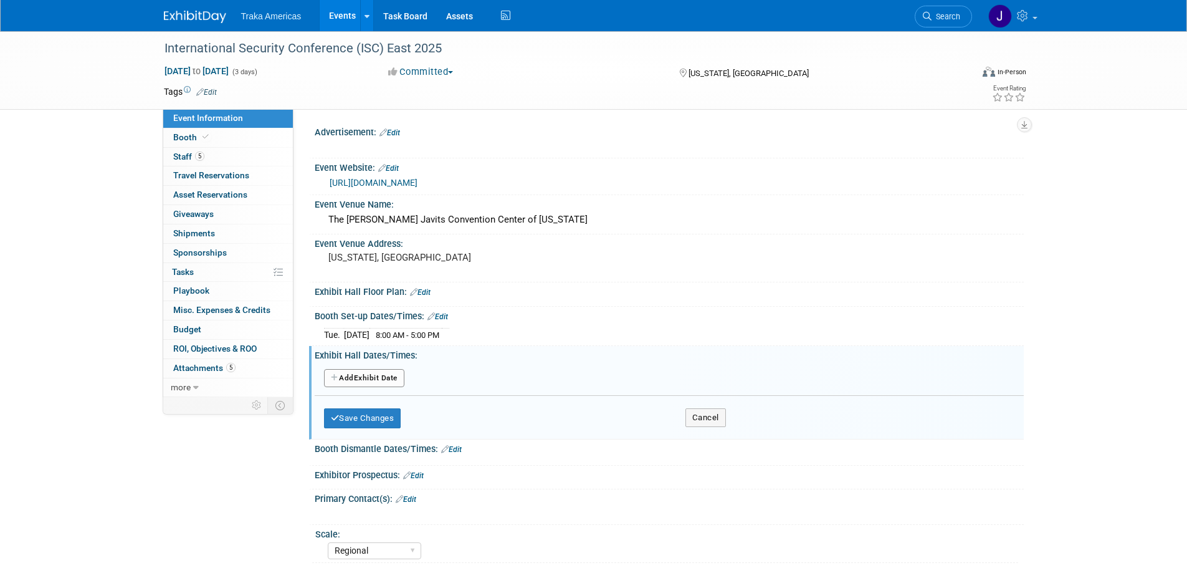
click at [379, 376] on button "Add Another Exhibit Date" at bounding box center [364, 378] width 80 height 19
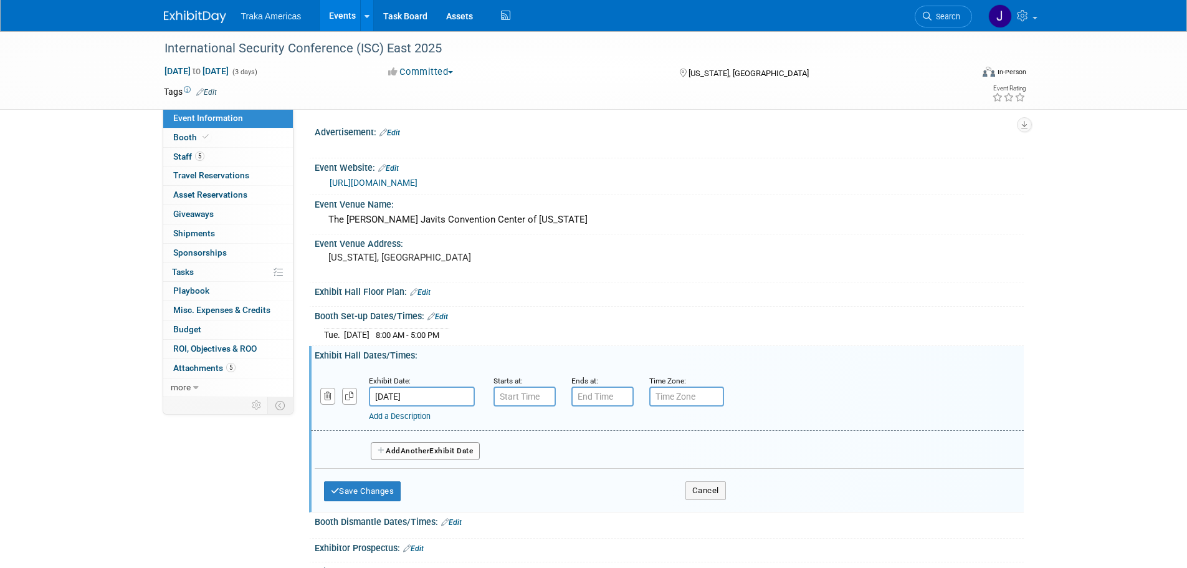
click at [457, 394] on input "[DATE]" at bounding box center [422, 396] width 106 height 20
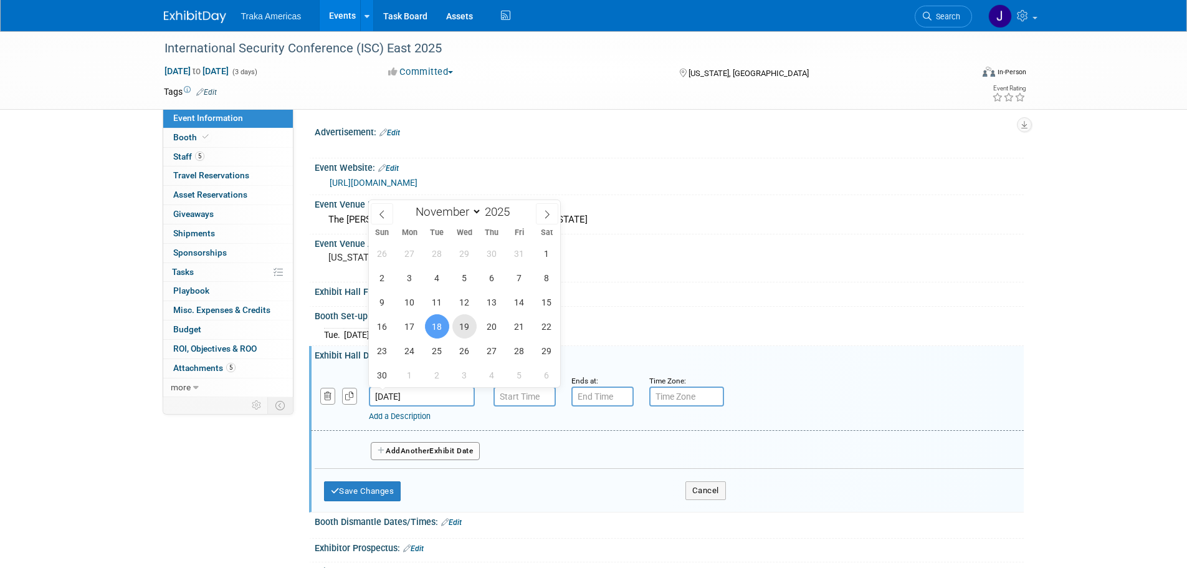
click at [464, 325] on span "19" at bounding box center [464, 326] width 24 height 24
type input "[DATE]"
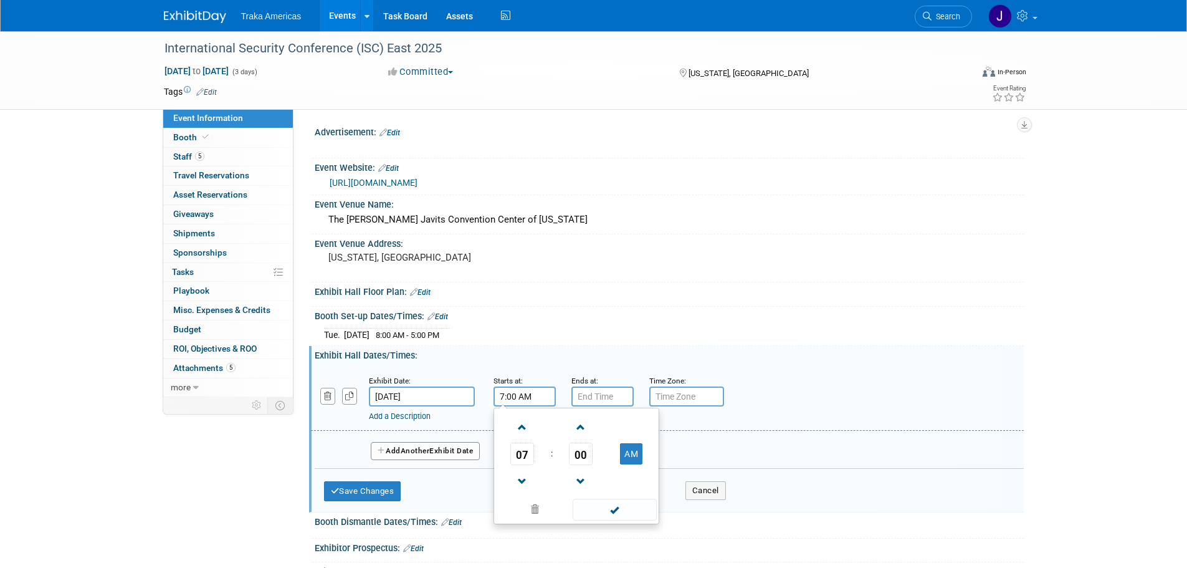
click at [521, 397] on input "7:00 AM" at bounding box center [524, 396] width 62 height 20
click at [521, 427] on span at bounding box center [523, 427] width 22 height 22
type input "10:00 AM"
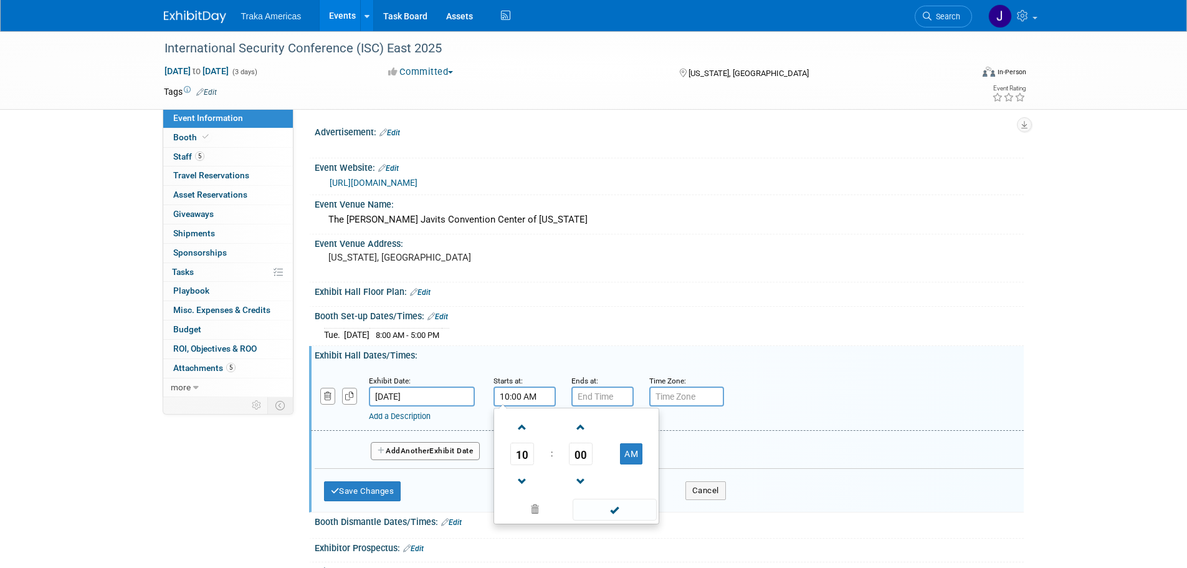
drag, startPoint x: 609, startPoint y: 512, endPoint x: 604, endPoint y: 470, distance: 42.0
click at [609, 510] on span at bounding box center [615, 509] width 84 height 22
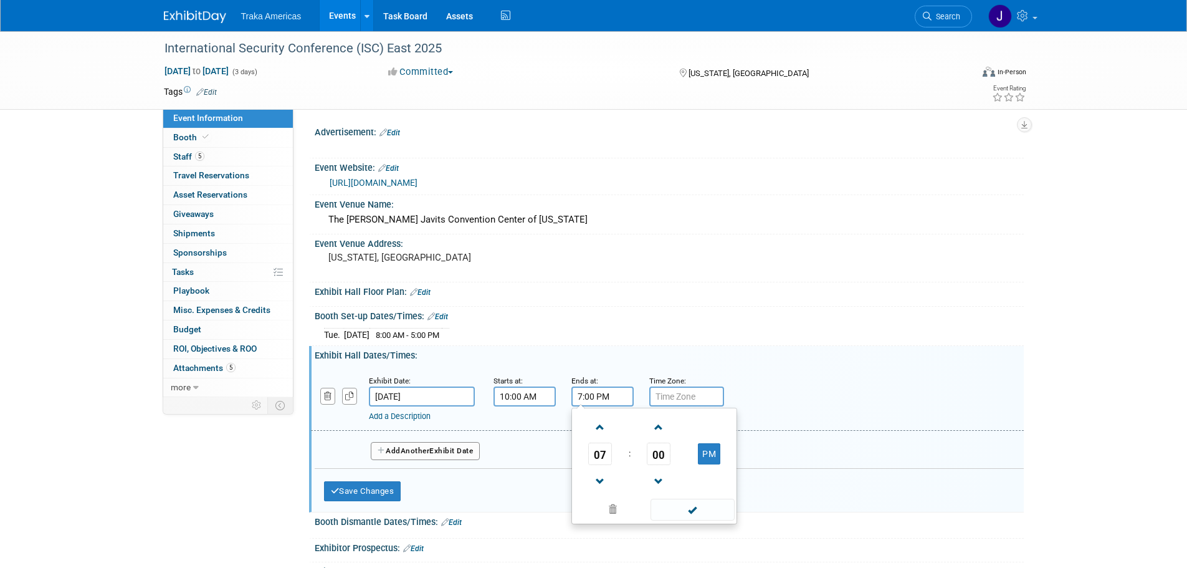
click at [595, 398] on input "7:00 PM" at bounding box center [602, 396] width 62 height 20
click at [603, 484] on span at bounding box center [600, 481] width 22 height 22
type input "5:00 PM"
click at [706, 503] on span at bounding box center [692, 509] width 84 height 22
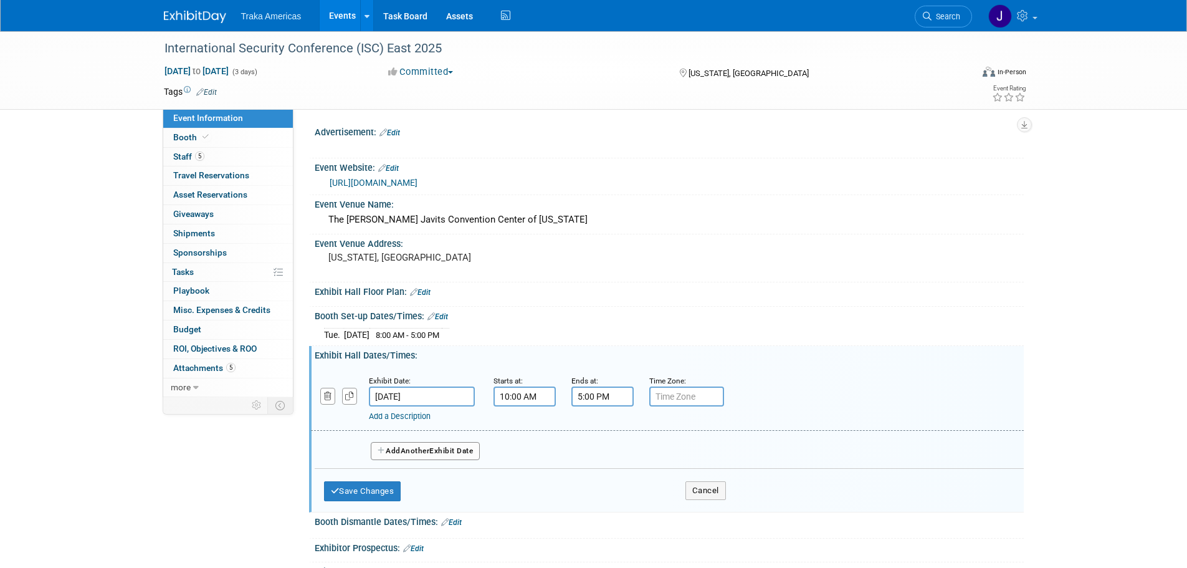
click at [427, 446] on span "Another" at bounding box center [415, 450] width 29 height 9
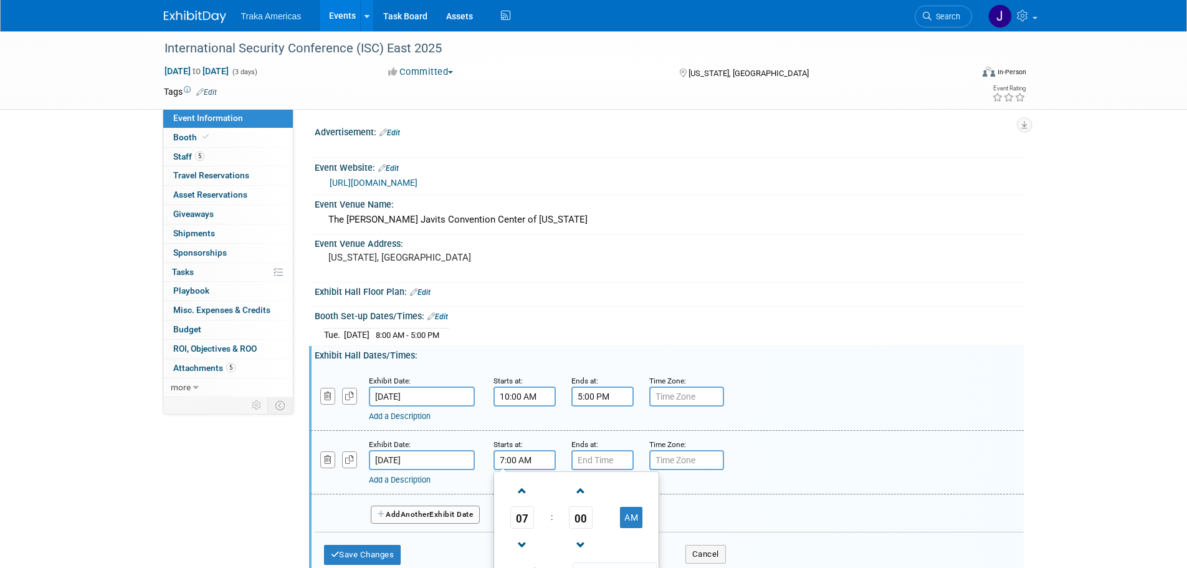
click at [530, 464] on input "7:00 AM" at bounding box center [524, 460] width 62 height 20
click at [523, 492] on span at bounding box center [523, 491] width 22 height 22
click at [522, 492] on span at bounding box center [523, 491] width 22 height 22
type input "10:00 AM"
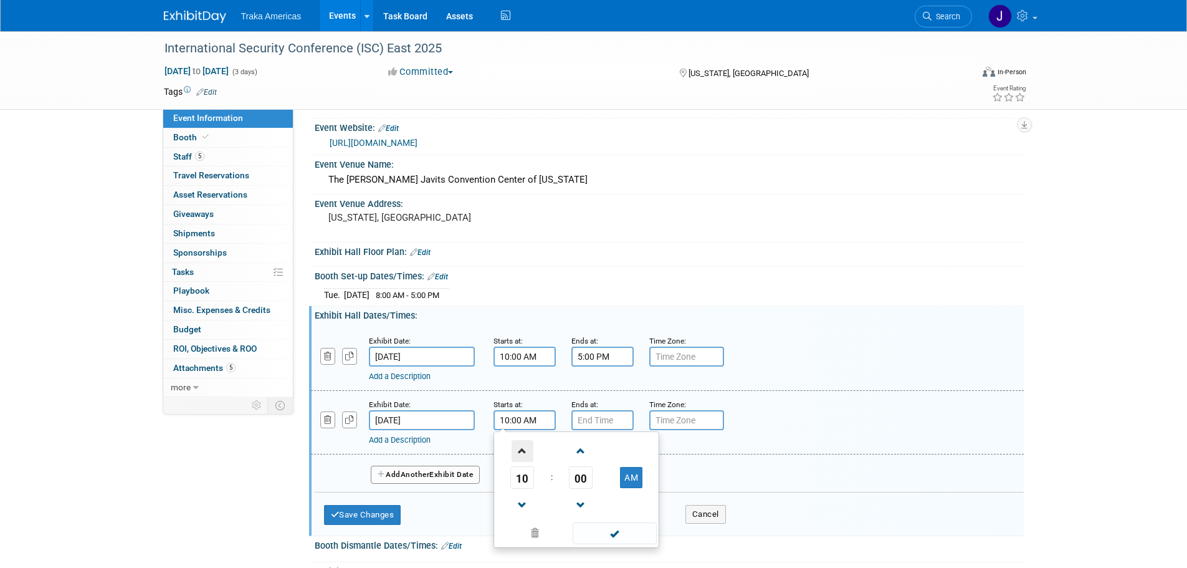
scroll to position [62, 0]
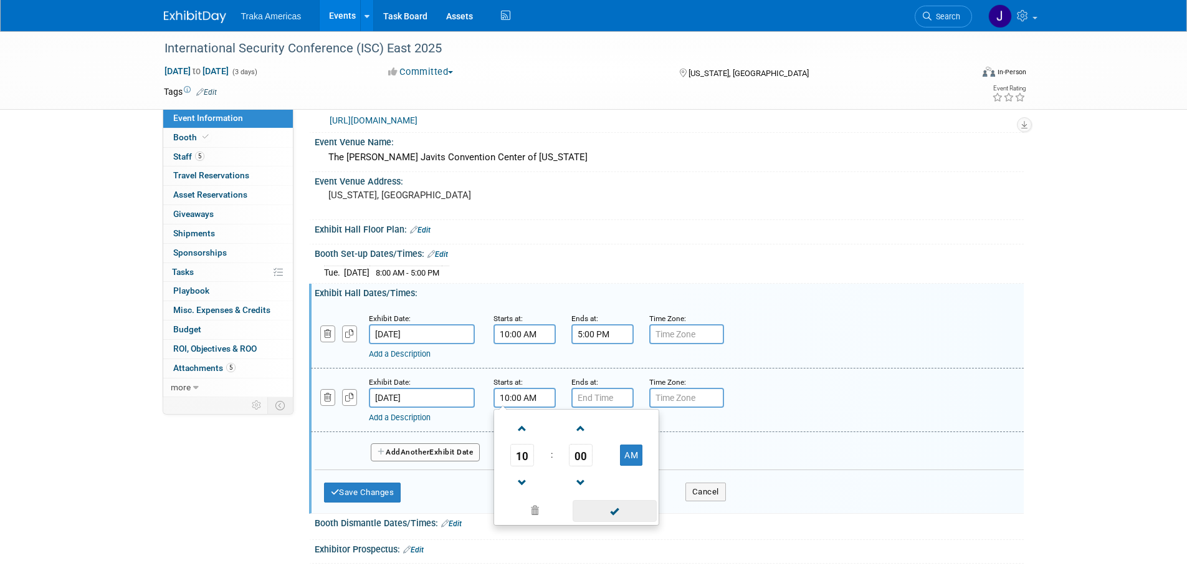
click at [608, 511] on span at bounding box center [615, 511] width 84 height 22
click at [599, 401] on input "7:00 PM" at bounding box center [602, 398] width 62 height 20
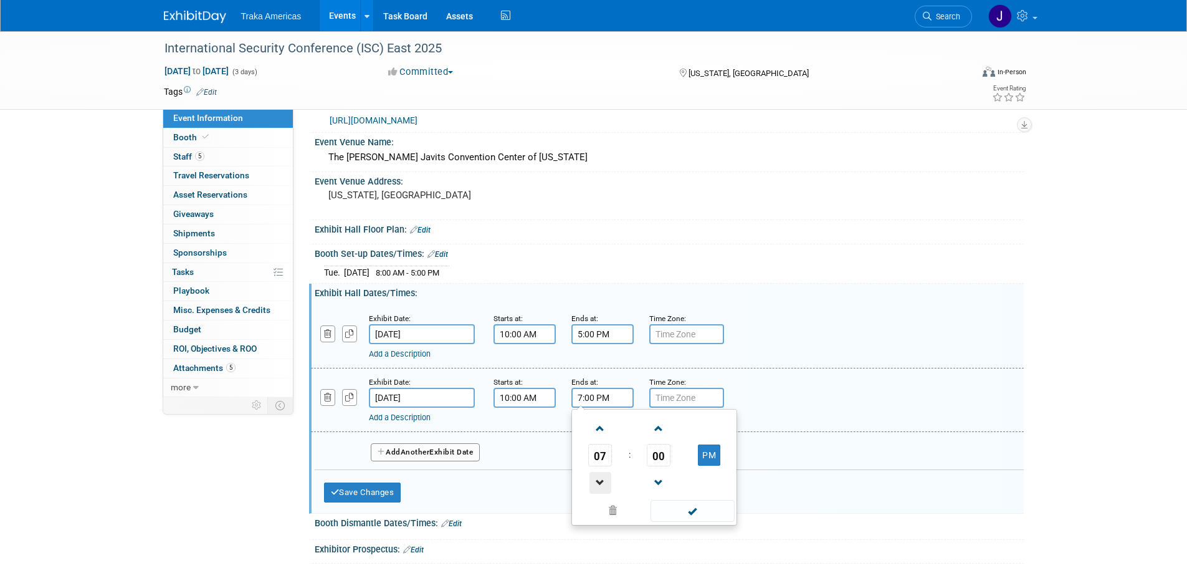
click at [601, 482] on span at bounding box center [600, 483] width 22 height 22
click at [600, 482] on span at bounding box center [600, 483] width 22 height 22
type input "4:00 PM"
drag, startPoint x: 674, startPoint y: 506, endPoint x: 660, endPoint y: 504, distance: 13.8
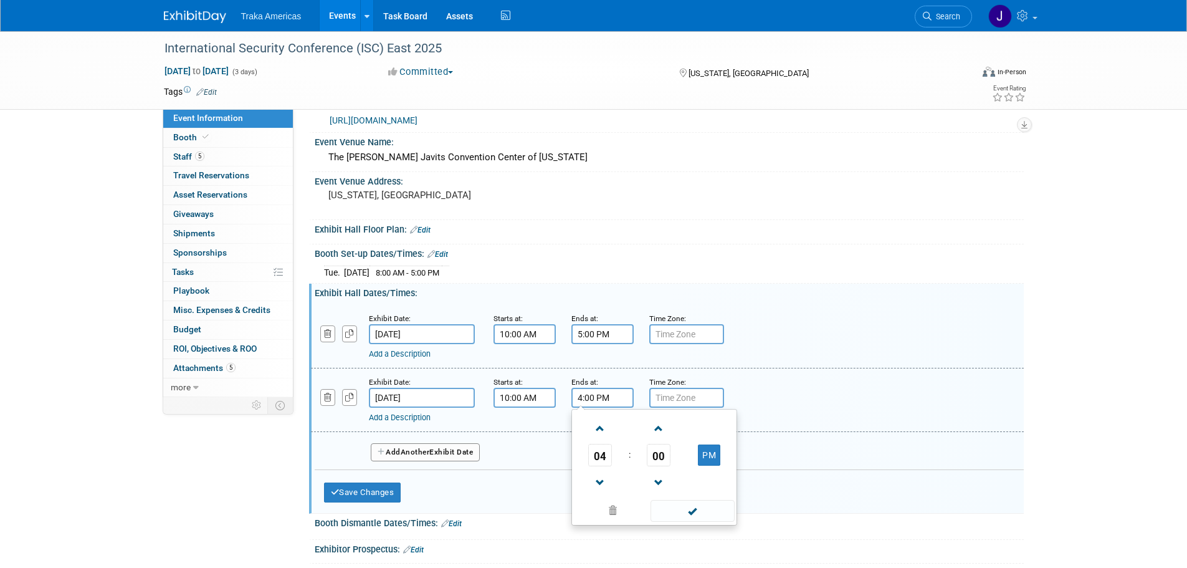
click at [674, 506] on span at bounding box center [692, 511] width 84 height 22
click at [360, 497] on button "Save Changes" at bounding box center [362, 492] width 77 height 20
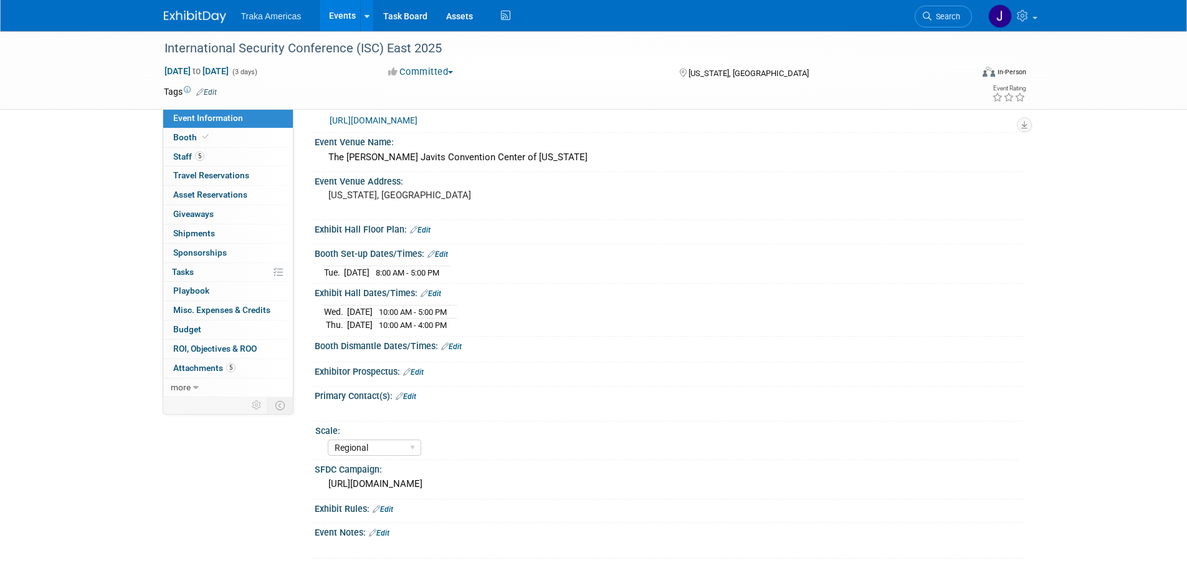
click at [459, 344] on link "Edit" at bounding box center [451, 346] width 21 height 9
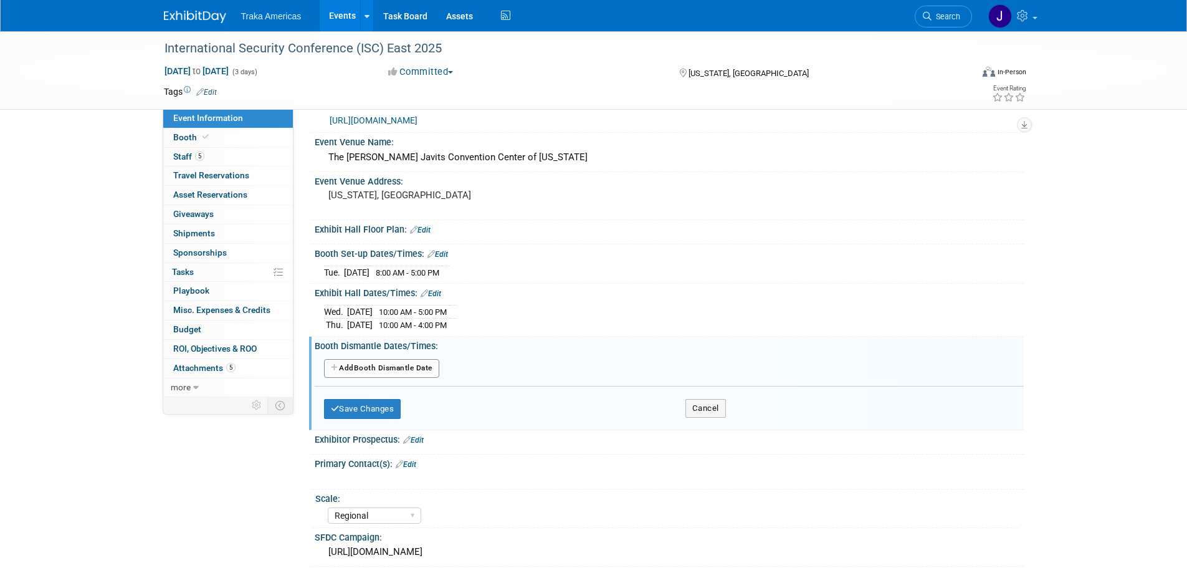
click at [408, 368] on button "Add Another Booth Dismantle Date" at bounding box center [381, 368] width 115 height 19
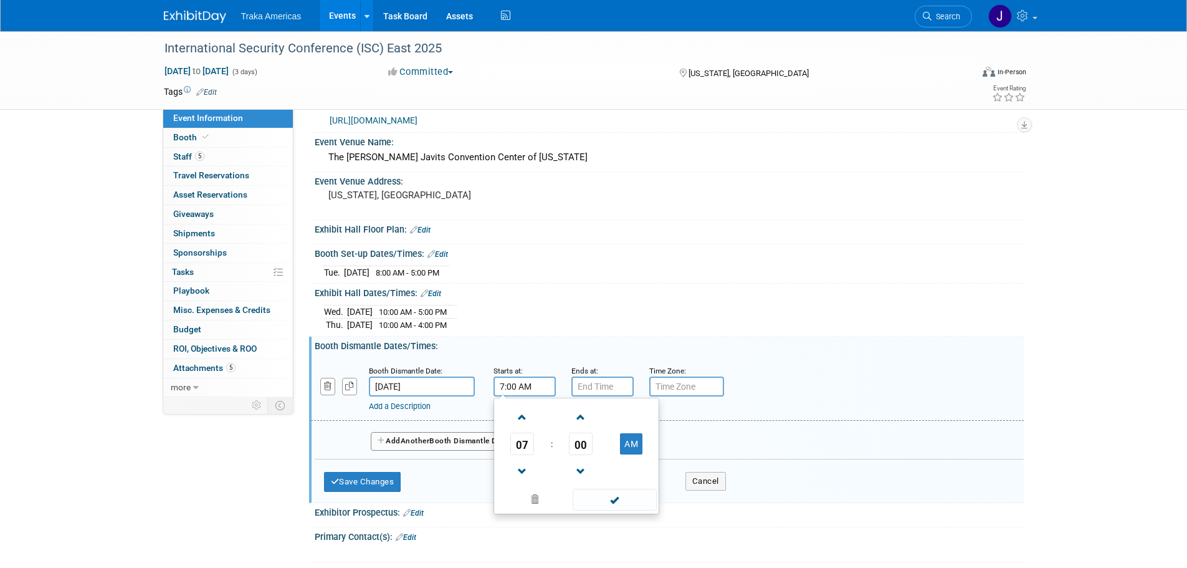
click at [533, 386] on input "7:00 AM" at bounding box center [524, 386] width 62 height 20
click at [522, 467] on span at bounding box center [523, 471] width 22 height 22
click at [638, 444] on button "AM" at bounding box center [631, 443] width 22 height 21
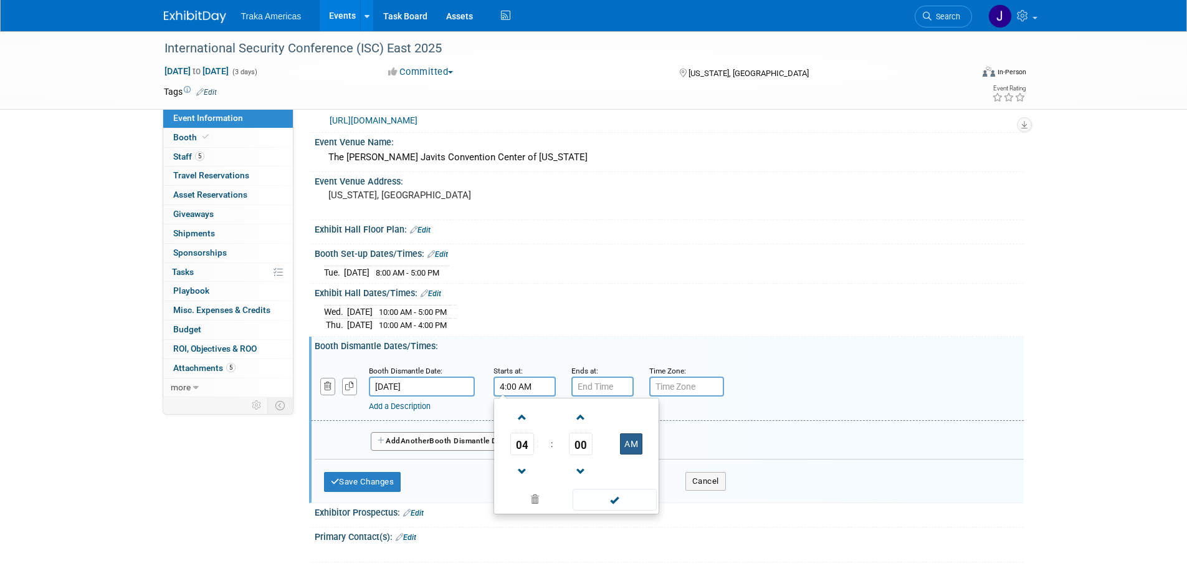
type input "4:00 PM"
click at [636, 492] on span at bounding box center [615, 499] width 84 height 22
click at [612, 384] on input "7:00 PM" at bounding box center [602, 386] width 62 height 20
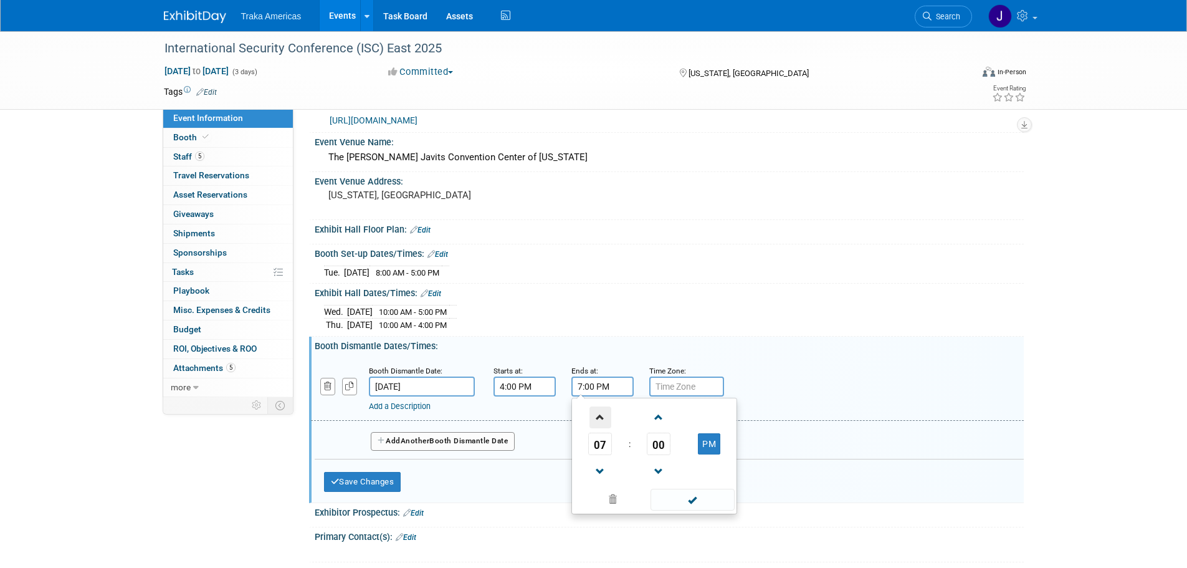
click at [597, 413] on span at bounding box center [600, 417] width 22 height 22
type input "9:00 PM"
click at [700, 499] on span at bounding box center [692, 499] width 84 height 22
click at [391, 446] on button "Add Another Booth Dismantle Date" at bounding box center [443, 441] width 145 height 19
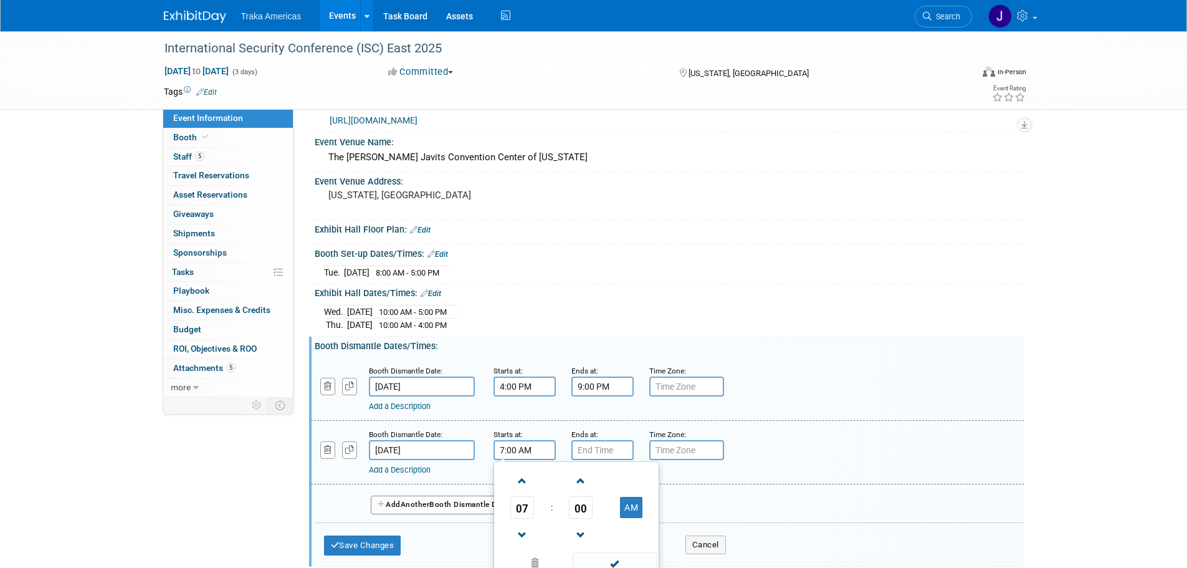
click at [505, 449] on input "7:00 AM" at bounding box center [524, 450] width 62 height 20
click at [520, 472] on span at bounding box center [523, 481] width 22 height 22
type input "8:00 AM"
drag, startPoint x: 599, startPoint y: 558, endPoint x: 591, endPoint y: 505, distance: 54.3
click at [600, 558] on span at bounding box center [615, 563] width 84 height 22
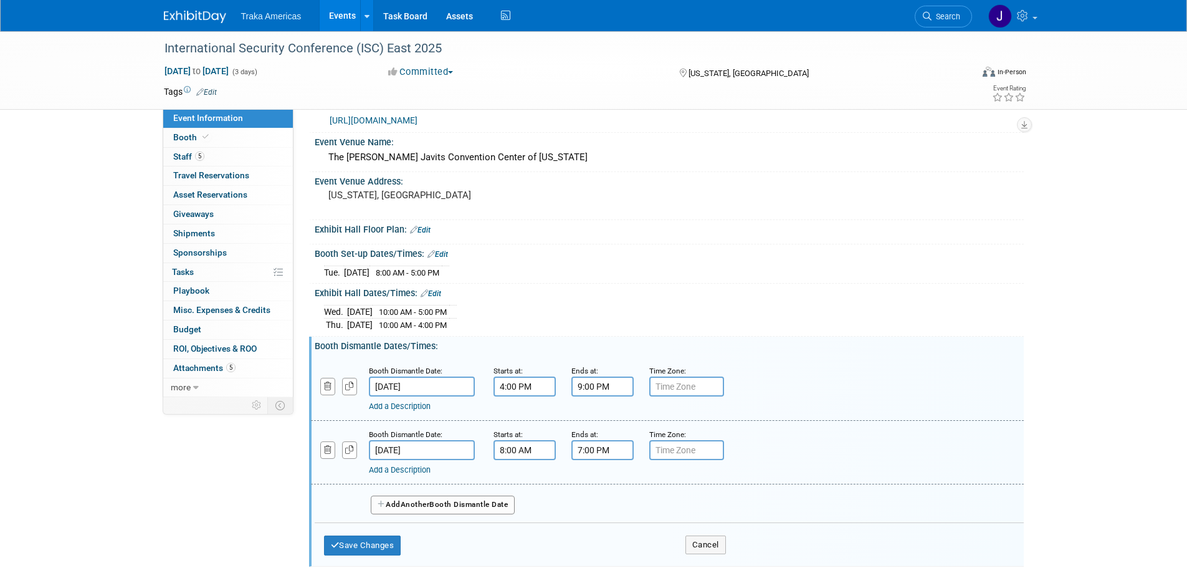
click at [593, 449] on input "7:00 PM" at bounding box center [602, 450] width 62 height 20
click at [601, 538] on span at bounding box center [600, 535] width 22 height 22
click at [600, 536] on span at bounding box center [600, 535] width 22 height 22
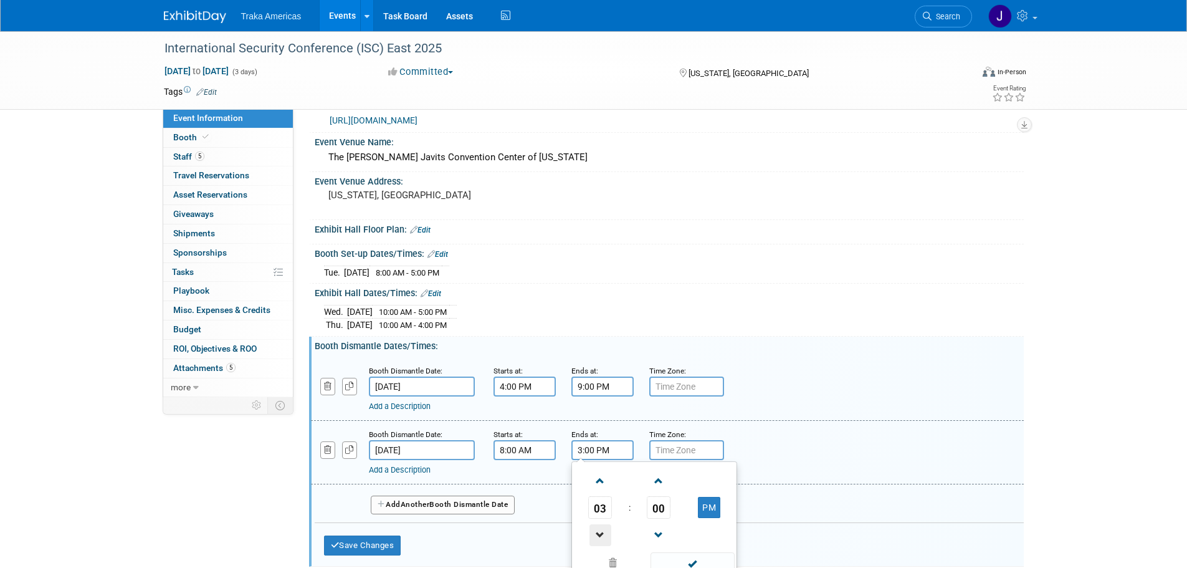
click at [600, 536] on span at bounding box center [600, 535] width 22 height 22
click at [605, 482] on span at bounding box center [600, 481] width 22 height 22
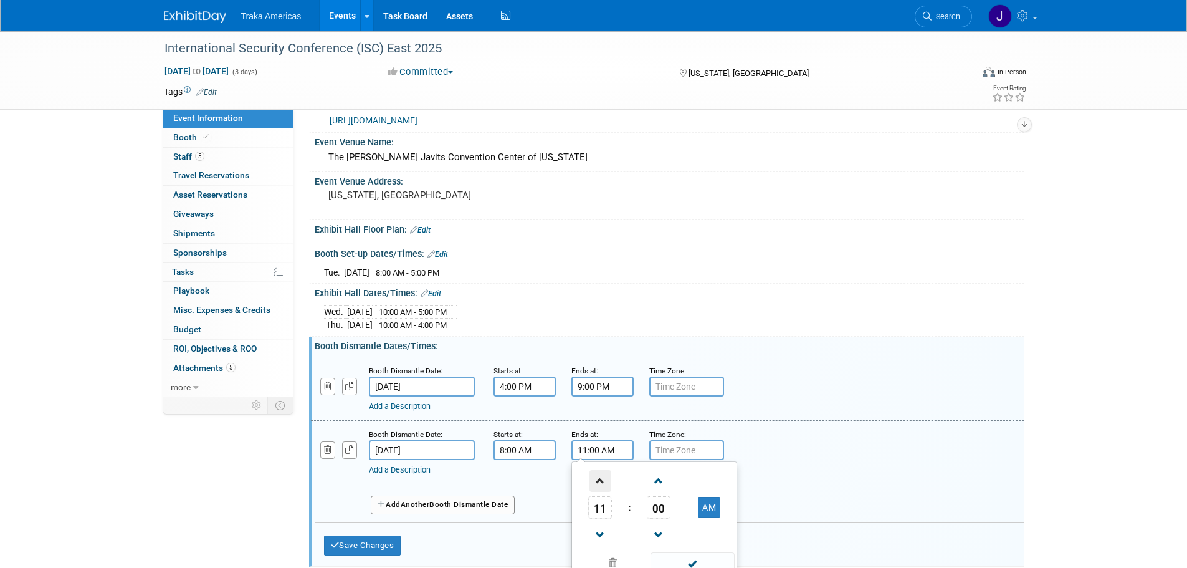
type input "12:00 PM"
click at [685, 556] on span at bounding box center [692, 563] width 84 height 22
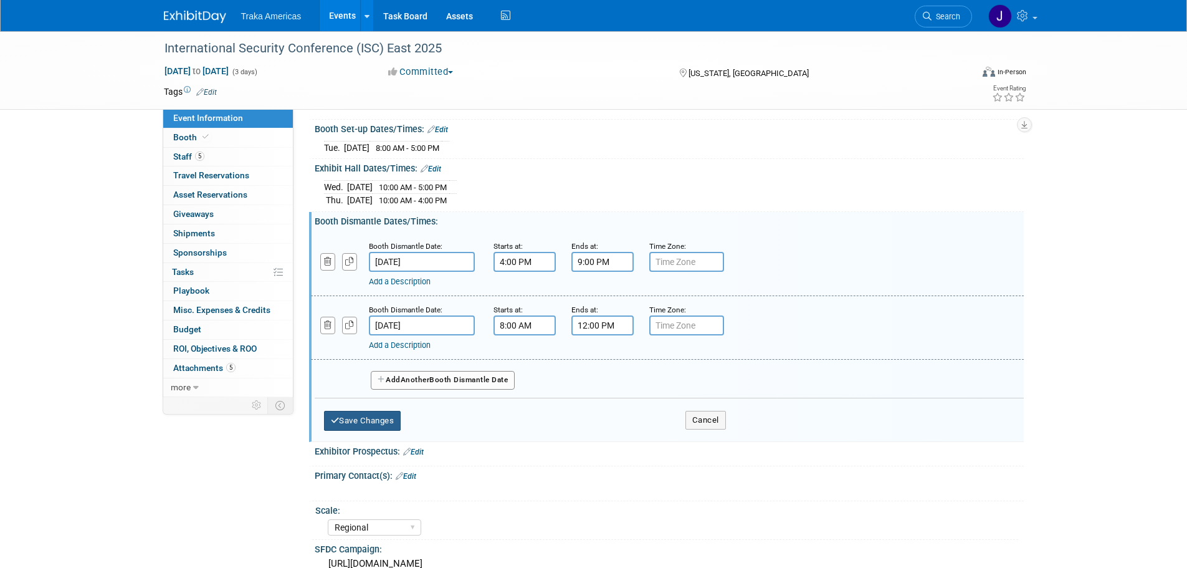
click at [373, 422] on button "Save Changes" at bounding box center [362, 421] width 77 height 20
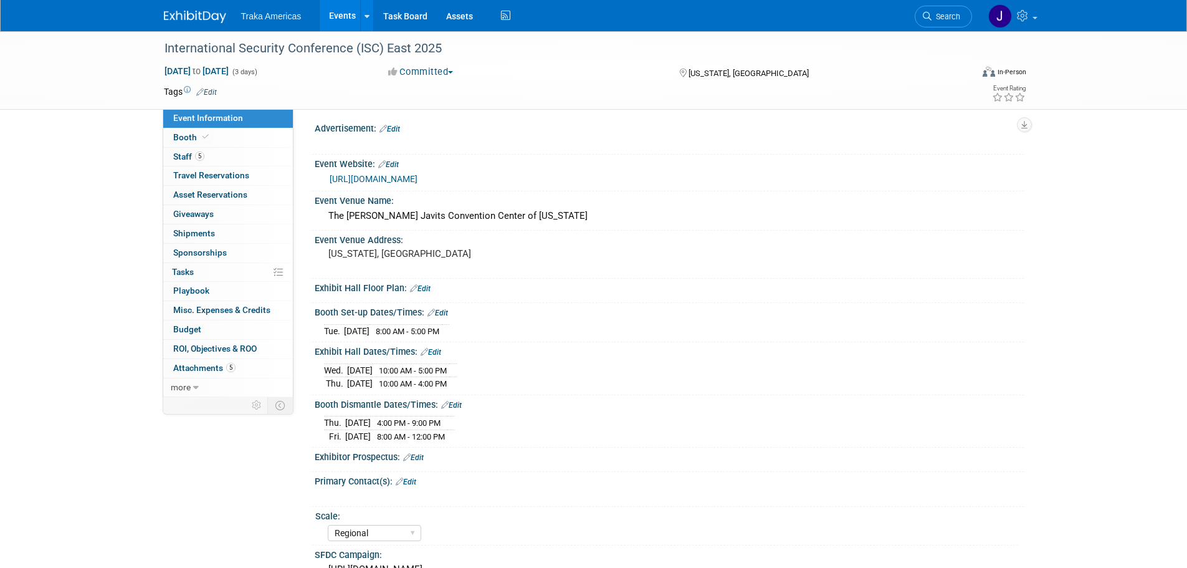
scroll to position [0, 0]
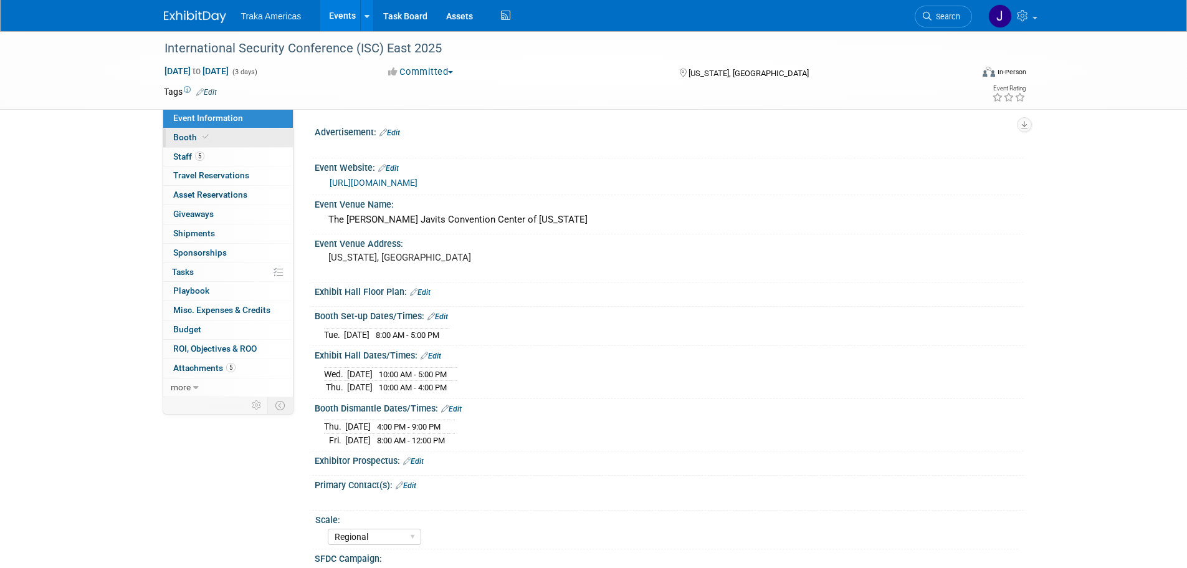
click at [224, 133] on link "Booth" at bounding box center [228, 137] width 130 height 19
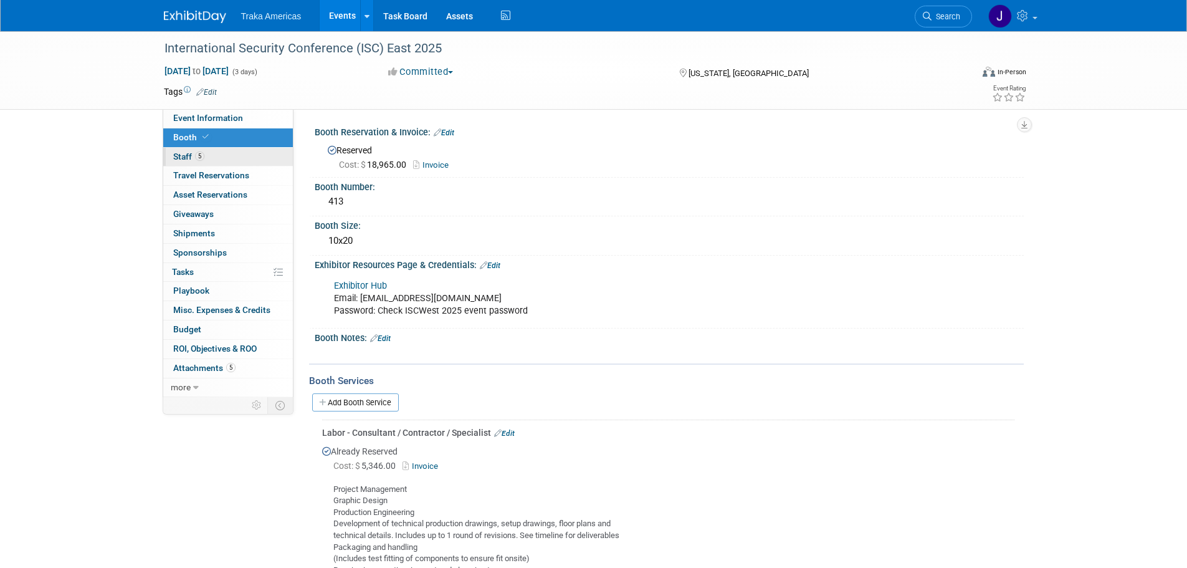
click at [242, 161] on link "5 Staff 5" at bounding box center [228, 157] width 130 height 19
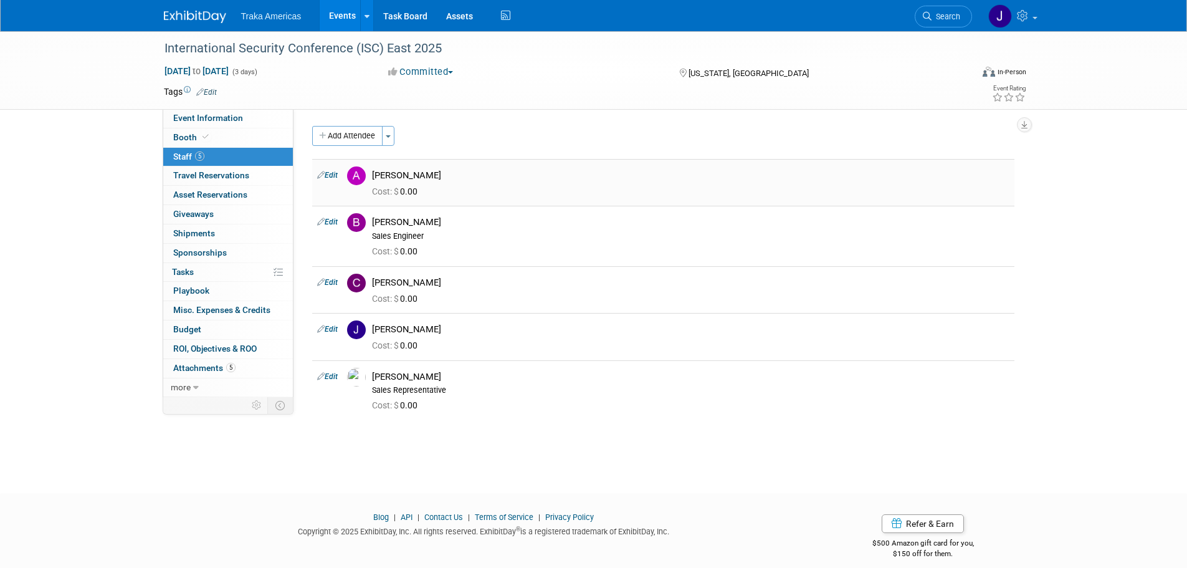
click at [330, 175] on link "Edit" at bounding box center [327, 175] width 21 height 9
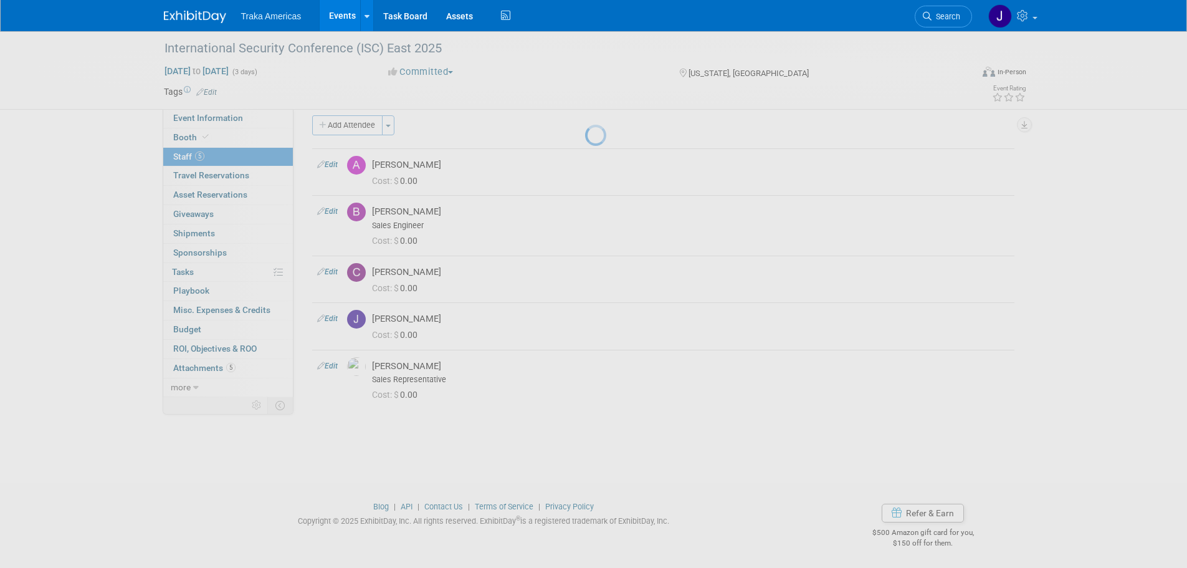
select select "ec7b6c5e-24e8-46dc-bad1-9dd002ca3533"
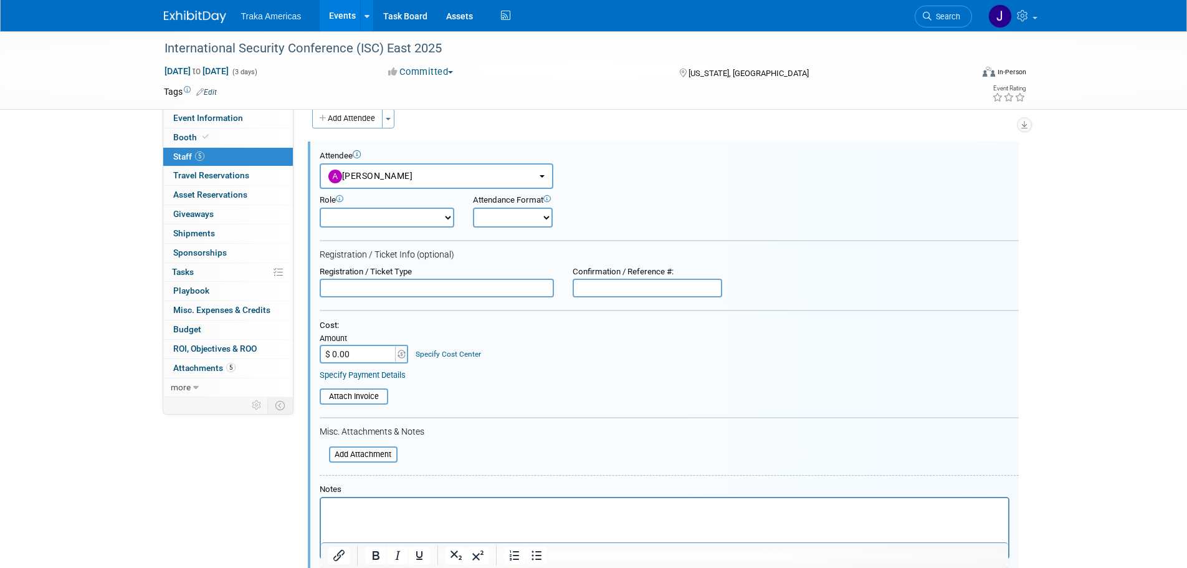
drag, startPoint x: 514, startPoint y: 510, endPoint x: 517, endPoint y: 521, distance: 10.9
click at [517, 515] on html at bounding box center [663, 506] width 687 height 17
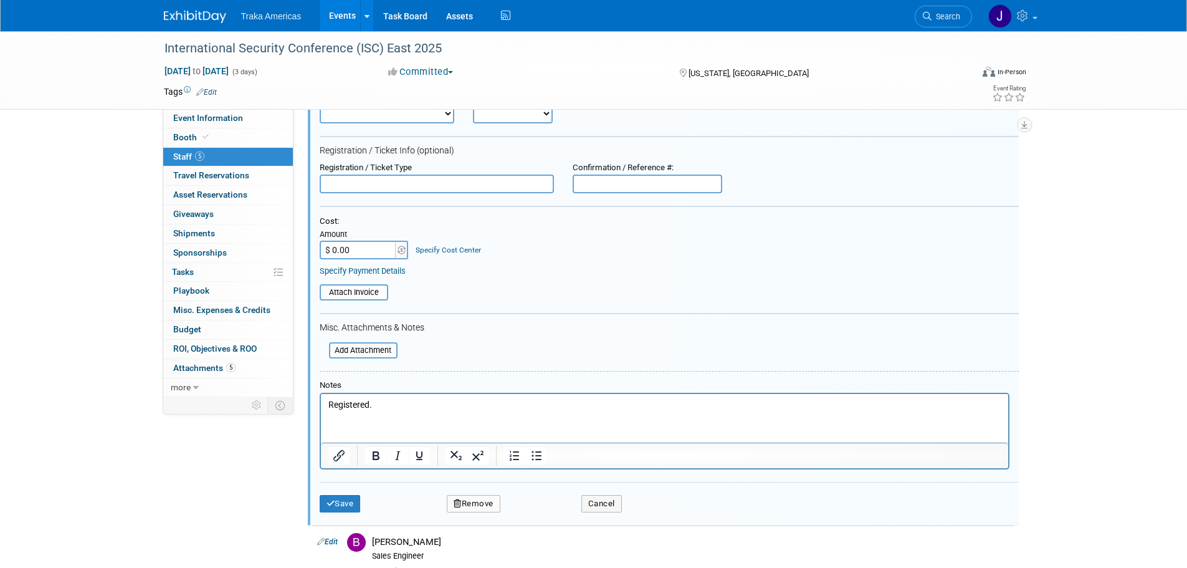
scroll to position [142, 0]
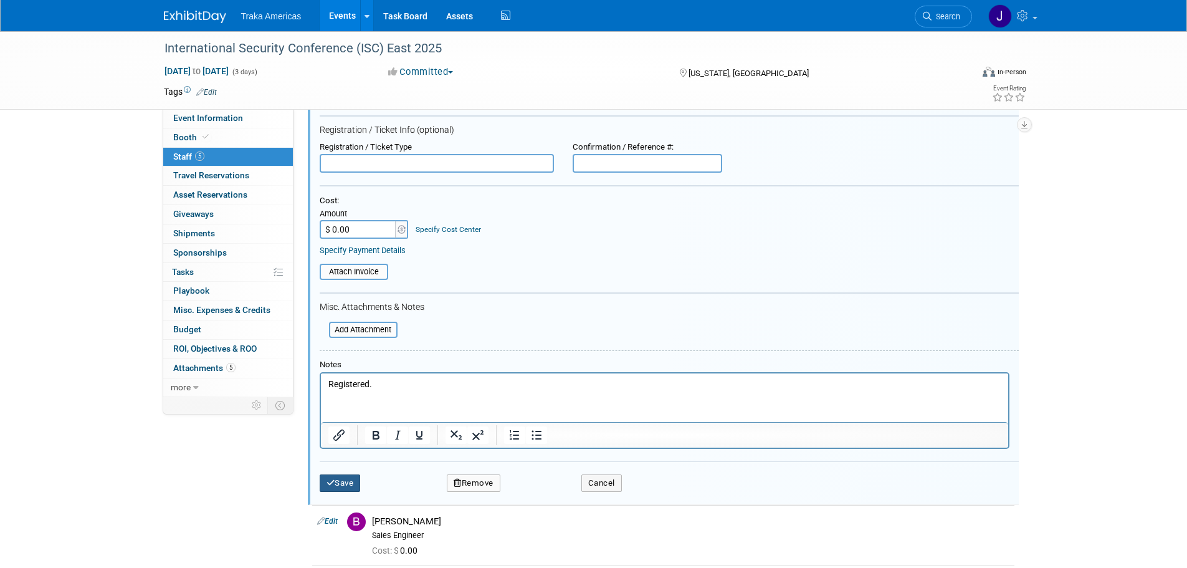
click at [343, 477] on button "Save" at bounding box center [340, 482] width 41 height 17
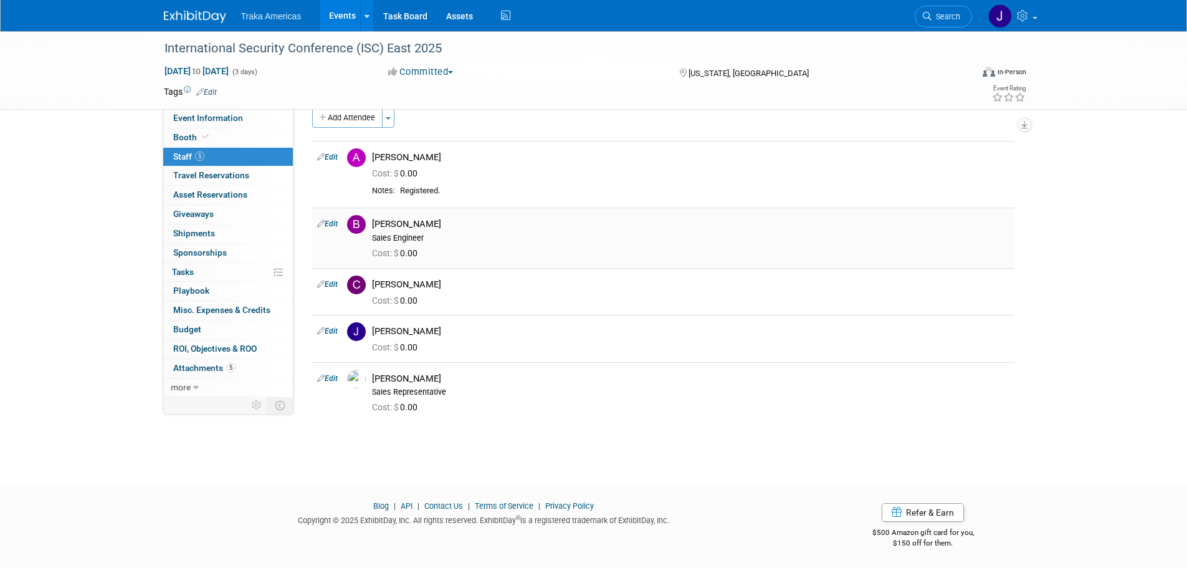
scroll to position [19, 0]
click at [329, 228] on td "Edit" at bounding box center [327, 236] width 30 height 60
click at [332, 223] on link "Edit" at bounding box center [327, 222] width 21 height 9
select select "2f85981c-0a3c-41d0-838a-94722e52942d"
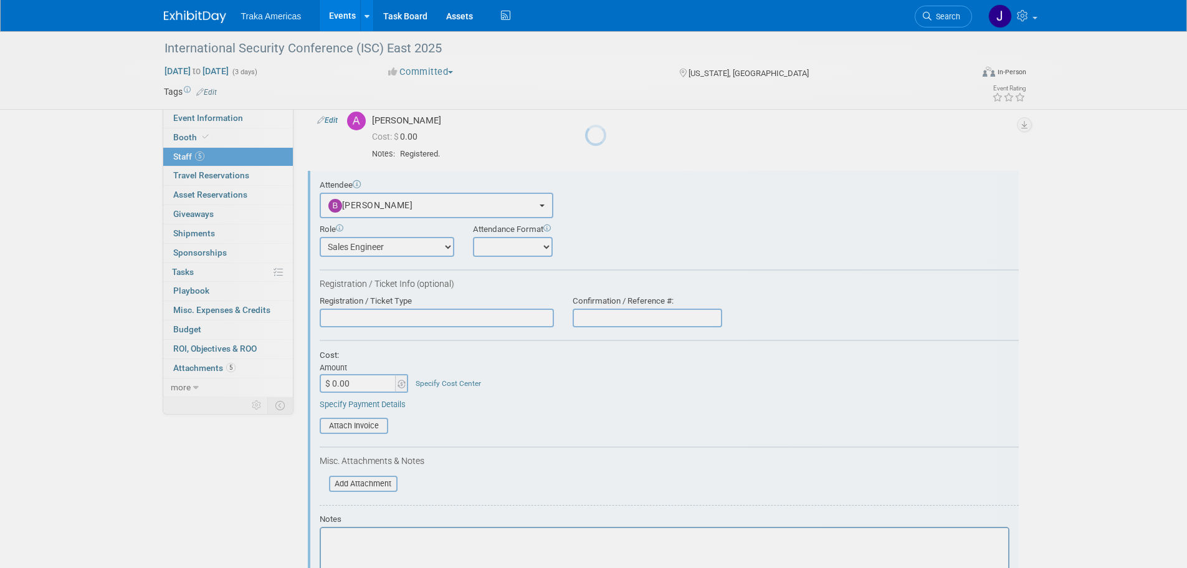
scroll to position [84, 0]
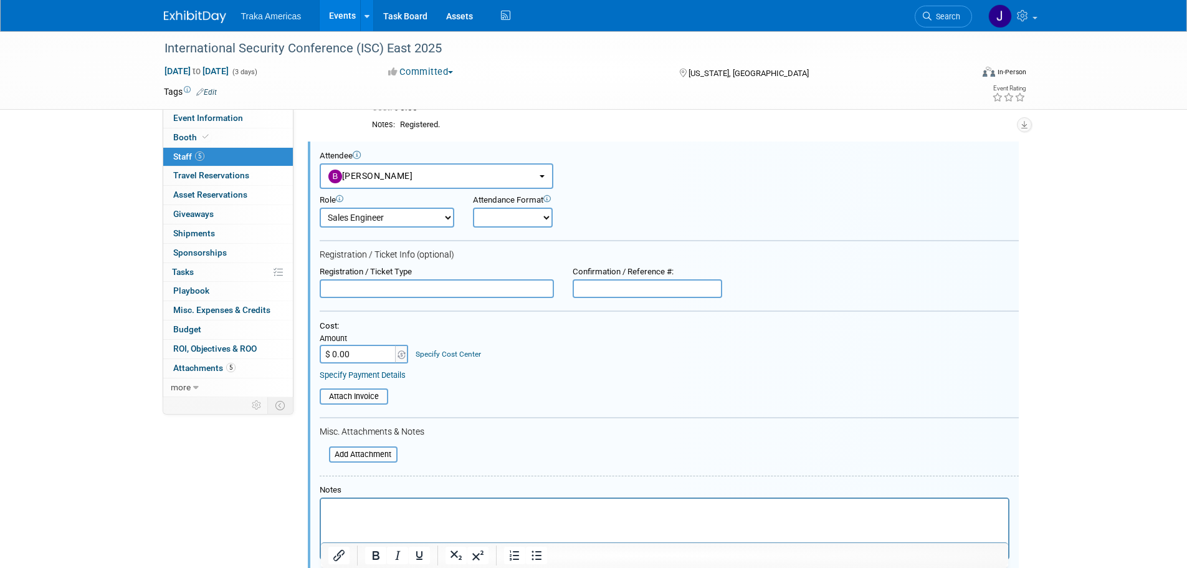
click at [403, 515] on html at bounding box center [663, 506] width 687 height 17
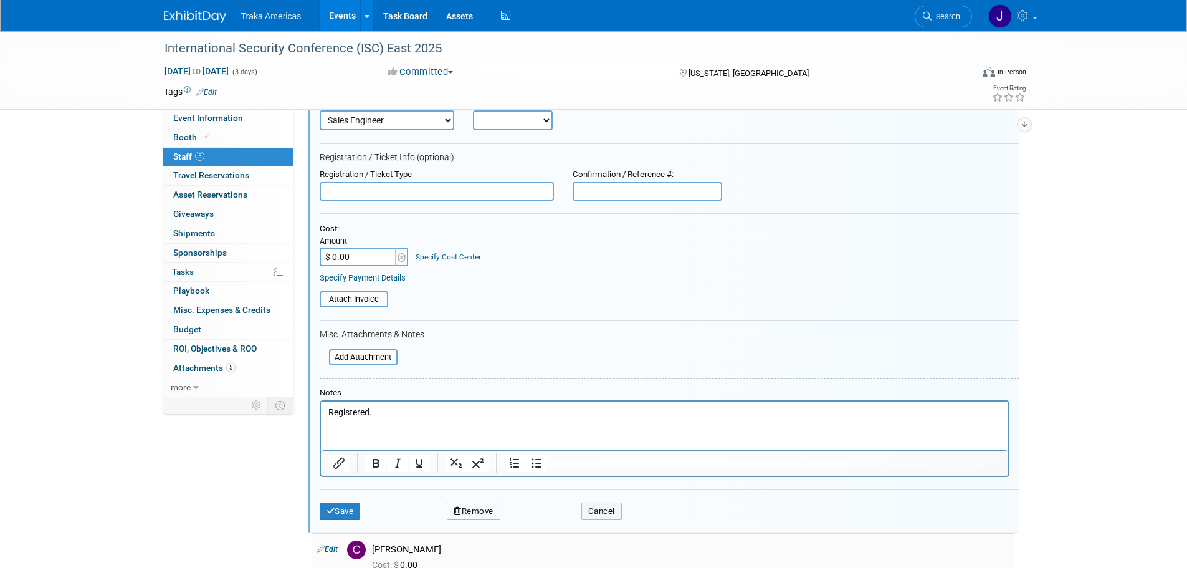
scroll to position [271, 0]
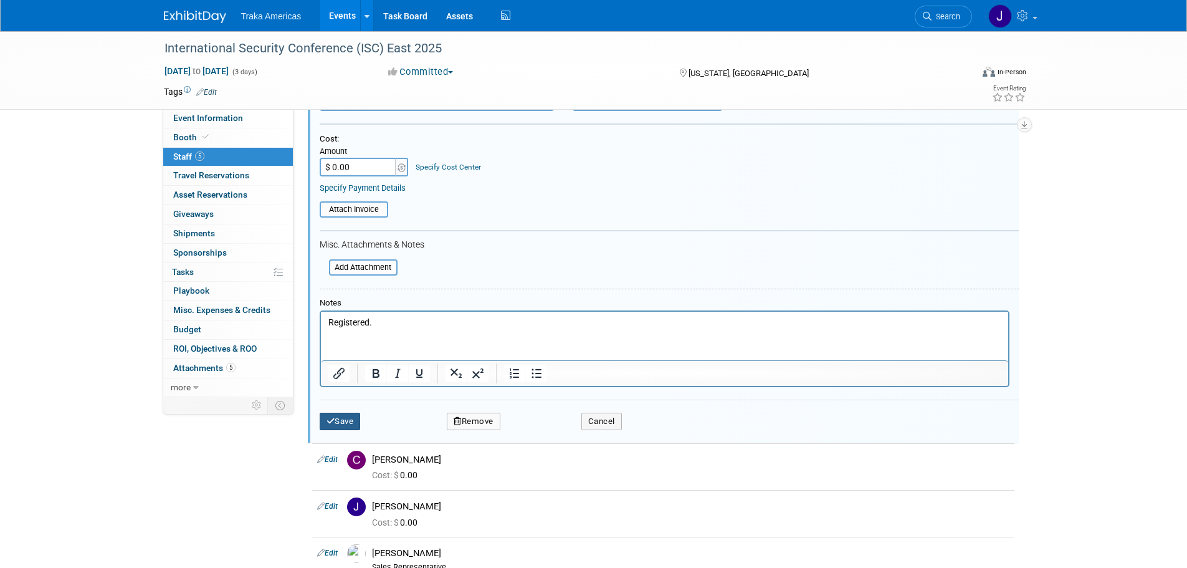
click at [356, 421] on button "Save" at bounding box center [340, 420] width 41 height 17
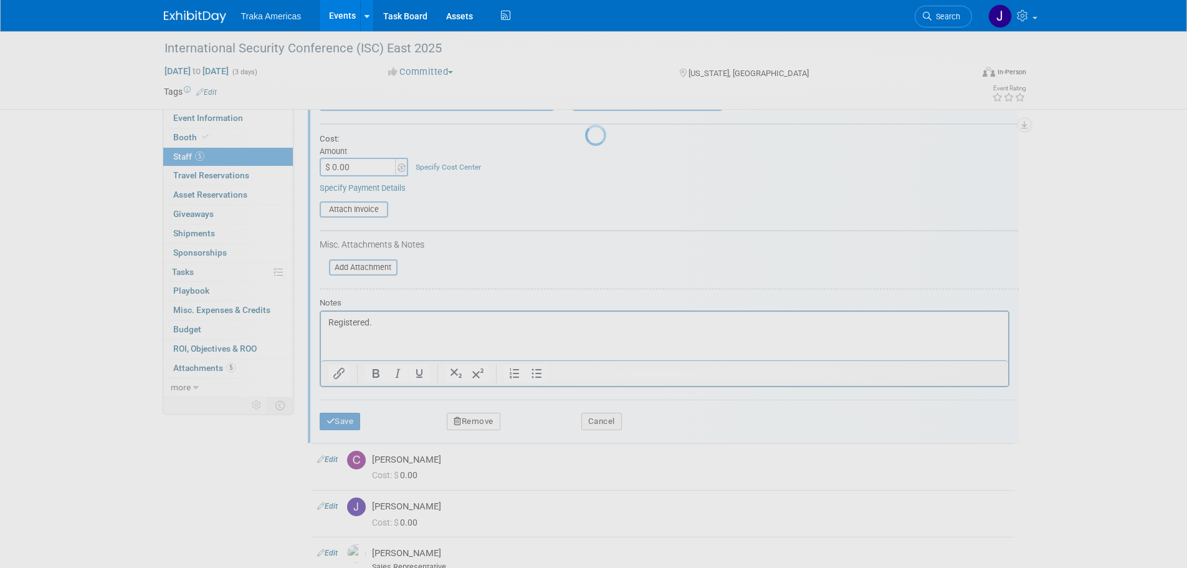
scroll to position [39, 0]
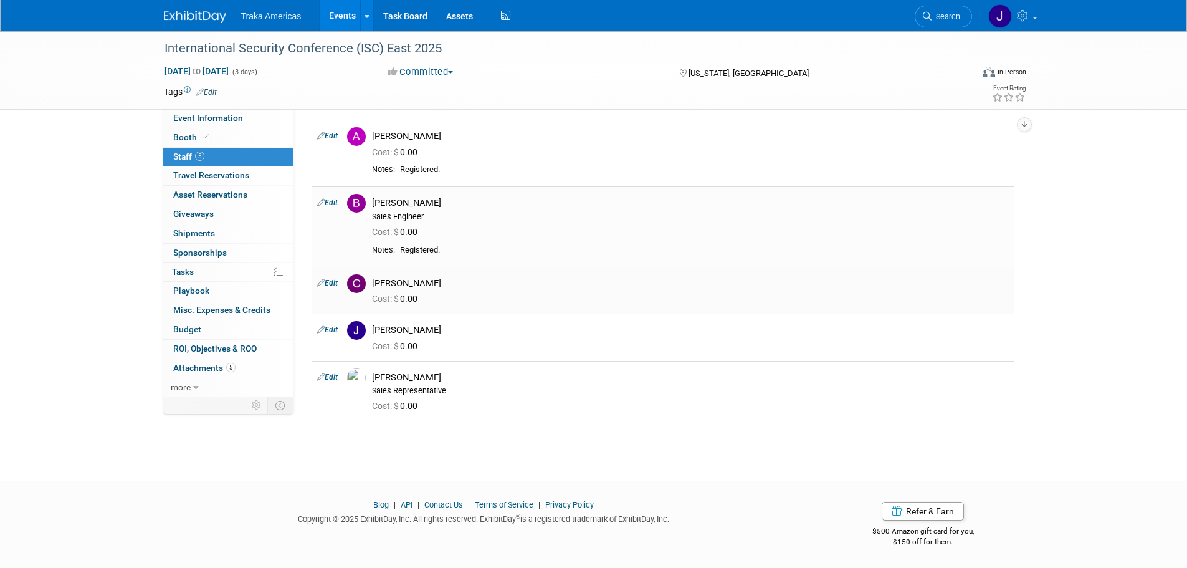
click at [332, 285] on link "Edit" at bounding box center [327, 283] width 21 height 9
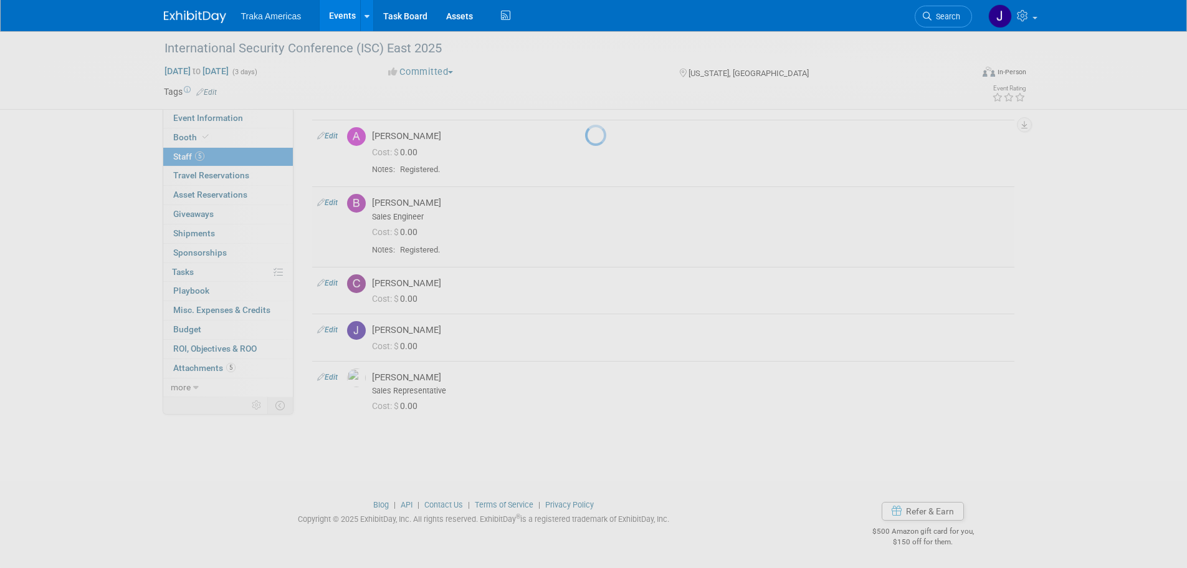
select select "f8f58dd2-ba7b-4194-8eef-d97d6403383d"
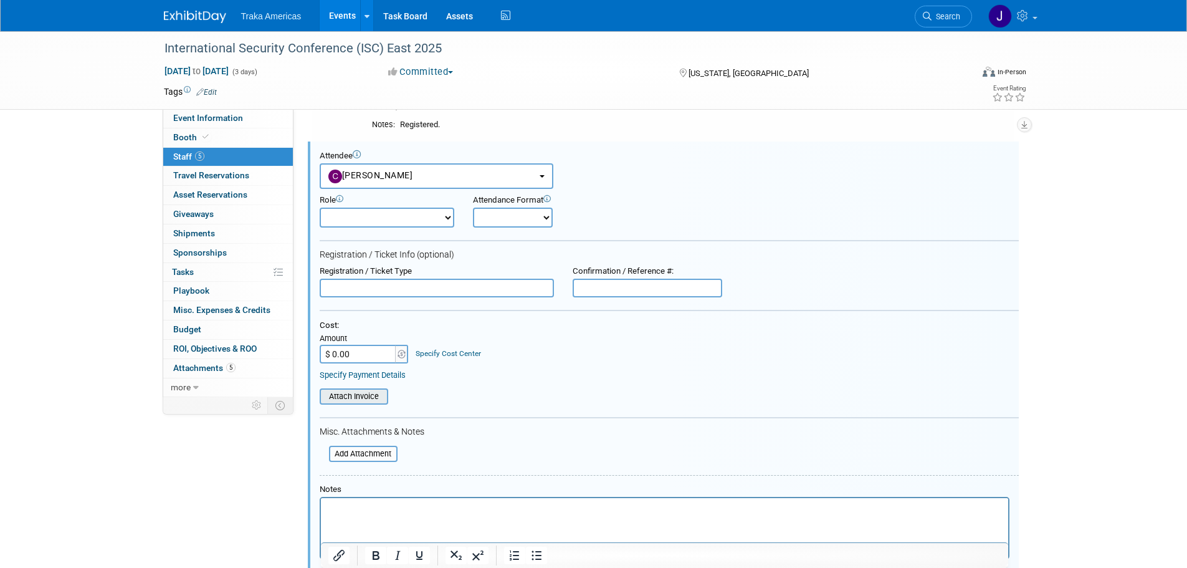
scroll to position [0, 0]
click at [384, 515] on html at bounding box center [663, 505] width 687 height 17
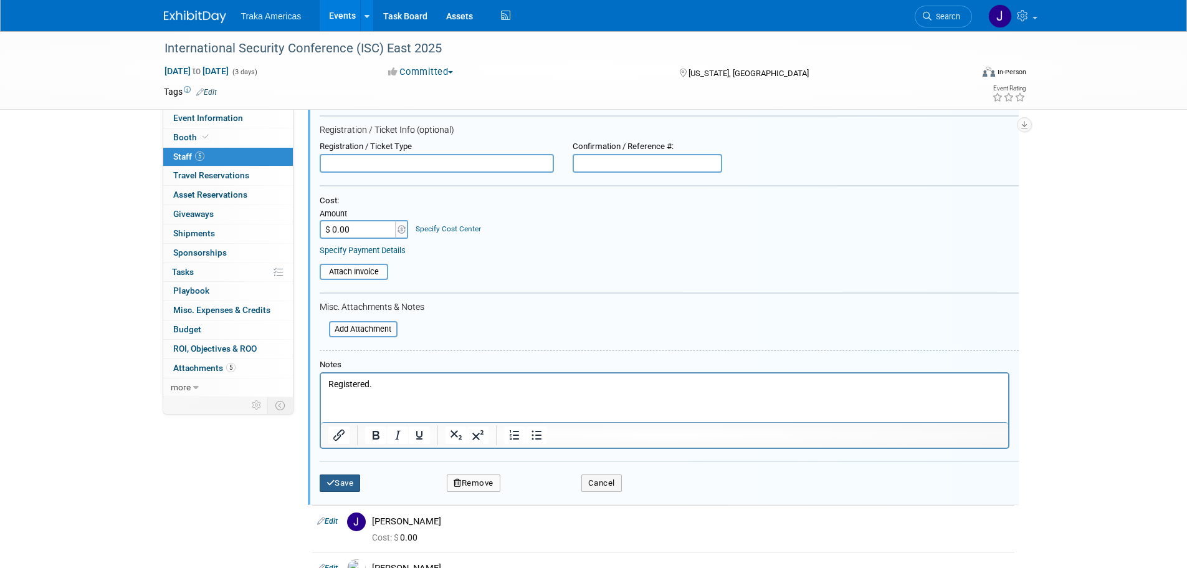
click at [353, 481] on button "Save" at bounding box center [340, 482] width 41 height 17
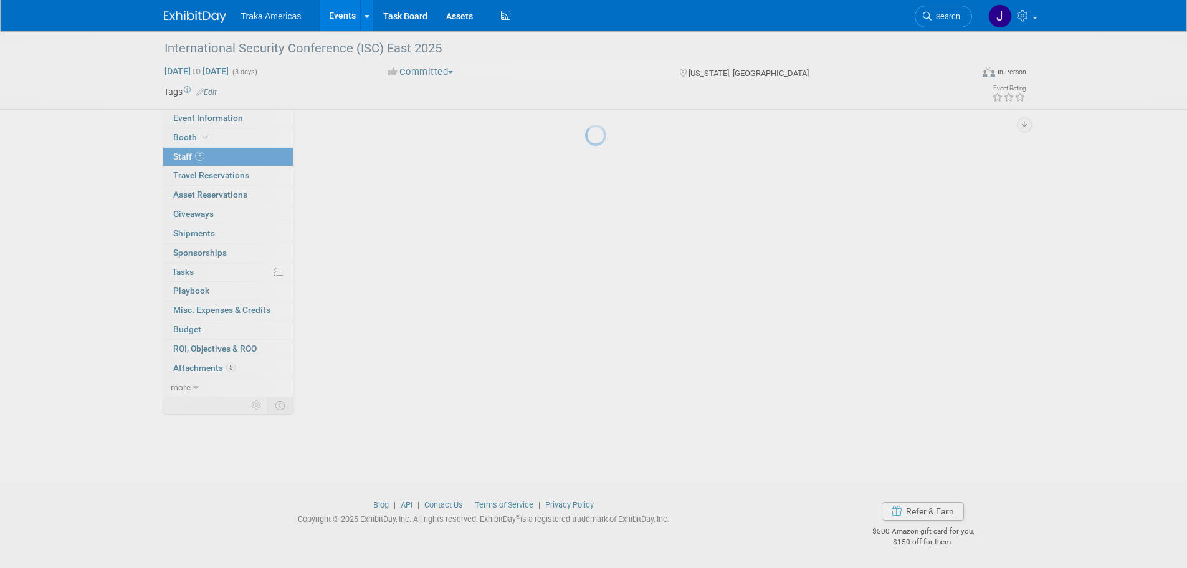
scroll to position [59, 0]
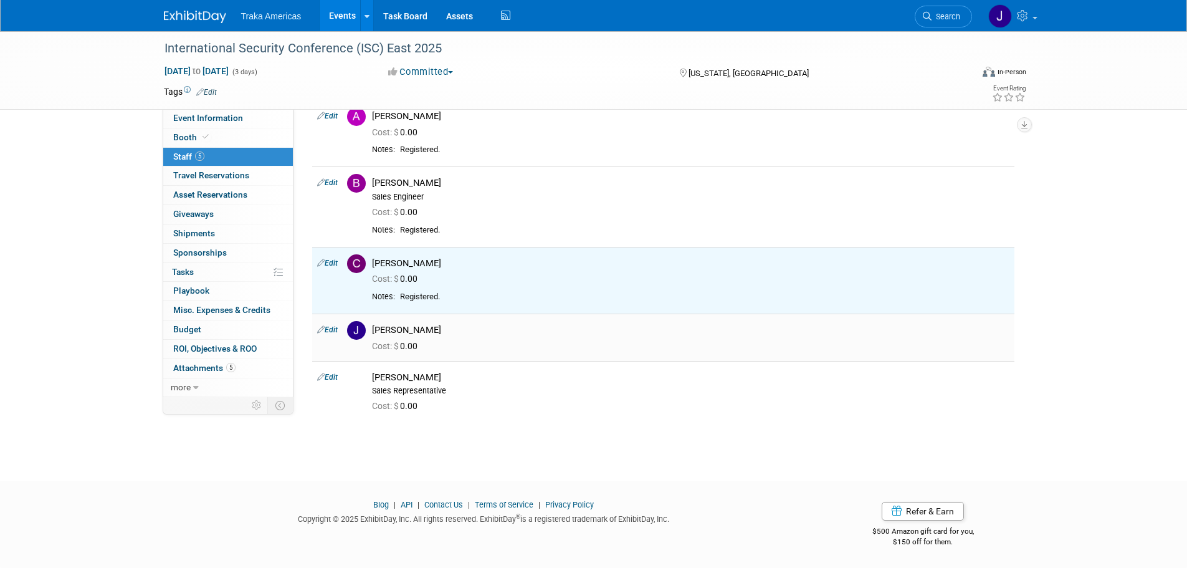
click at [330, 326] on link "Edit" at bounding box center [327, 329] width 21 height 9
select select "998b31a0-5fd8-4069-82de-fe56ac1647b0"
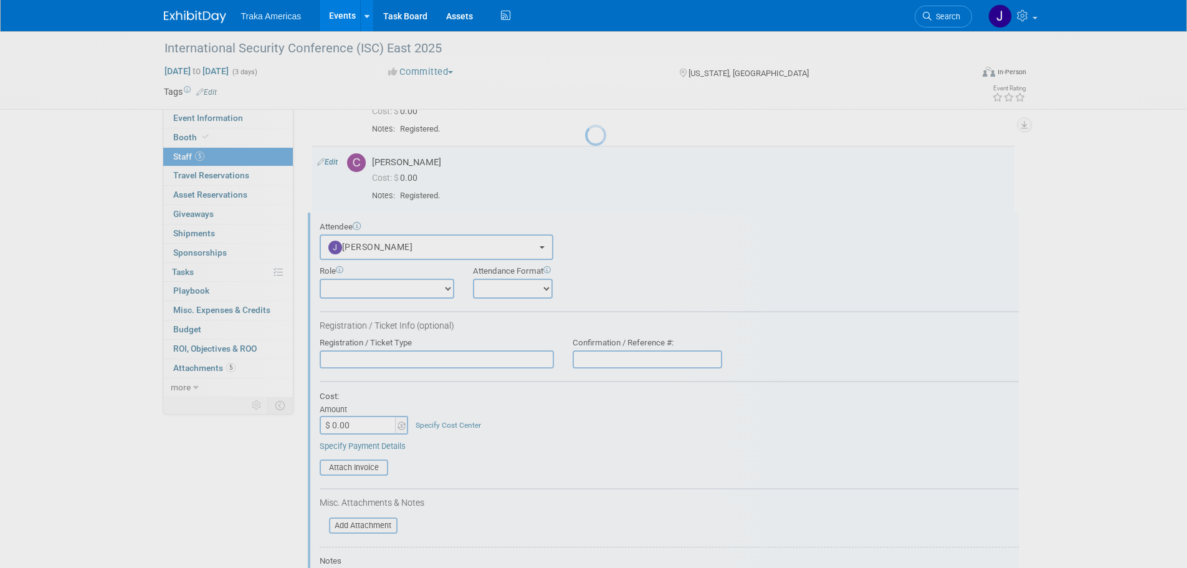
scroll to position [231, 0]
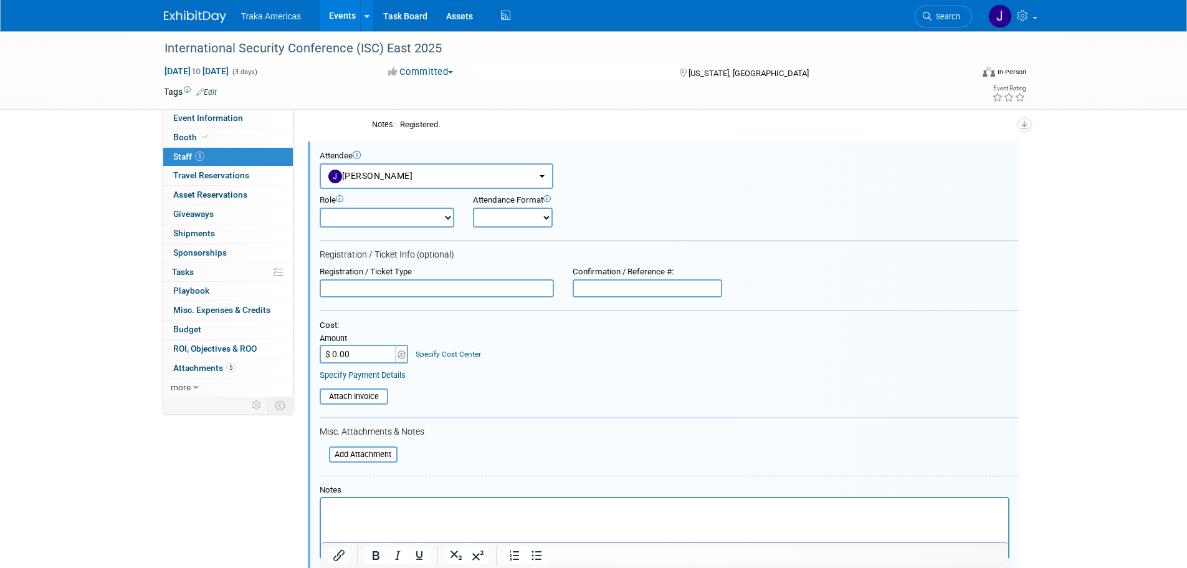
click at [421, 496] on div "Notes" at bounding box center [669, 522] width 699 height 75
click at [419, 503] on p "Rich Text Area. Press ALT-0 for help." at bounding box center [664, 509] width 673 height 12
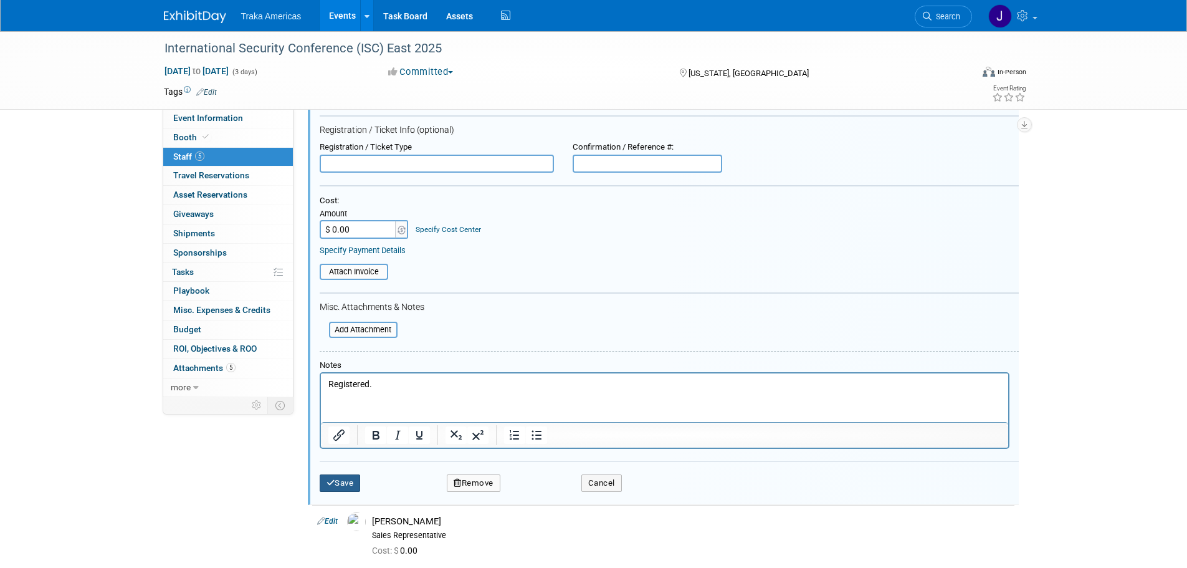
click at [359, 479] on button "Save" at bounding box center [340, 482] width 41 height 17
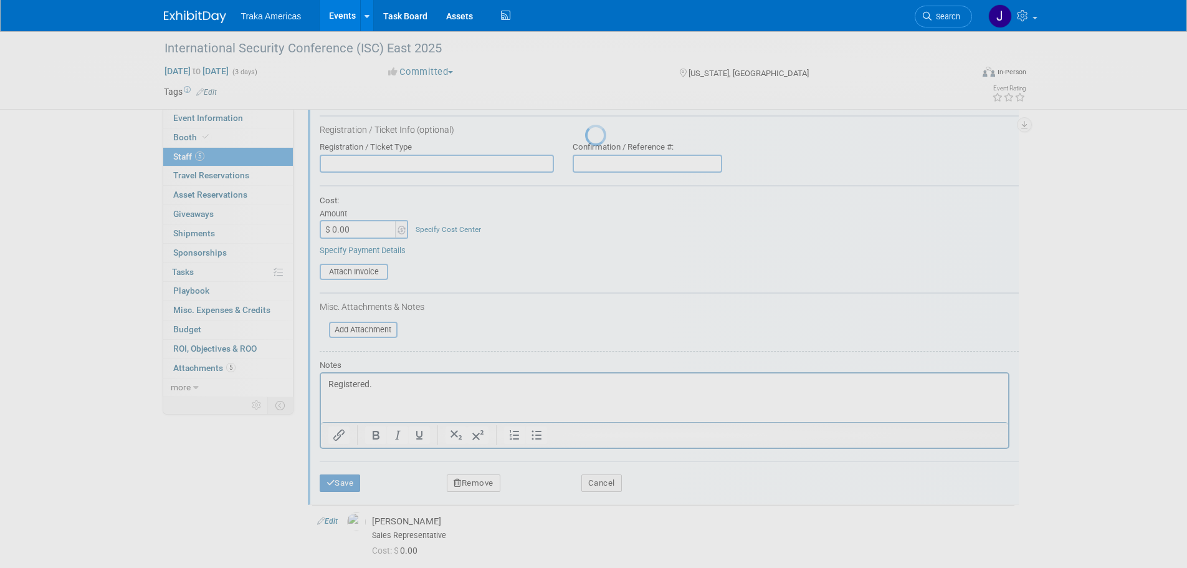
scroll to position [79, 0]
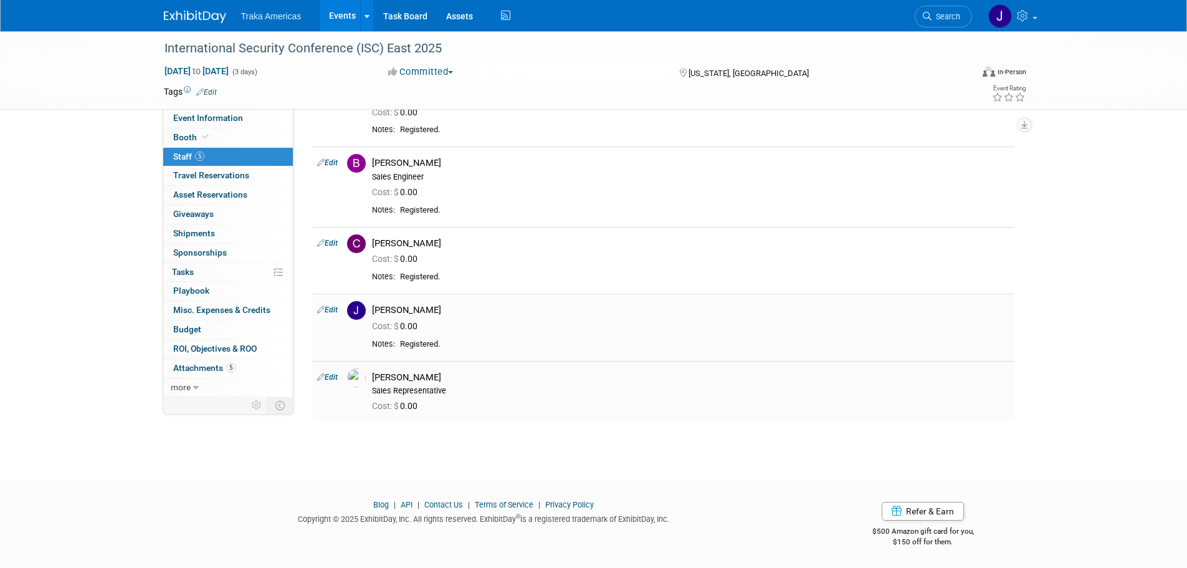
click at [328, 377] on link "Edit" at bounding box center [327, 377] width 21 height 9
select select "cea41570-fb6a-45d8-8d51-06cea71f6cff"
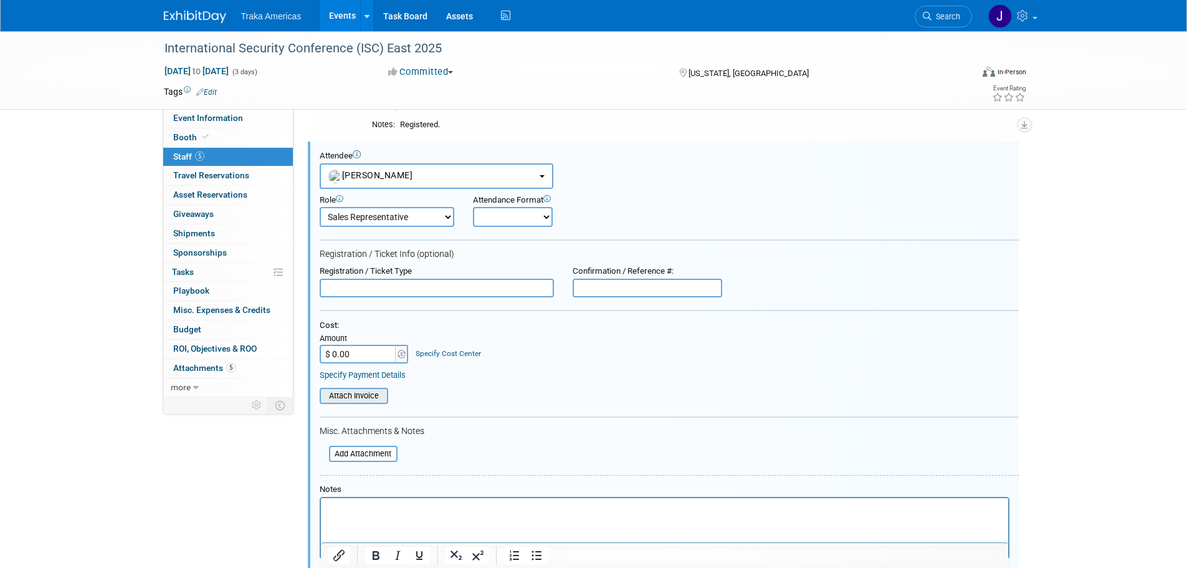
scroll to position [0, 0]
drag, startPoint x: 414, startPoint y: 512, endPoint x: 401, endPoint y: 519, distance: 14.8
click at [414, 512] on p "Rich Text Area. Press ALT-0 for help." at bounding box center [664, 508] width 673 height 12
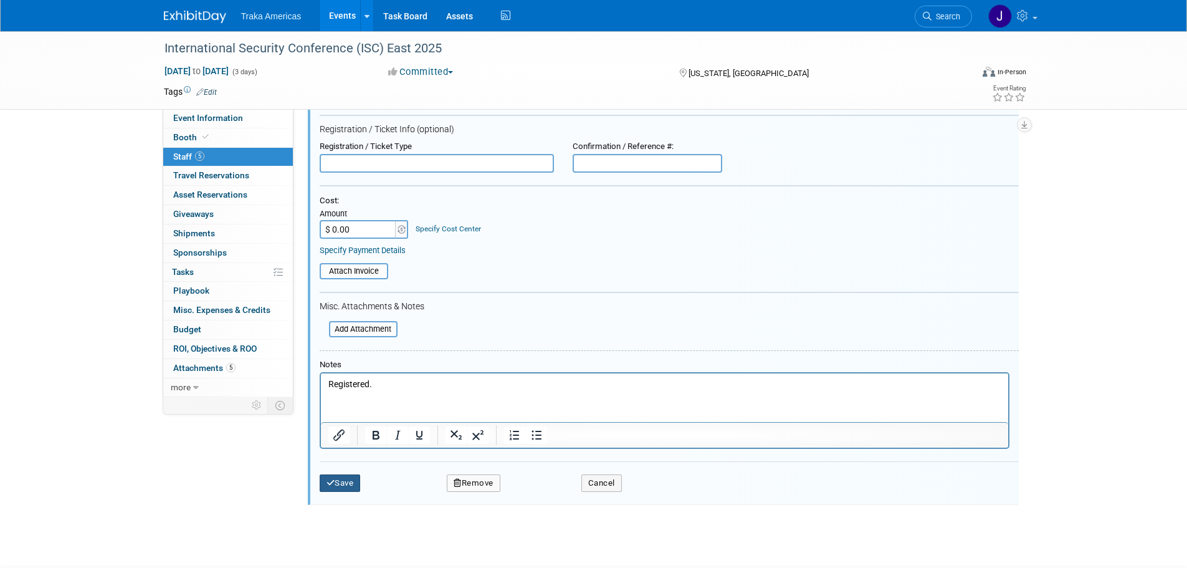
click at [346, 481] on button "Save" at bounding box center [340, 482] width 41 height 17
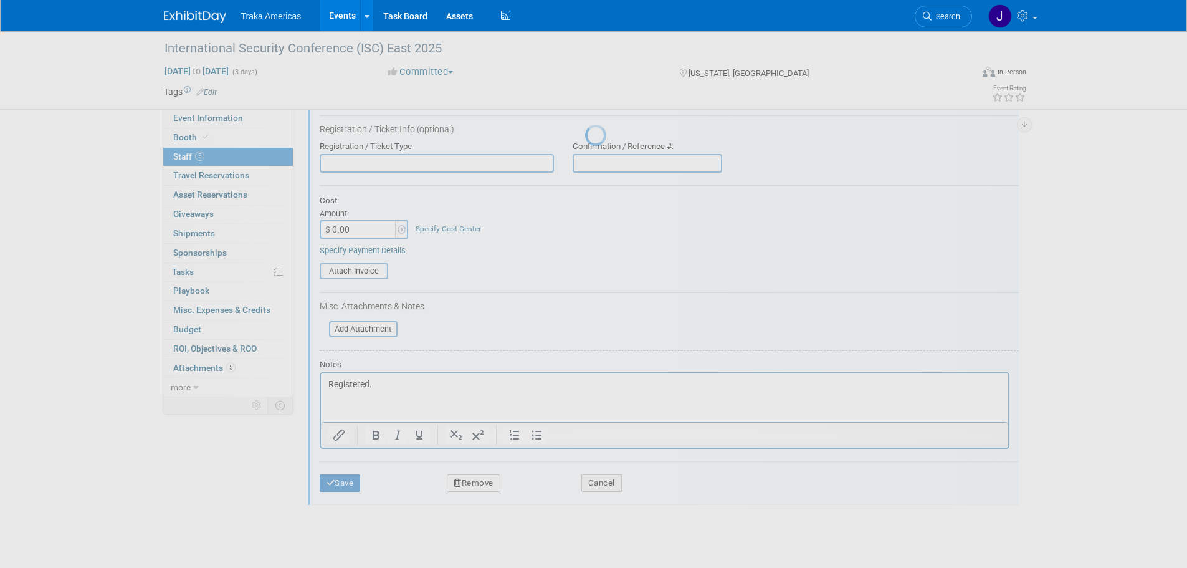
scroll to position [99, 0]
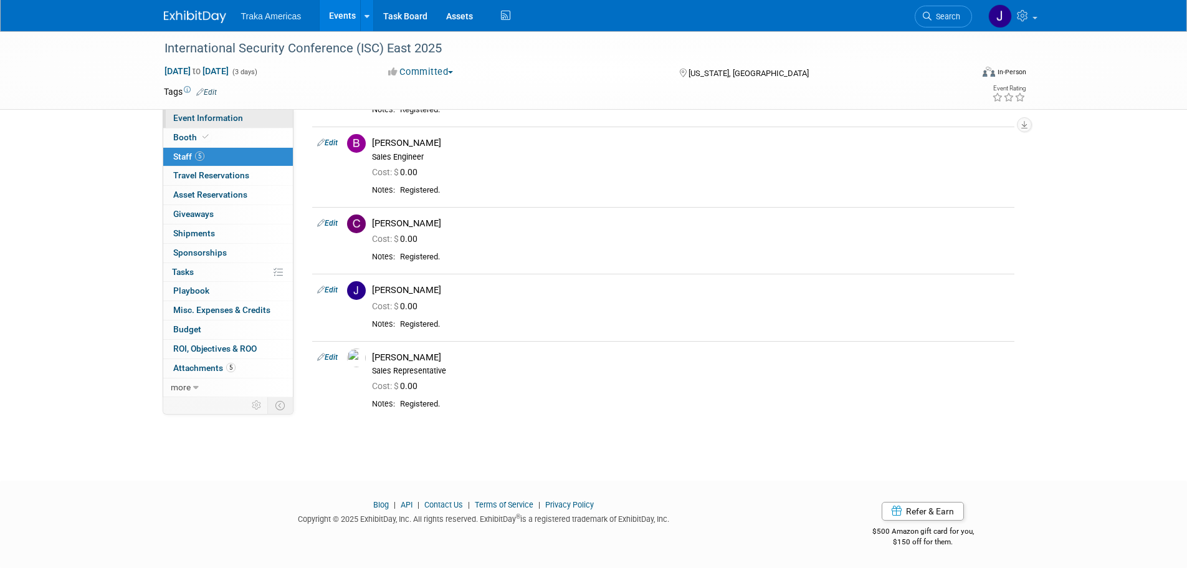
click at [202, 113] on span "Event Information" at bounding box center [208, 118] width 70 height 10
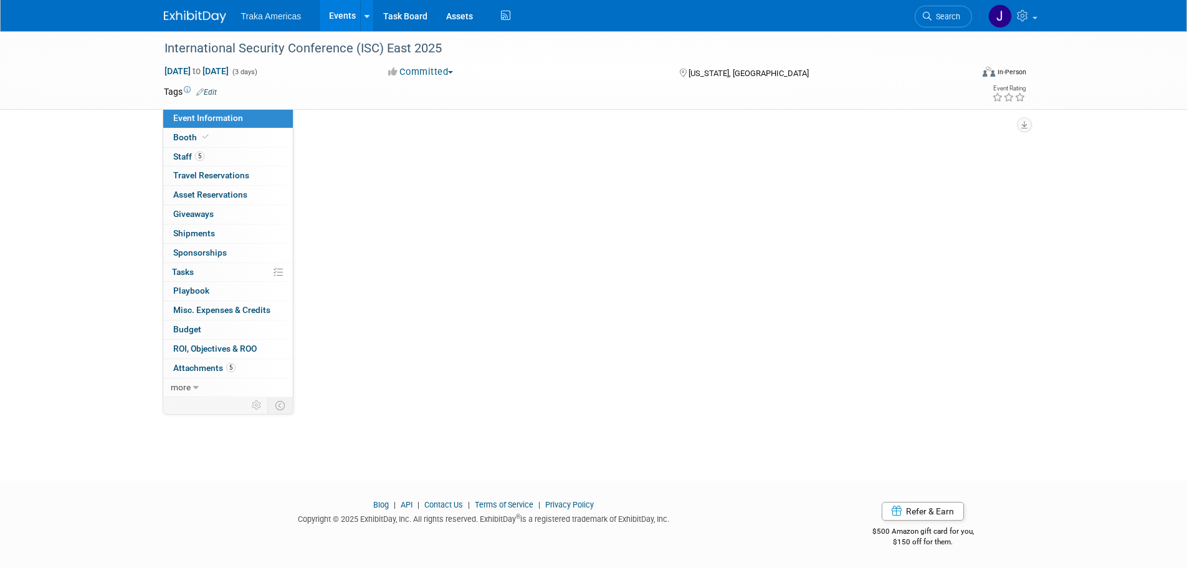
scroll to position [0, 0]
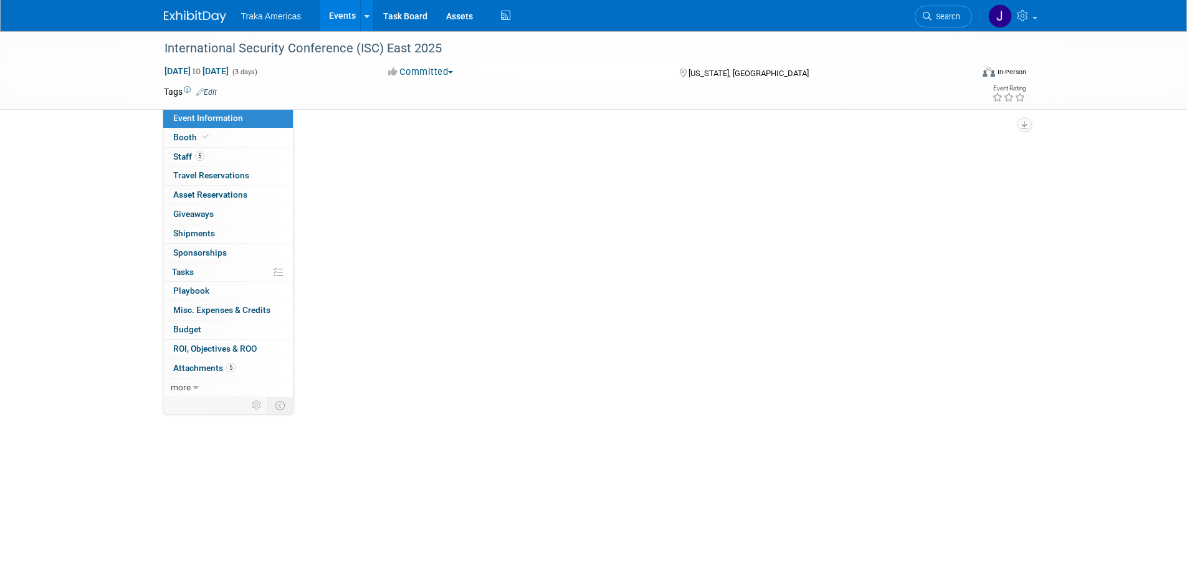
select select "Regional"
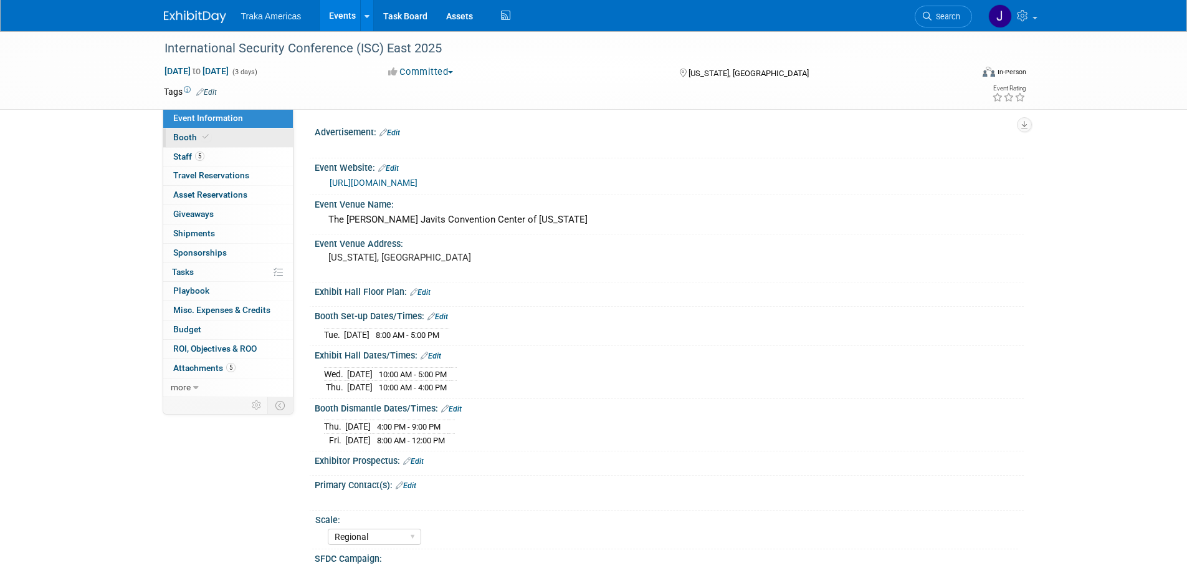
click at [247, 135] on link "Booth" at bounding box center [228, 137] width 130 height 19
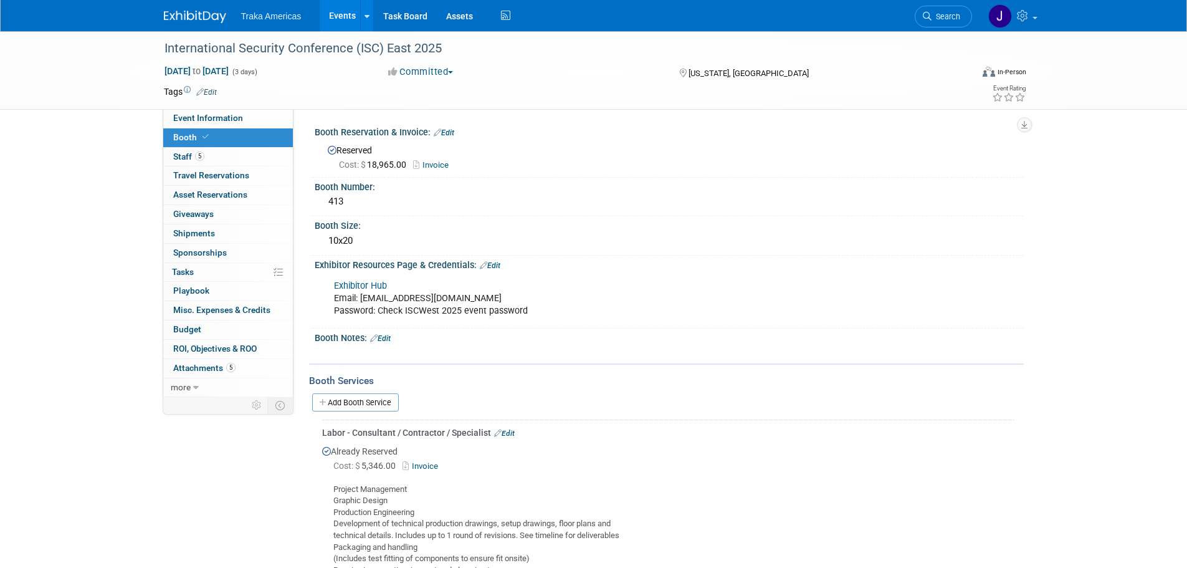
click at [209, 11] on img at bounding box center [195, 17] width 62 height 12
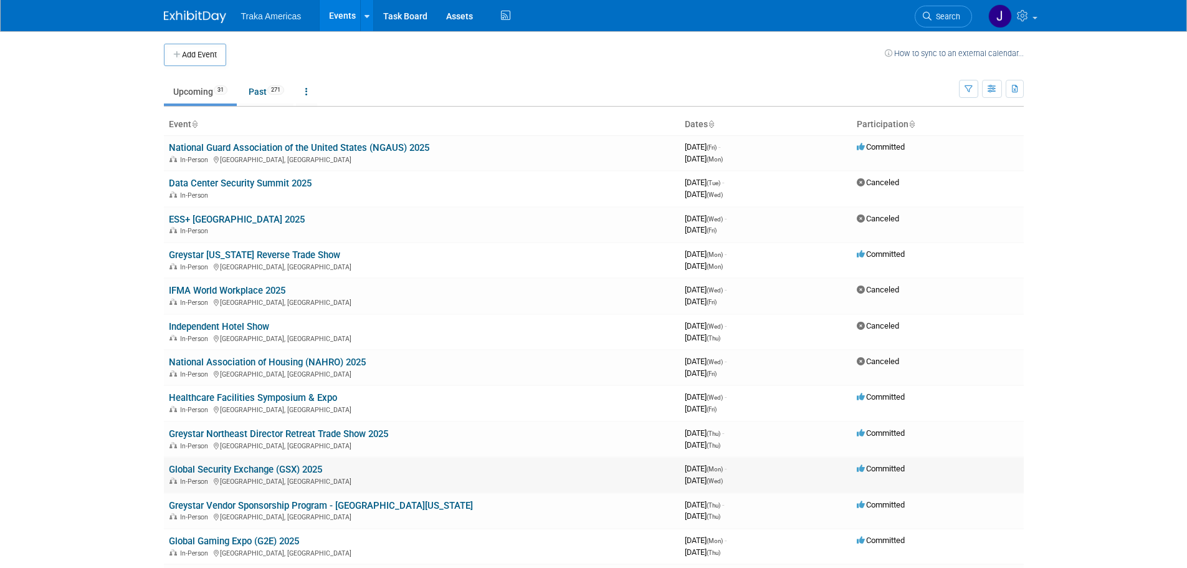
click at [300, 470] on link "Global Security Exchange (GSX) 2025" at bounding box center [245, 469] width 153 height 11
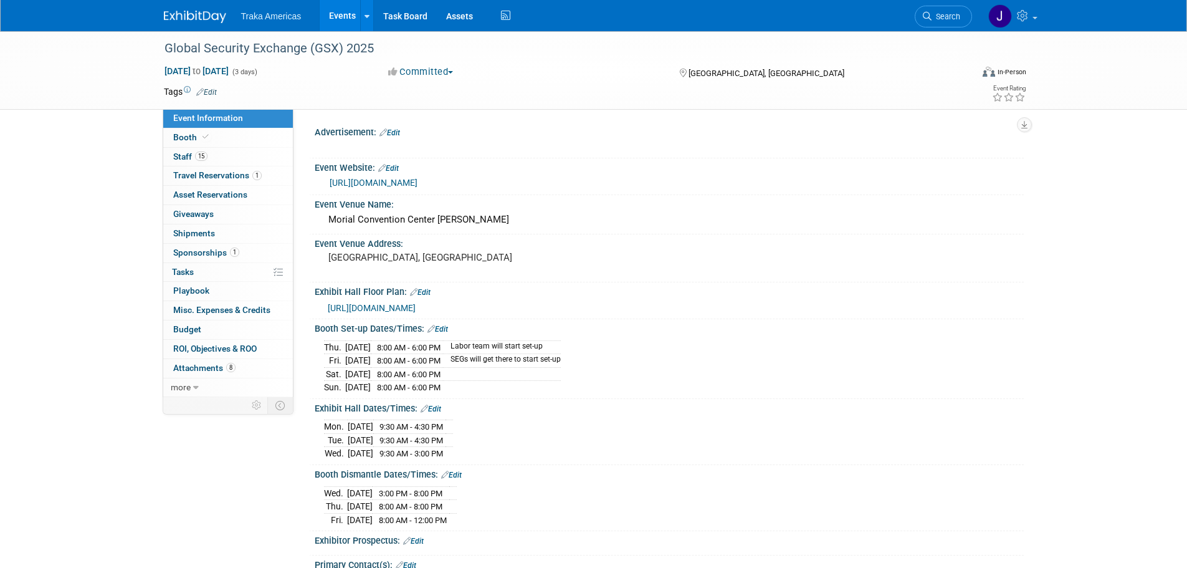
select select "National"
click at [252, 141] on link "Booth" at bounding box center [228, 137] width 130 height 19
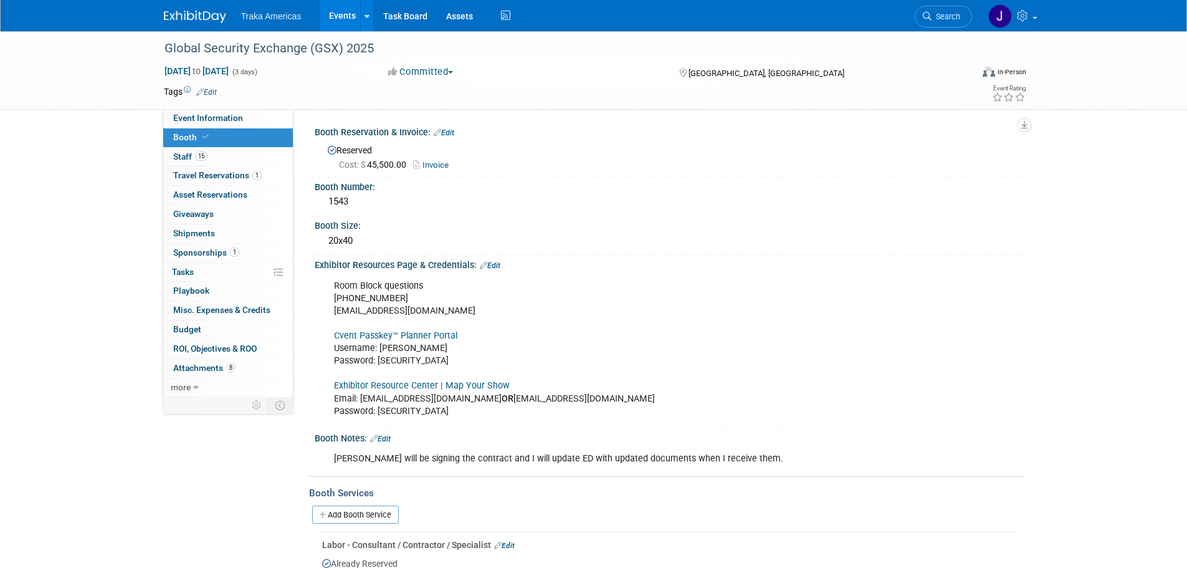
click at [374, 337] on link "Cvent Passkey™ Planner Portal" at bounding box center [395, 335] width 123 height 11
drag, startPoint x: 427, startPoint y: 360, endPoint x: 378, endPoint y: 355, distance: 49.5
click at [378, 355] on div "Room Block questions [PHONE_NUMBER] [EMAIL_ADDRESS][DOMAIN_NAME] Cvent Passkey™…" at bounding box center [605, 349] width 561 height 150
copy div "GSXrooms2025!"
click at [410, 334] on link "Cvent Passkey™ Planner Portal" at bounding box center [395, 335] width 123 height 11
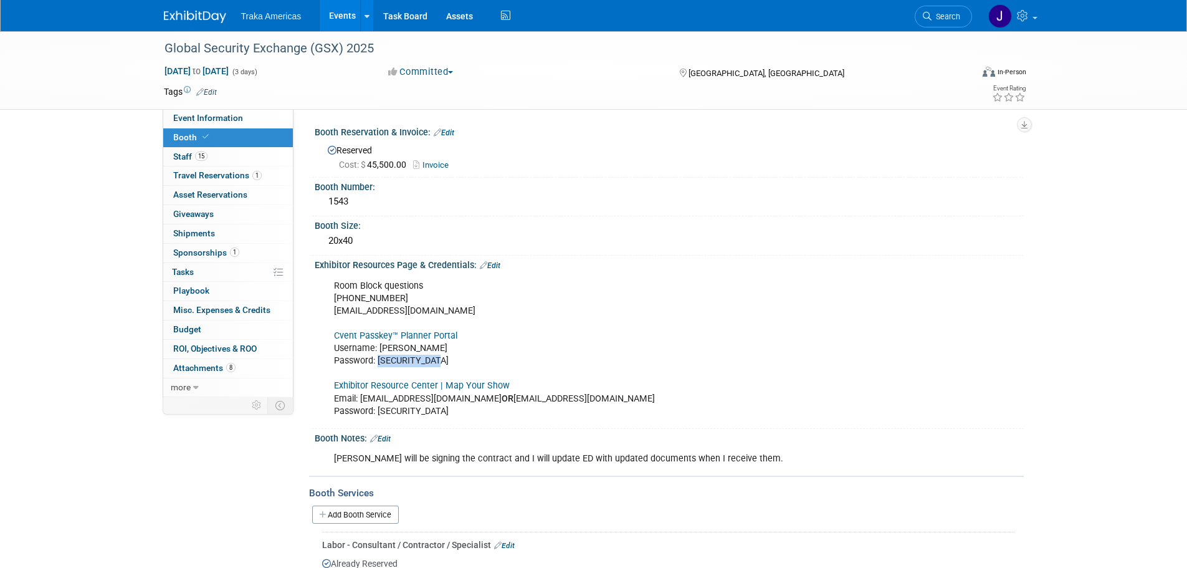
click at [196, 16] on img at bounding box center [195, 17] width 62 height 12
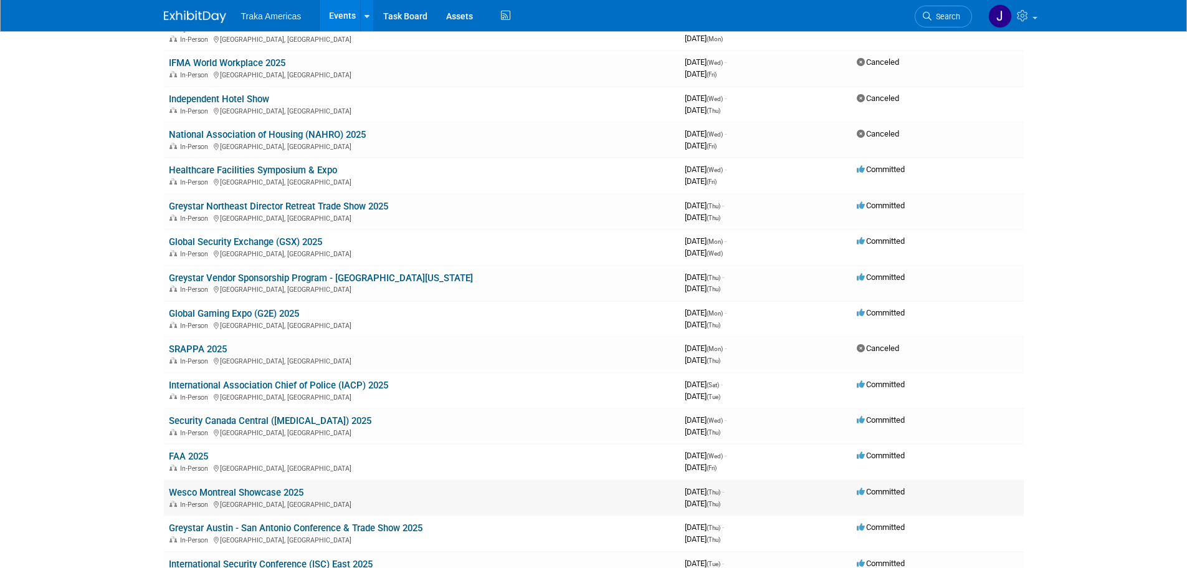
scroll to position [249, 0]
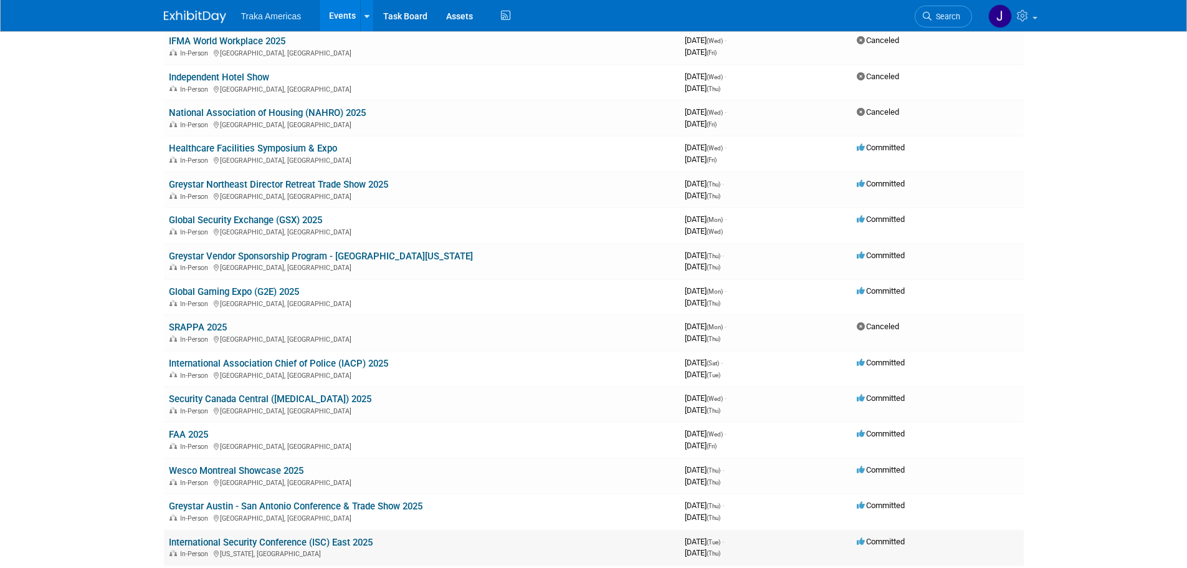
click at [303, 539] on link "International Security Conference (ISC) East 2025" at bounding box center [271, 541] width 204 height 11
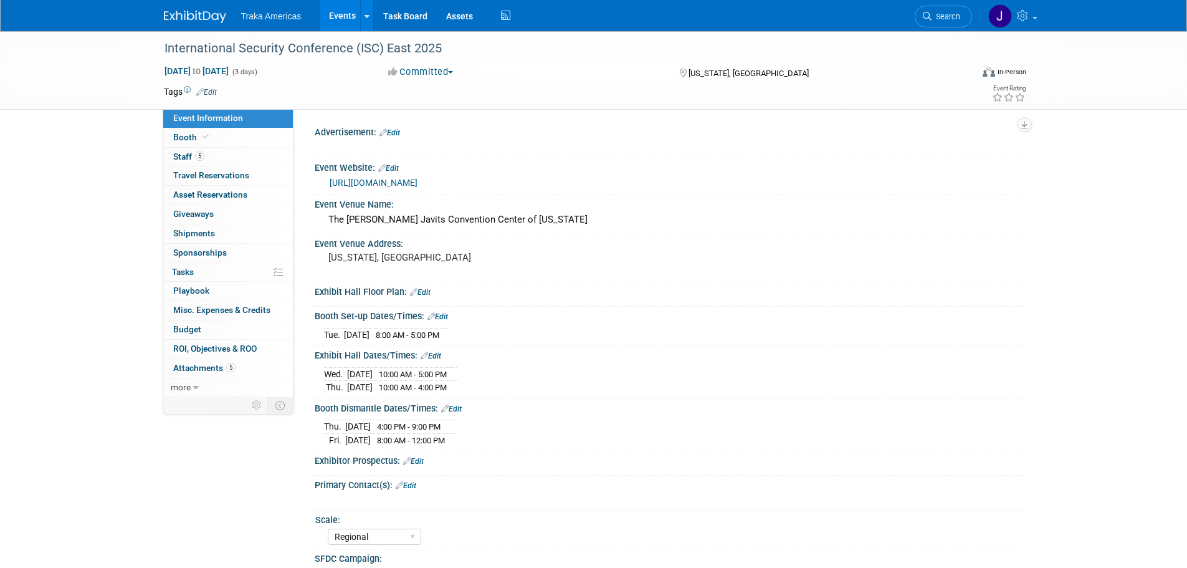
select select "Regional"
click at [203, 153] on span "5" at bounding box center [199, 155] width 9 height 9
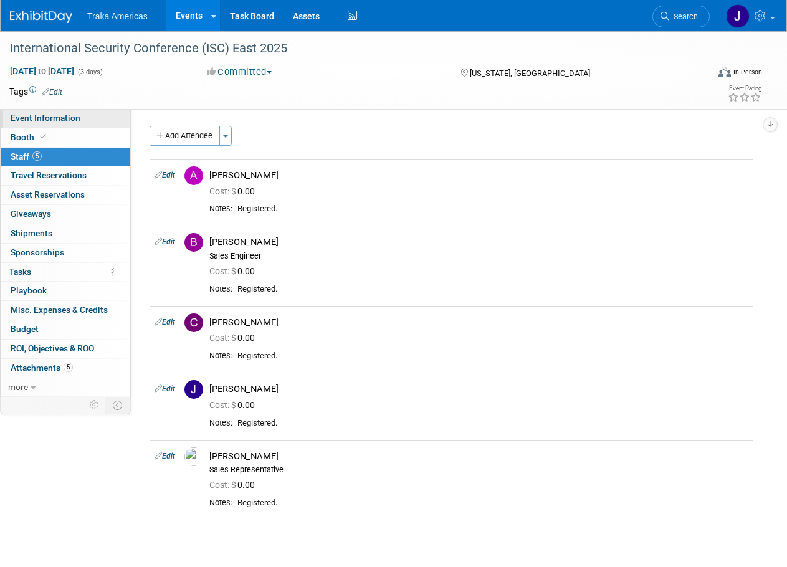
click at [82, 118] on link "Event Information" at bounding box center [66, 118] width 130 height 19
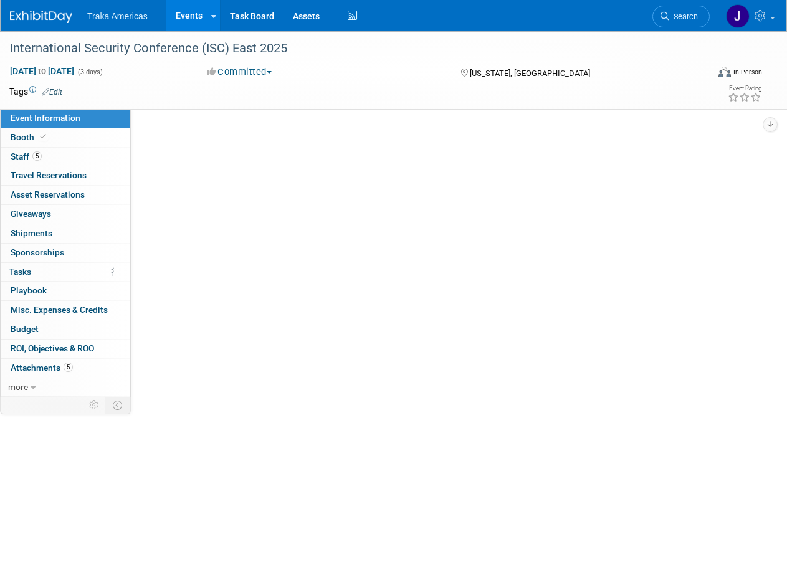
select select "Regional"
